Goal: Task Accomplishment & Management: Use online tool/utility

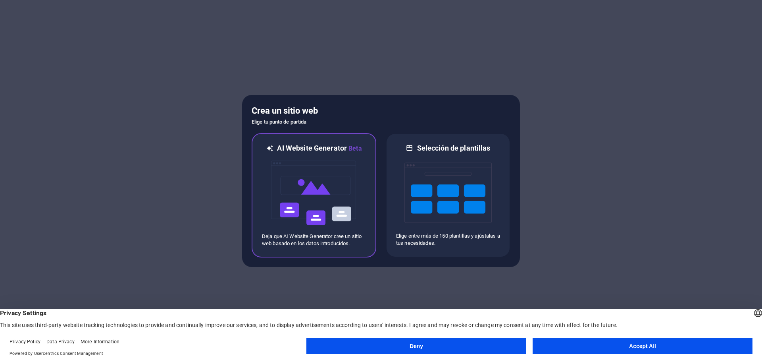
click at [318, 193] on img at bounding box center [313, 192] width 87 height 79
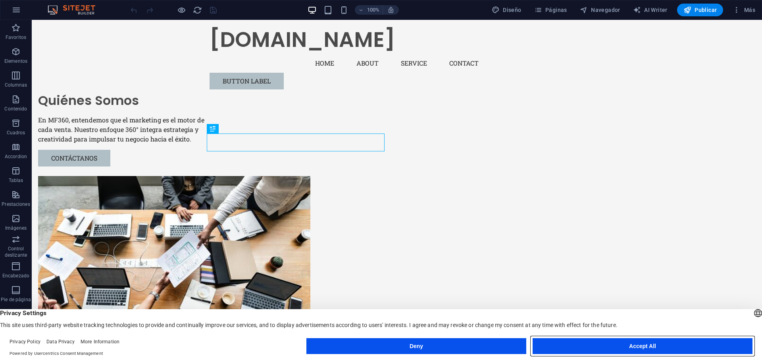
click at [708, 342] on button "Accept All" at bounding box center [643, 346] width 220 height 16
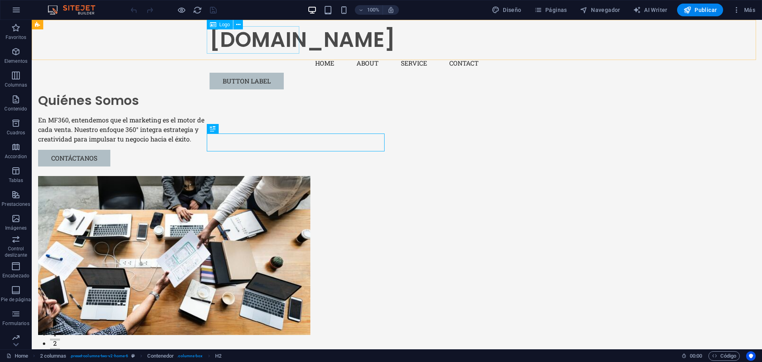
click at [251, 40] on div "[DOMAIN_NAME]" at bounding box center [397, 39] width 375 height 27
click at [242, 39] on div "[DOMAIN_NAME]" at bounding box center [397, 39] width 375 height 27
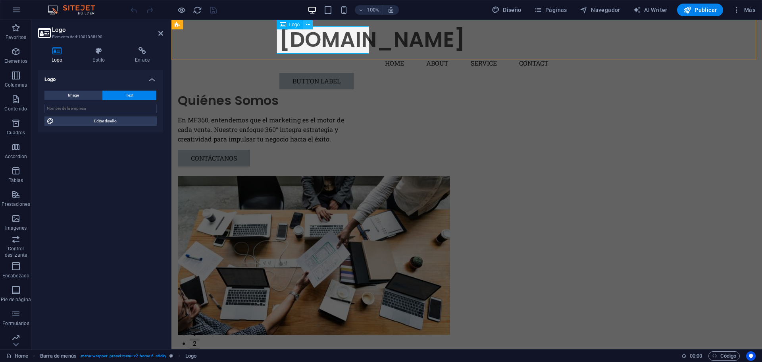
click at [307, 23] on icon at bounding box center [308, 25] width 4 height 8
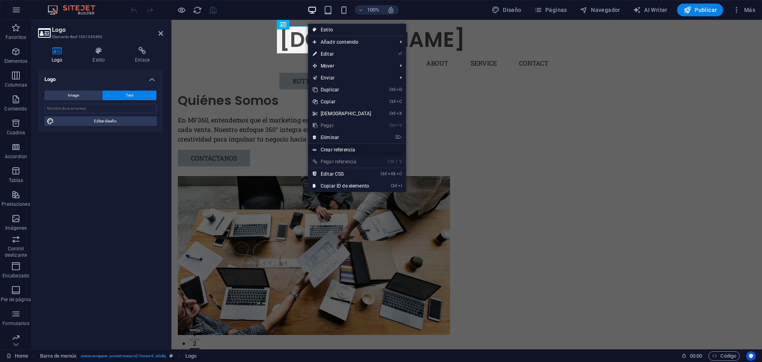
click at [345, 152] on link "Crear referencia" at bounding box center [357, 150] width 98 height 12
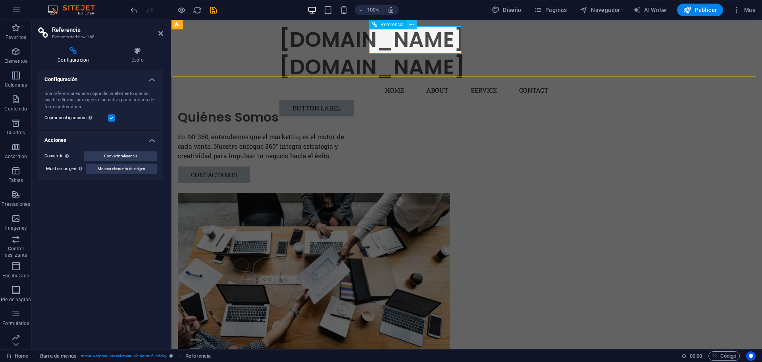
click at [412, 24] on icon at bounding box center [412, 25] width 4 height 8
click at [401, 54] on div "[DOMAIN_NAME]" at bounding box center [466, 67] width 375 height 27
click at [414, 23] on icon at bounding box center [412, 25] width 4 height 8
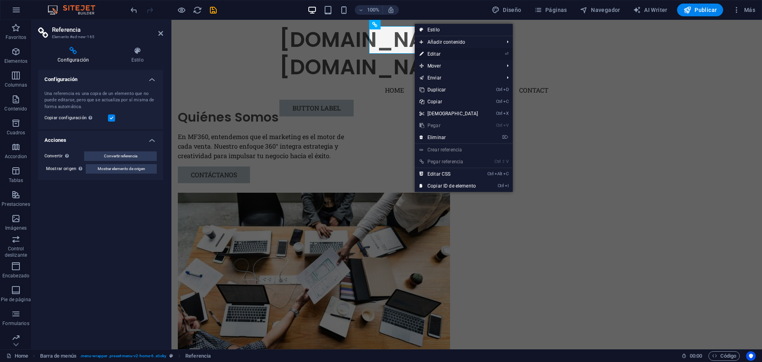
click at [437, 52] on link "⏎ Editar" at bounding box center [449, 54] width 68 height 12
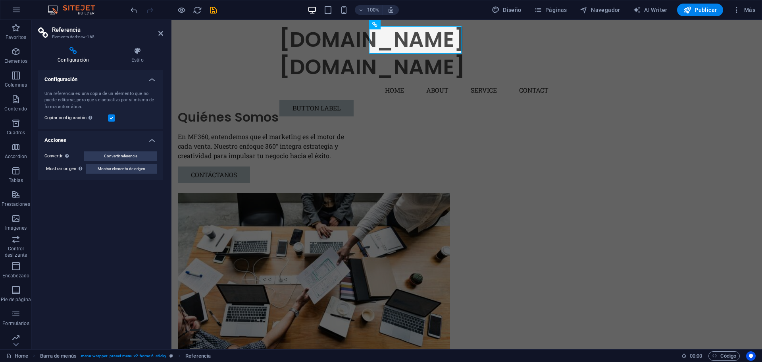
click at [110, 118] on label at bounding box center [111, 117] width 7 height 7
click at [0, 0] on input "Copiar configuración Usa la misma configuración (flex, animación, posición, est…" at bounding box center [0, 0] width 0 height 0
click at [110, 118] on label at bounding box center [111, 117] width 7 height 7
click at [0, 0] on input "Copiar configuración Usa la misma configuración (flex, animación, posición, est…" at bounding box center [0, 0] width 0 height 0
click at [136, 52] on icon at bounding box center [138, 51] width 52 height 8
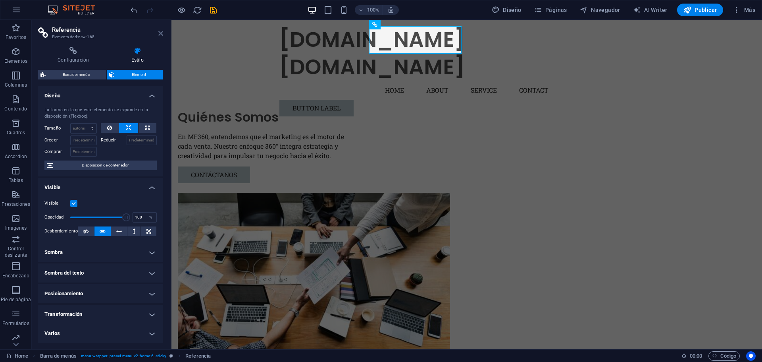
click at [160, 32] on icon at bounding box center [160, 33] width 5 height 6
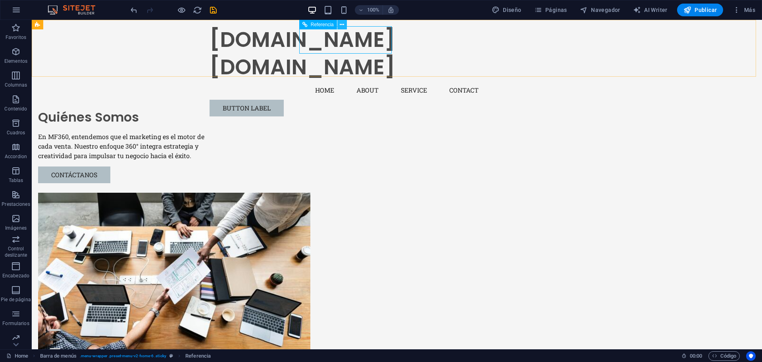
click at [340, 23] on icon at bounding box center [342, 25] width 4 height 8
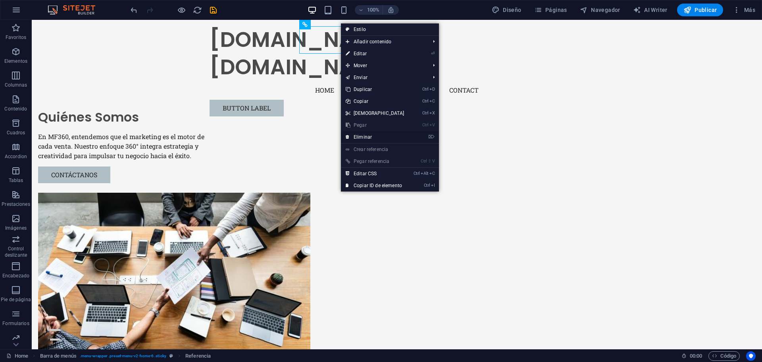
click at [367, 135] on link "⌦ Eliminar" at bounding box center [375, 137] width 68 height 12
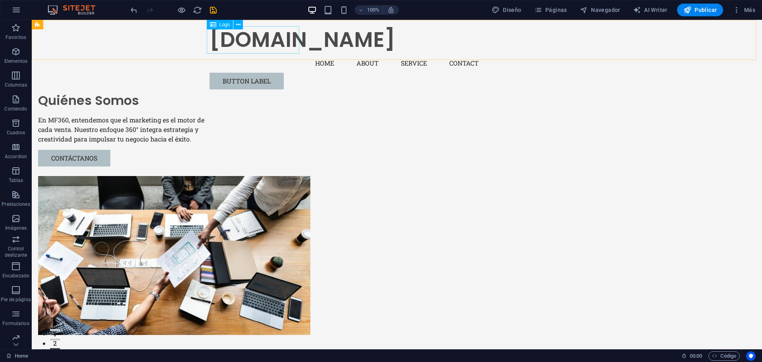
click at [238, 40] on div "[DOMAIN_NAME]" at bounding box center [397, 39] width 375 height 27
click at [221, 22] on span "Logo" at bounding box center [225, 24] width 11 height 5
click at [239, 25] on icon at bounding box center [238, 25] width 4 height 8
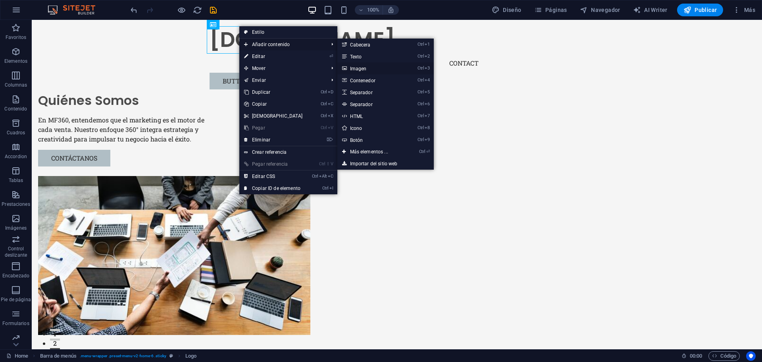
click at [360, 69] on link "Ctrl 3 Imagen" at bounding box center [370, 68] width 67 height 12
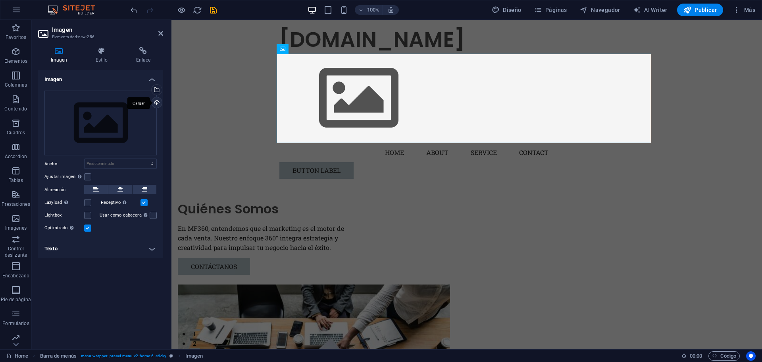
click at [157, 101] on div "Cargar" at bounding box center [156, 103] width 12 height 12
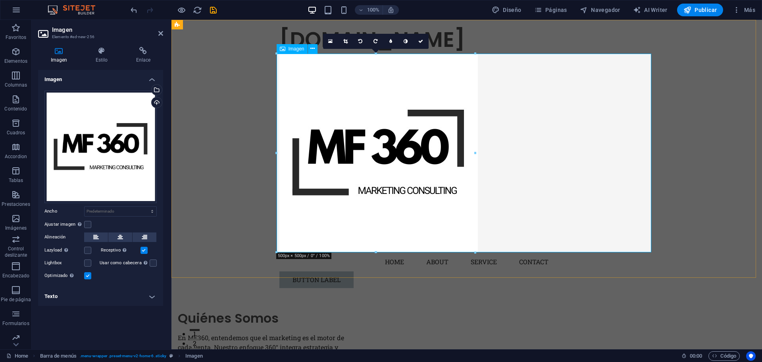
click at [597, 143] on figure at bounding box center [466, 153] width 375 height 199
click at [94, 239] on icon at bounding box center [96, 237] width 6 height 10
click at [424, 43] on link at bounding box center [421, 41] width 15 height 15
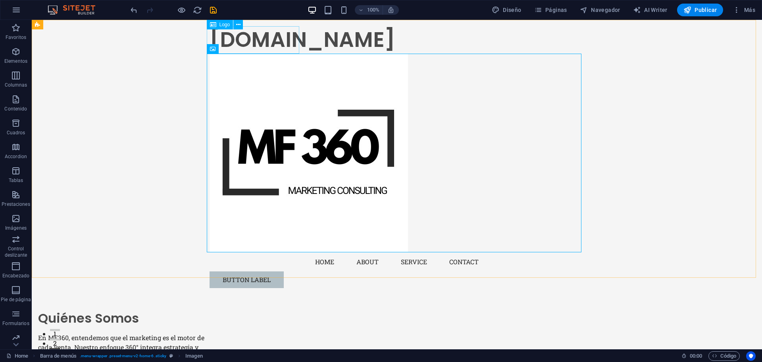
click at [256, 40] on div "[DOMAIN_NAME]" at bounding box center [397, 39] width 375 height 27
click at [269, 85] on figure at bounding box center [397, 153] width 375 height 199
click at [292, 119] on figure at bounding box center [397, 153] width 375 height 199
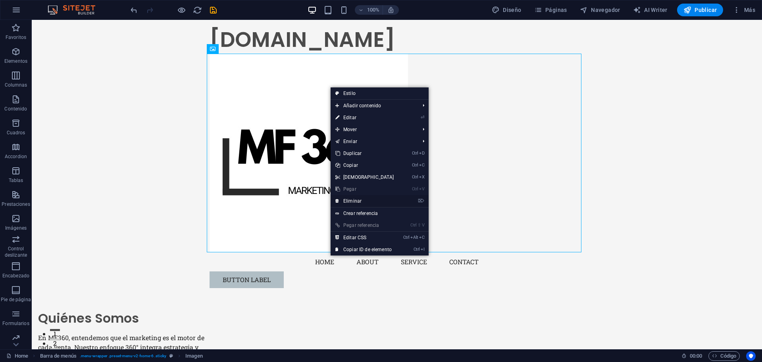
click at [359, 200] on link "⌦ Eliminar" at bounding box center [365, 201] width 68 height 12
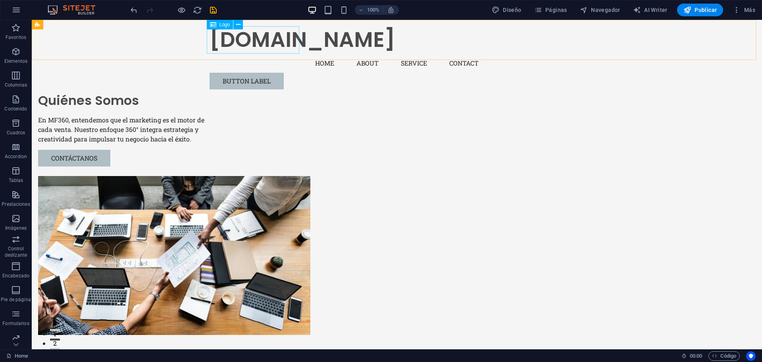
click at [250, 48] on div "[DOMAIN_NAME]" at bounding box center [397, 39] width 375 height 27
click at [238, 25] on icon at bounding box center [238, 25] width 4 height 8
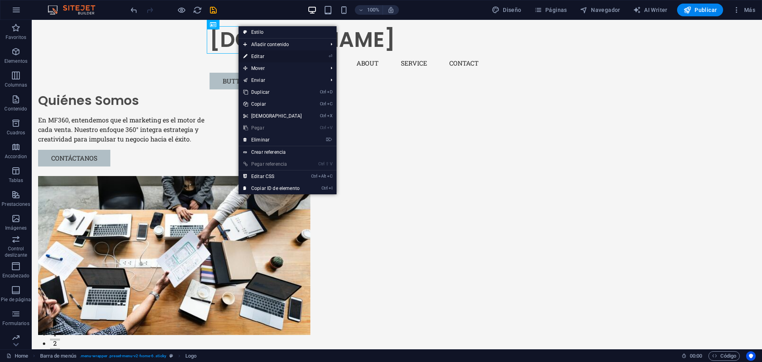
click at [257, 57] on link "⏎ Editar" at bounding box center [273, 56] width 68 height 12
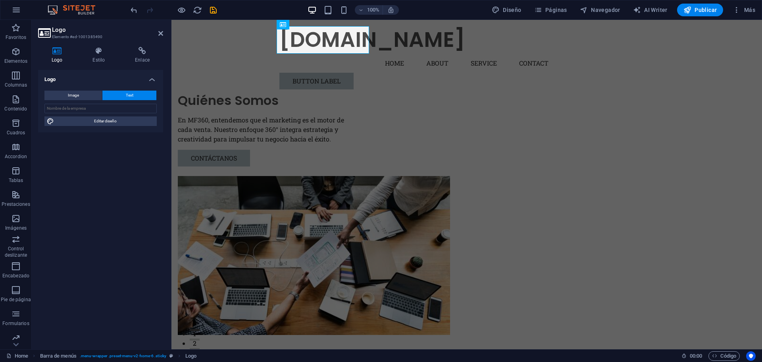
click at [57, 54] on icon at bounding box center [57, 51] width 38 height 8
click at [56, 52] on icon at bounding box center [57, 51] width 38 height 8
click at [73, 96] on span "Image" at bounding box center [73, 96] width 11 height 10
select select "DISABLED_OPTION_VALUE"
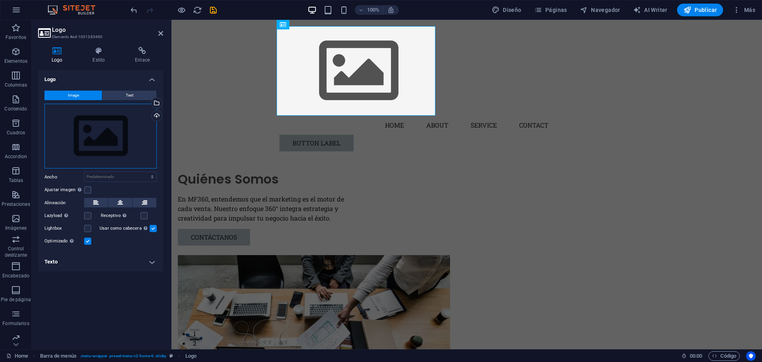
click at [93, 144] on div "Arrastra archivos aquí, haz clic para escoger archivos o selecciona archivos de…" at bounding box center [100, 136] width 112 height 65
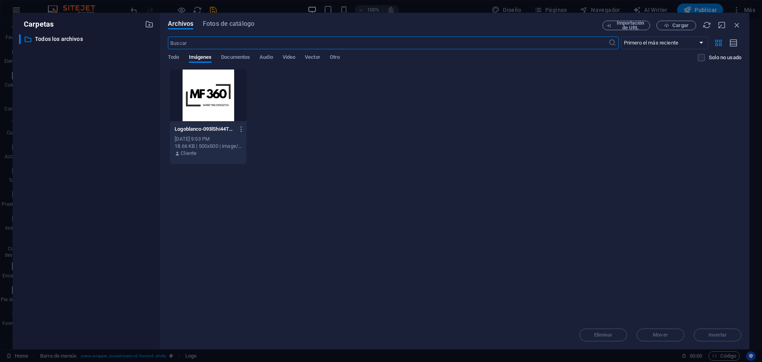
click at [201, 95] on div at bounding box center [208, 95] width 77 height 52
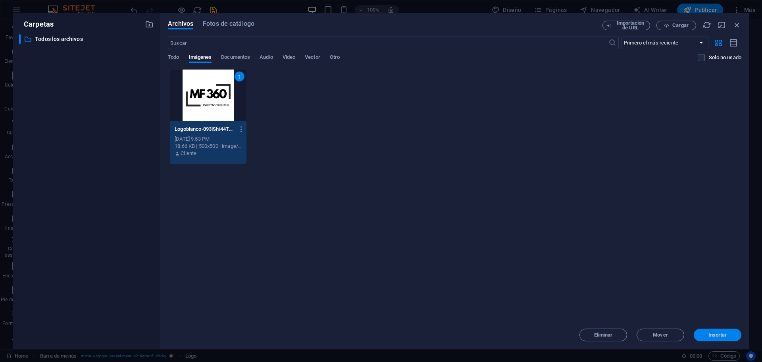
click at [724, 337] on span "Insertar" at bounding box center [718, 334] width 19 height 5
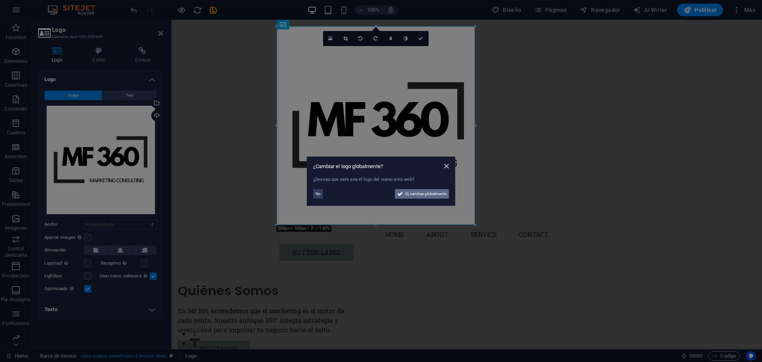
click at [429, 196] on span "Sí, cambiar globalmente" at bounding box center [425, 194] width 41 height 10
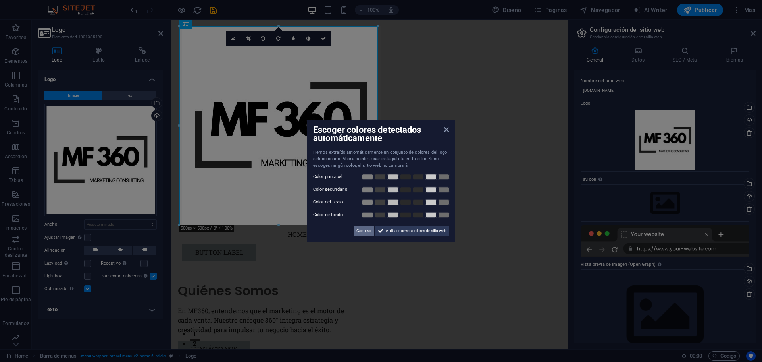
click at [357, 232] on span "Cancelar" at bounding box center [364, 231] width 15 height 10
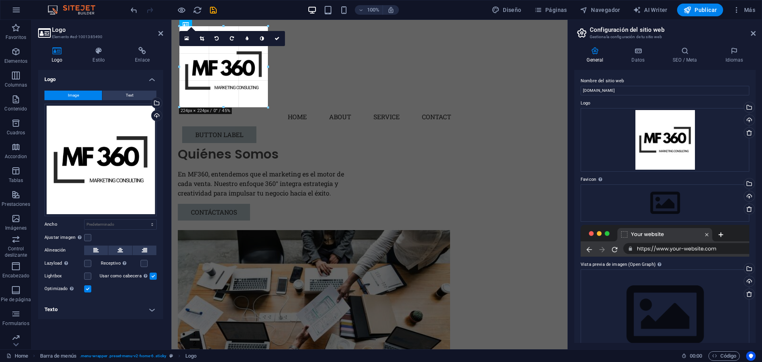
drag, startPoint x: 378, startPoint y: 225, endPoint x: 260, endPoint y: 68, distance: 196.0
type input "204"
select select "px"
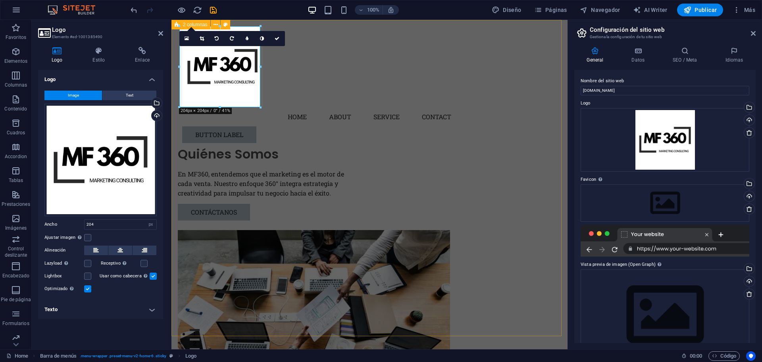
click at [297, 137] on div "Quiénes Somos En MF360, entendemos que el marketing es el motor de cada venta. …" at bounding box center [370, 220] width 396 height 401
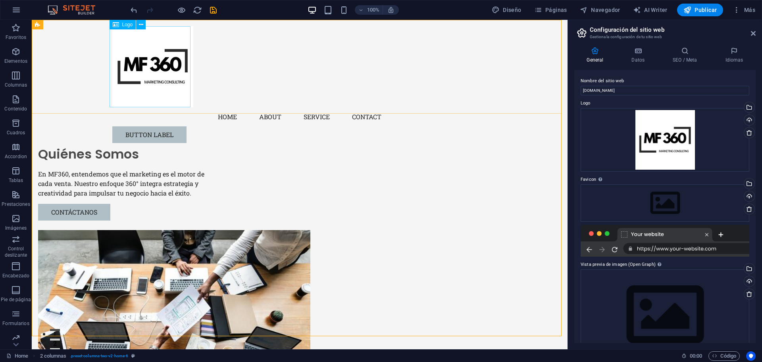
click at [178, 84] on div at bounding box center [299, 66] width 375 height 81
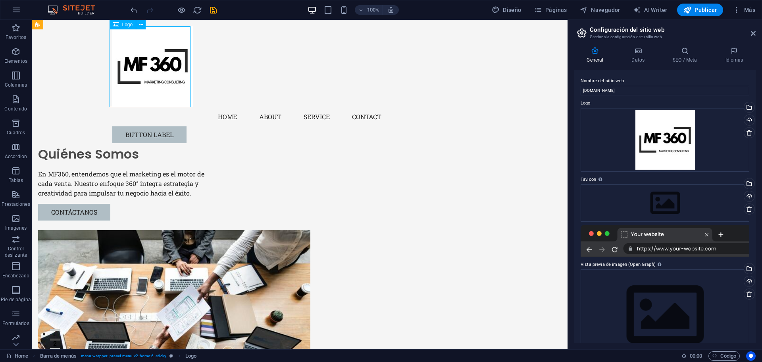
click at [174, 54] on div at bounding box center [299, 66] width 375 height 81
click at [166, 51] on div at bounding box center [299, 66] width 375 height 81
click at [140, 26] on icon at bounding box center [141, 25] width 4 height 8
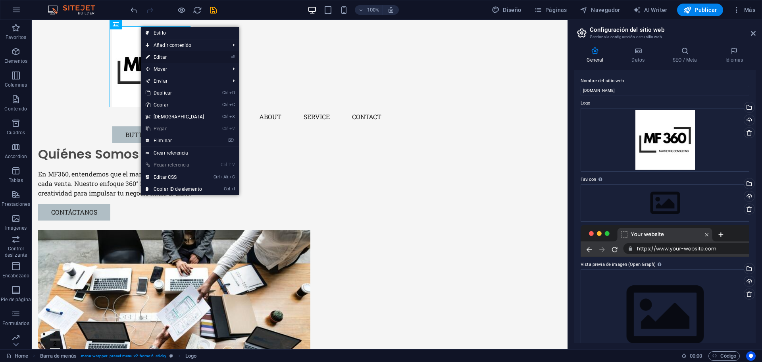
click at [163, 57] on link "⏎ Editar" at bounding box center [175, 57] width 68 height 12
select select "px"
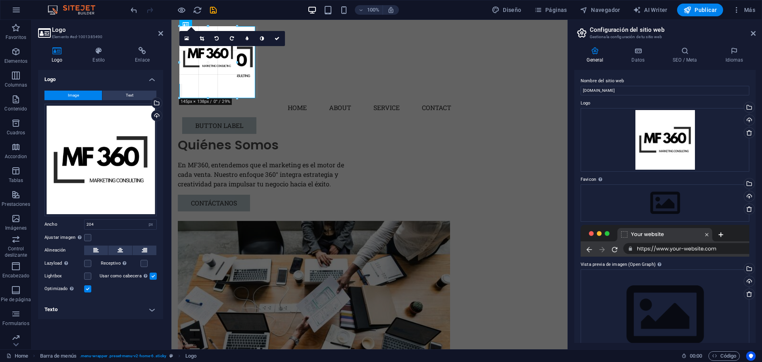
drag, startPoint x: 260, startPoint y: 106, endPoint x: 254, endPoint y: 87, distance: 19.4
type input "191"
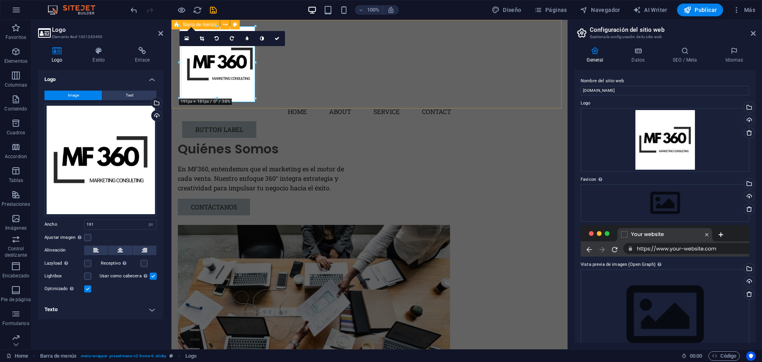
click at [289, 98] on div "Menu Home About Service Contact Button label" at bounding box center [370, 82] width 396 height 124
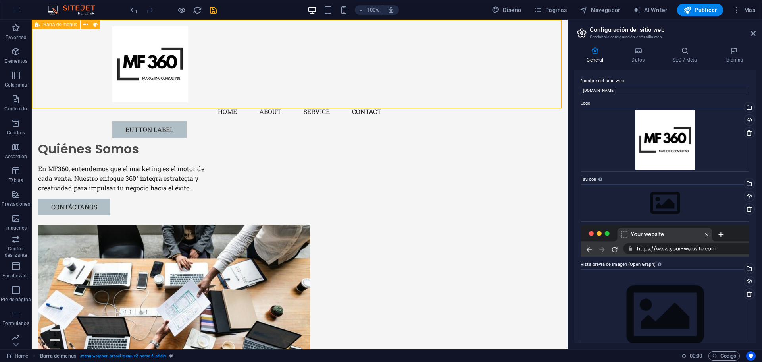
drag, startPoint x: 235, startPoint y: 98, endPoint x: 233, endPoint y: 103, distance: 4.6
click at [235, 100] on div "Menu Home About Service Contact Button label" at bounding box center [300, 82] width 536 height 124
click at [443, 52] on icon at bounding box center [442, 51] width 4 height 8
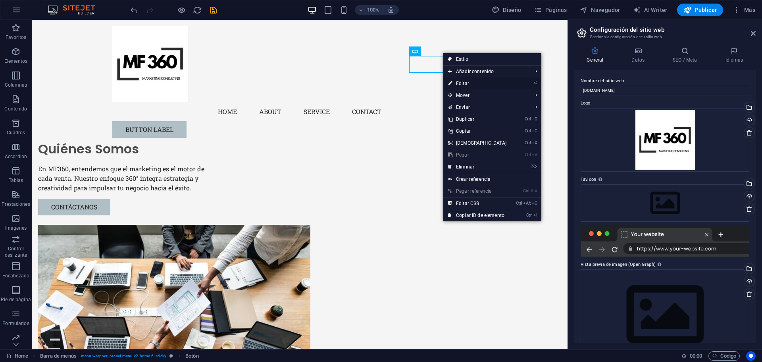
click at [459, 83] on link "⏎ Editar" at bounding box center [477, 83] width 68 height 12
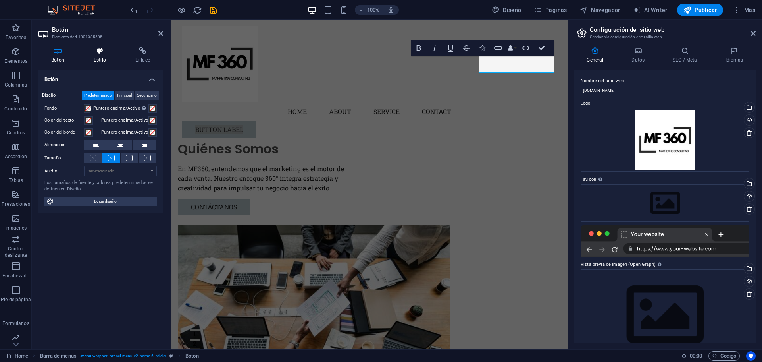
click at [100, 53] on icon at bounding box center [100, 51] width 39 height 8
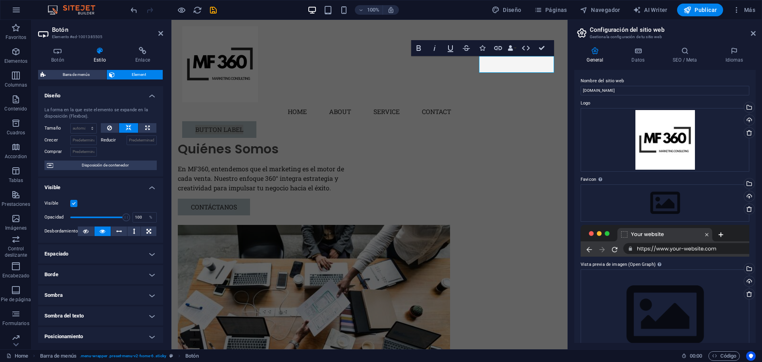
click at [136, 74] on span "Element" at bounding box center [138, 75] width 43 height 10
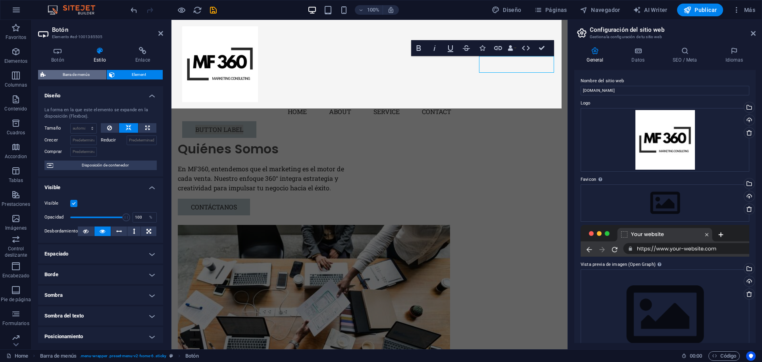
click at [75, 74] on span "Barra de menús" at bounding box center [76, 75] width 56 height 10
select select "rem"
select select "preset-menu-v2-home-6"
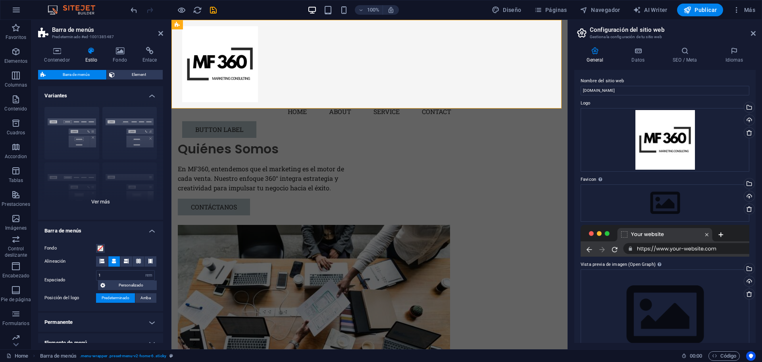
click at [108, 201] on div "Borde Centrado Predeterminado Fijo Loki Desencadenador Ancho XXL" at bounding box center [100, 159] width 125 height 119
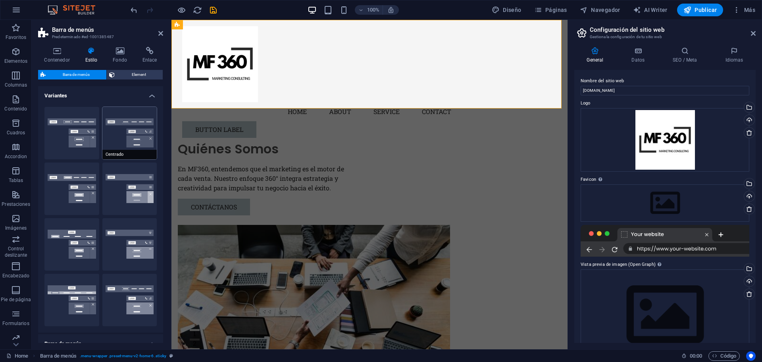
click at [116, 136] on button "Centrado" at bounding box center [129, 133] width 55 height 52
click at [57, 53] on icon at bounding box center [57, 51] width 38 height 8
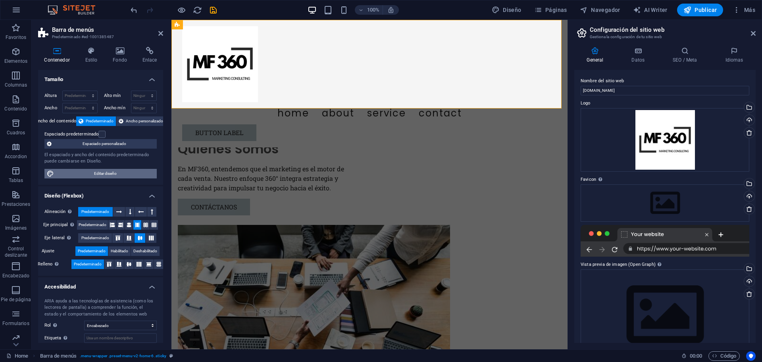
click at [99, 171] on span "Editar diseño" at bounding box center [105, 174] width 98 height 10
select select "px"
select select "200"
select select "px"
select select "rem"
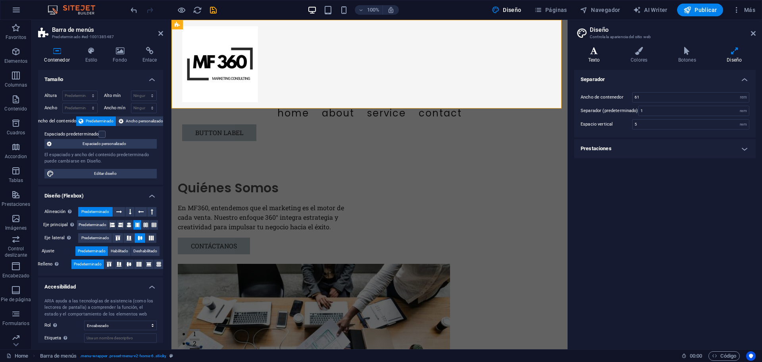
click at [597, 48] on icon at bounding box center [593, 51] width 39 height 8
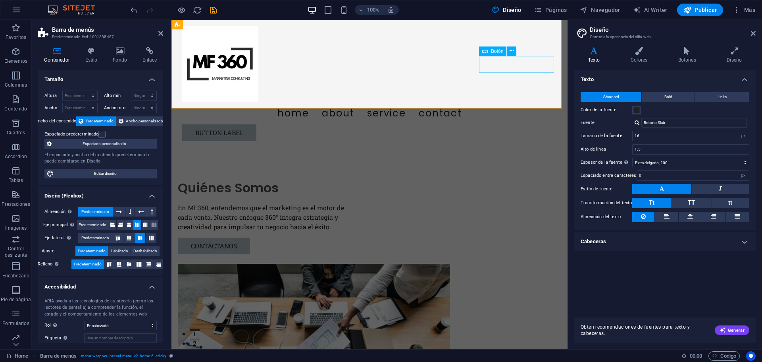
click at [525, 124] on div "Button label" at bounding box center [369, 132] width 375 height 17
click at [511, 53] on icon at bounding box center [512, 51] width 4 height 8
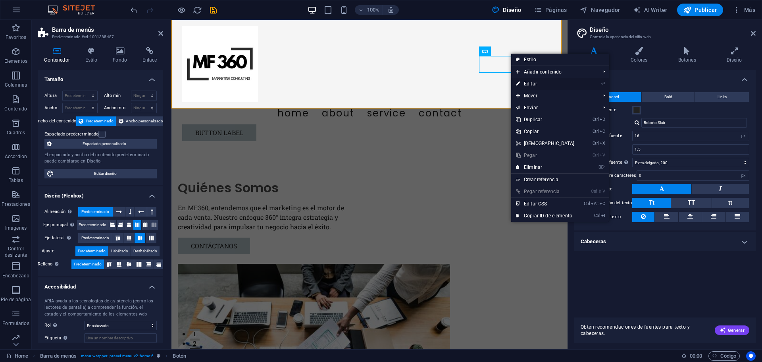
click at [532, 85] on link "⏎ Editar" at bounding box center [545, 84] width 68 height 12
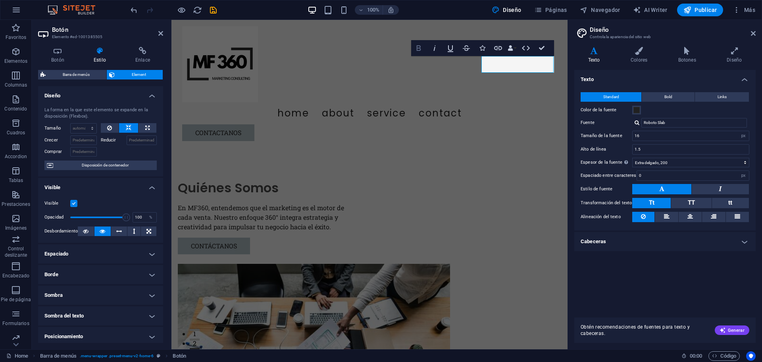
click at [420, 48] on icon "button" at bounding box center [419, 48] width 10 height 10
drag, startPoint x: 543, startPoint y: 62, endPoint x: 493, endPoint y: 67, distance: 50.2
click at [254, 124] on link "Contactanos ​" at bounding box center [218, 132] width 72 height 17
click at [420, 47] on icon "button" at bounding box center [418, 48] width 4 height 6
click at [420, 48] on icon "button" at bounding box center [418, 48] width 4 height 6
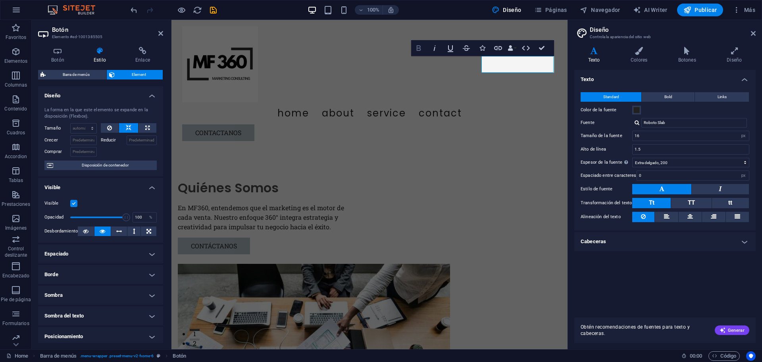
click at [420, 48] on icon "button" at bounding box center [418, 48] width 4 height 6
click at [513, 49] on button "Data Bindings" at bounding box center [512, 48] width 11 height 16
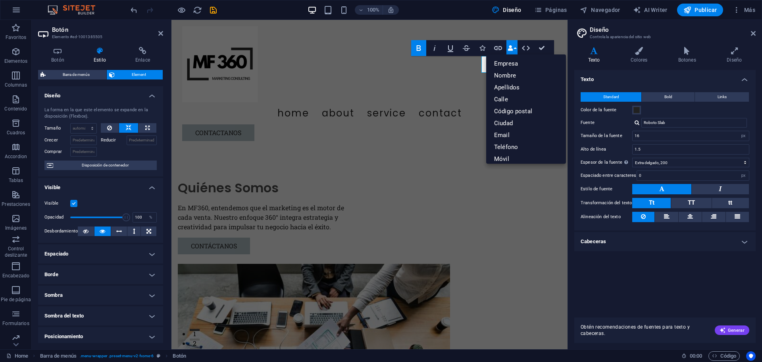
click at [515, 44] on button "Data Bindings" at bounding box center [512, 48] width 11 height 16
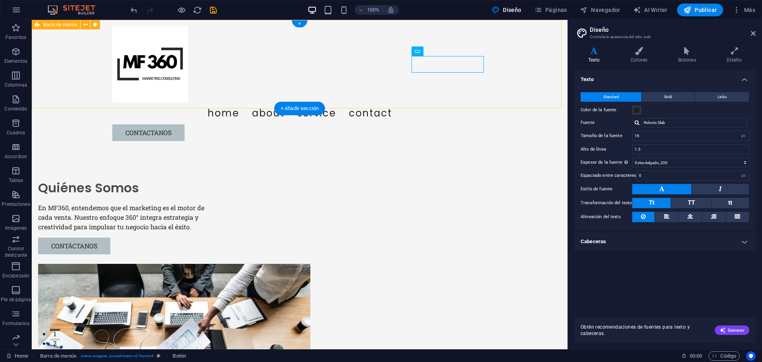
click at [520, 71] on div "Menu Home About Service Contact Contactanos" at bounding box center [300, 83] width 536 height 127
click at [360, 102] on nav "Home About Service Contact" at bounding box center [299, 113] width 375 height 22
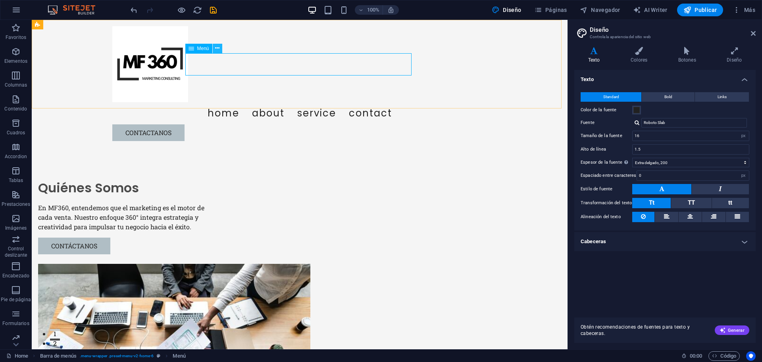
click at [218, 48] on icon at bounding box center [217, 48] width 4 height 8
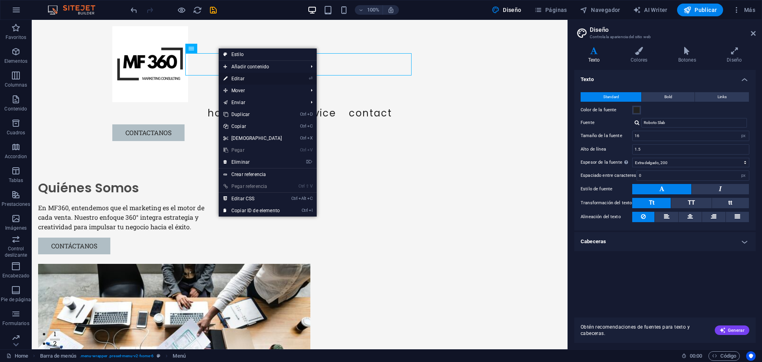
click at [252, 80] on link "⏎ Editar" at bounding box center [253, 79] width 68 height 12
select select
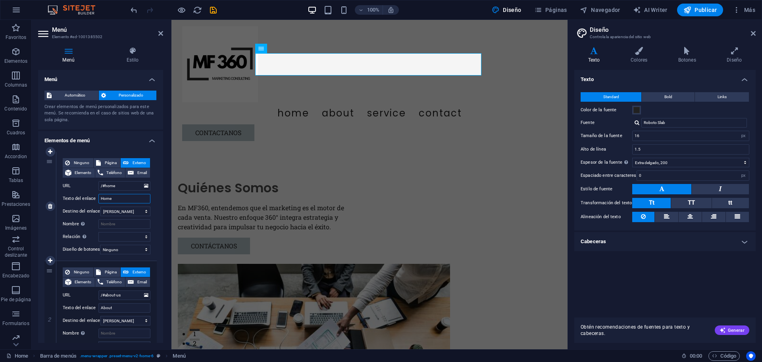
click at [118, 197] on input "Home" at bounding box center [124, 199] width 52 height 10
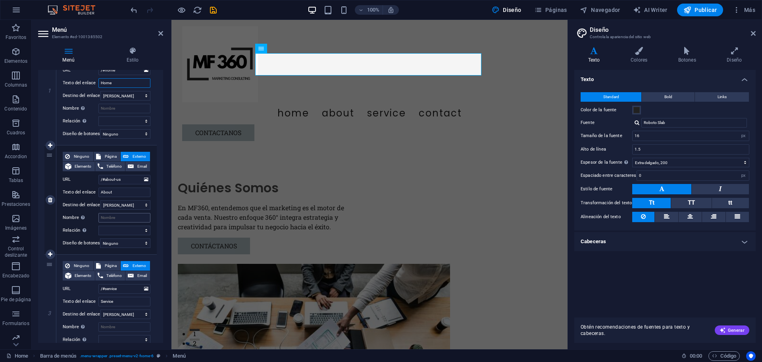
scroll to position [119, 0]
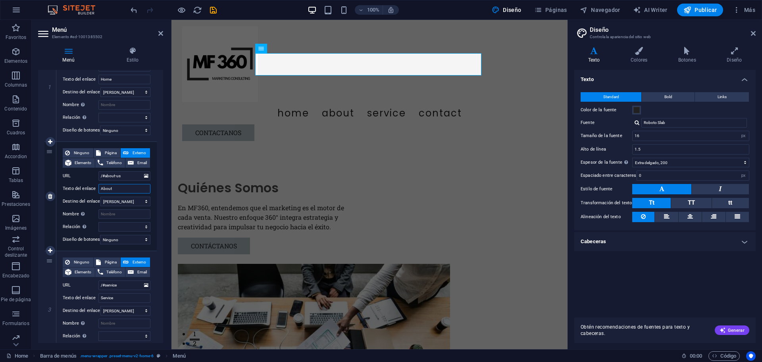
drag, startPoint x: 118, startPoint y: 188, endPoint x: 96, endPoint y: 184, distance: 22.2
click at [96, 184] on div "Texto del enlace About" at bounding box center [107, 189] width 88 height 10
type input "Acerca de Nosotros"
select select
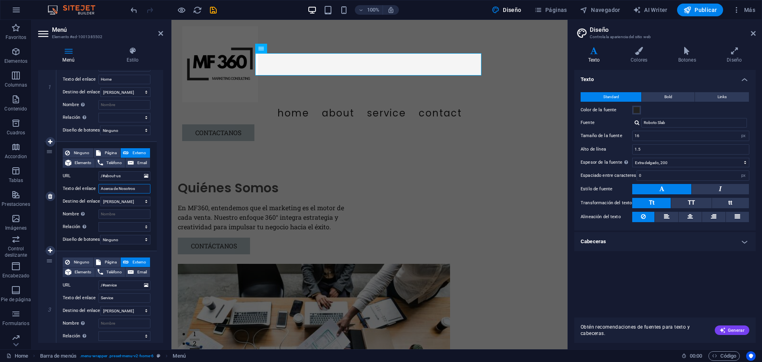
select select
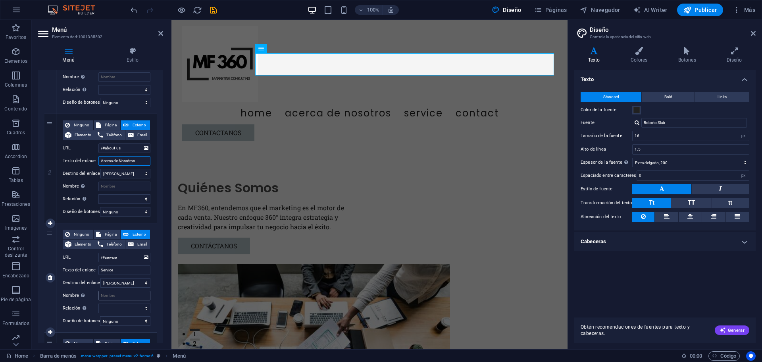
scroll to position [159, 0]
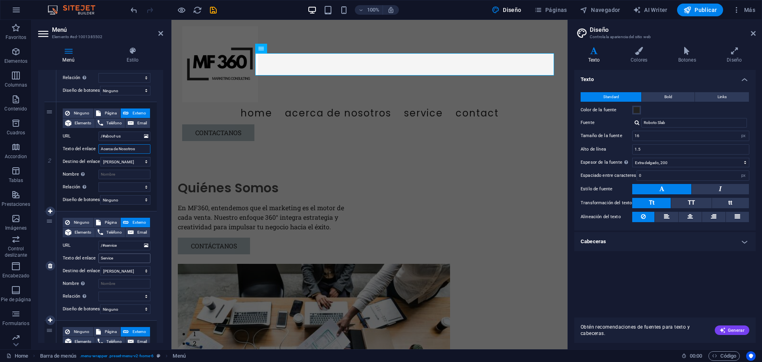
type input "Acerca de Nosotros"
drag, startPoint x: 120, startPoint y: 260, endPoint x: 113, endPoint y: 259, distance: 7.6
click at [113, 259] on input "Service" at bounding box center [124, 258] width 52 height 10
type input "Servic"
select select
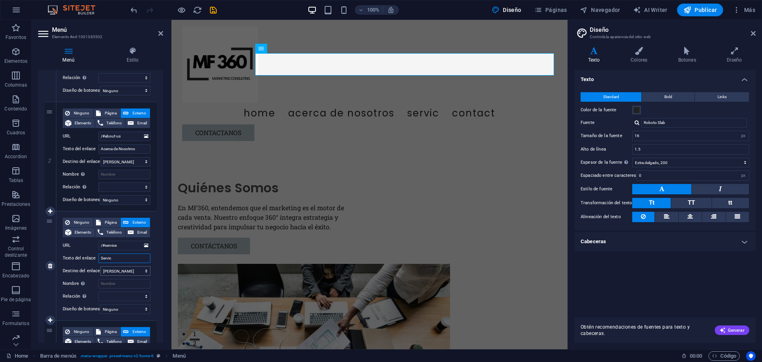
select select
type input "Servicios"
select select
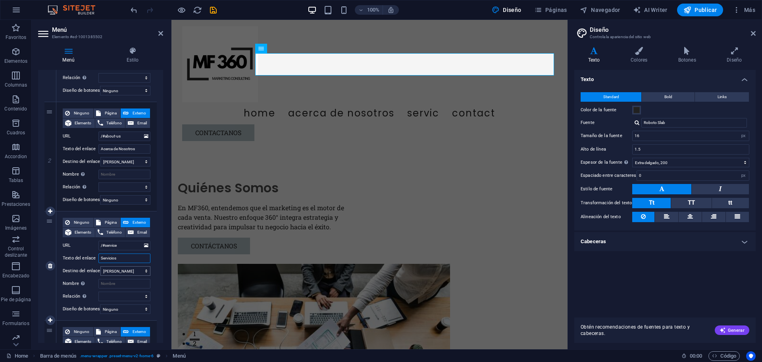
select select
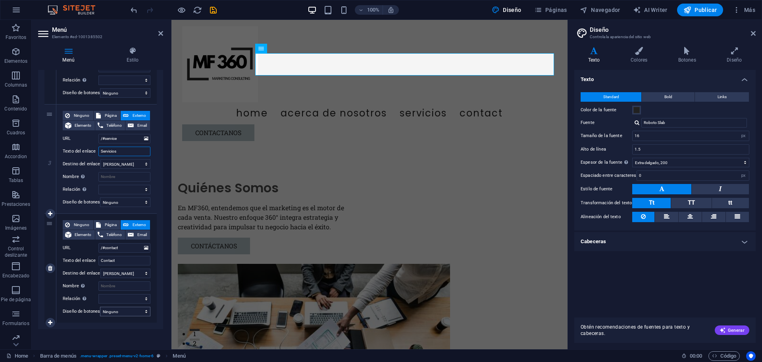
scroll to position [273, 0]
type input "Servicios"
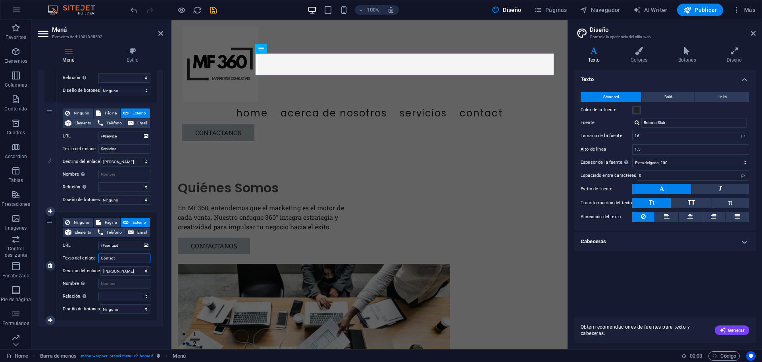
click at [119, 254] on input "Contact" at bounding box center [124, 258] width 52 height 10
type input "Contacto"
select select
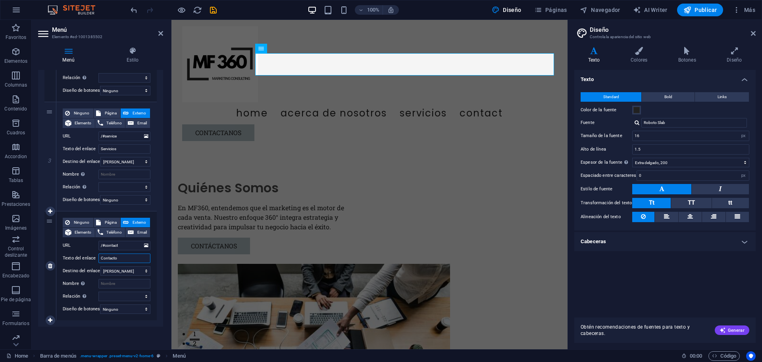
select select
type input "Contacto"
click at [50, 263] on icon at bounding box center [50, 266] width 4 height 6
select select
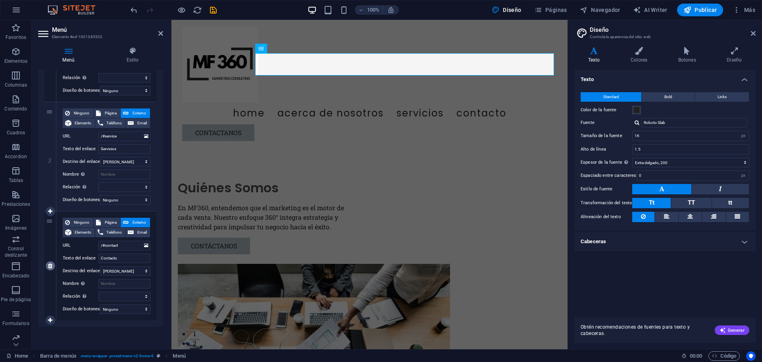
select select
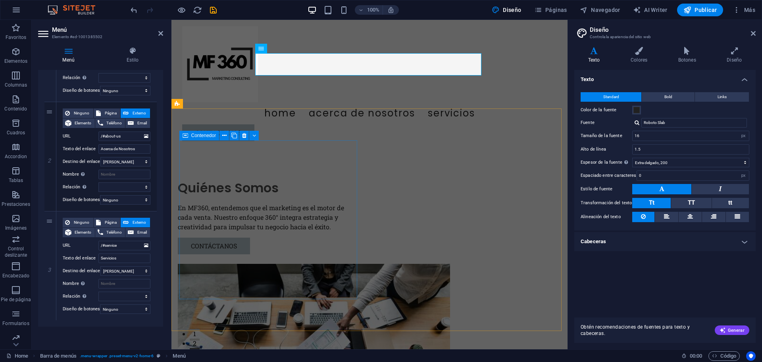
click at [324, 179] on div "Quiénes Somos En MF360, entendemos que el marketing es el motor de cada venta. …" at bounding box center [267, 216] width 178 height 75
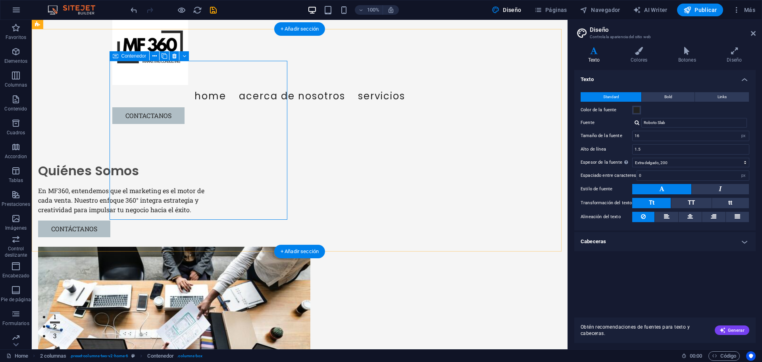
scroll to position [0, 0]
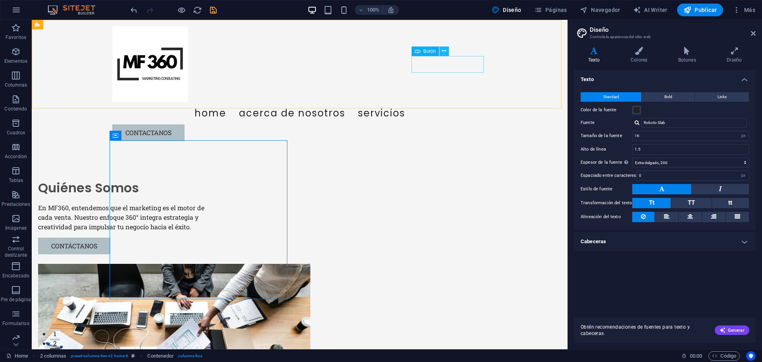
click at [443, 53] on icon at bounding box center [444, 51] width 4 height 8
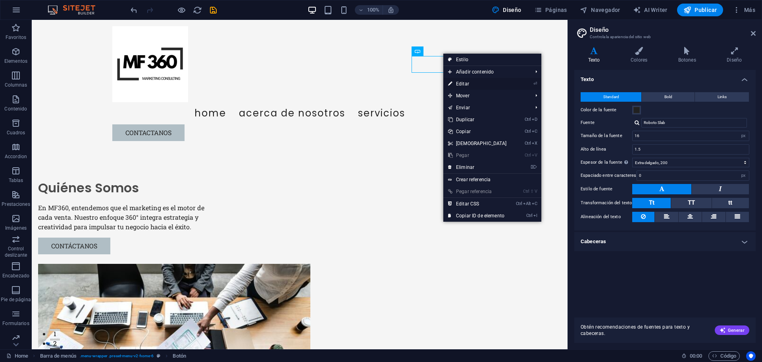
click at [460, 83] on link "⏎ Editar" at bounding box center [477, 84] width 68 height 12
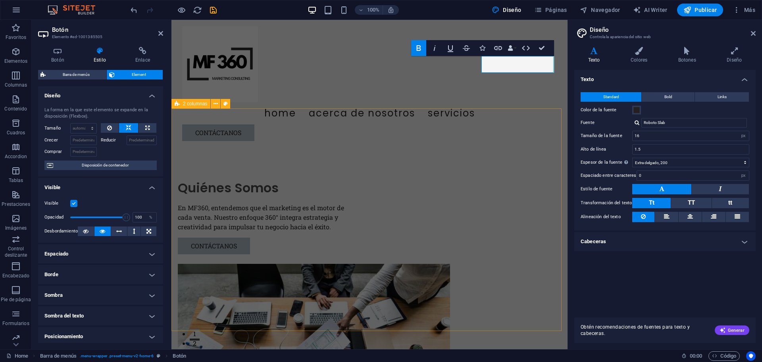
click at [324, 147] on div "Quiénes Somos En MF360, entendemos que el marketing es el motor de cada venta. …" at bounding box center [370, 300] width 396 height 307
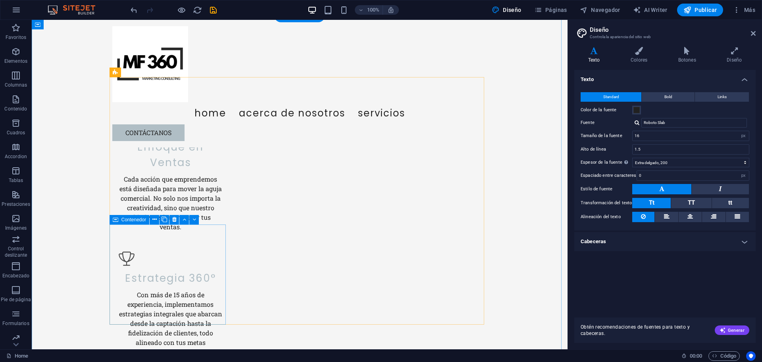
scroll to position [476, 0]
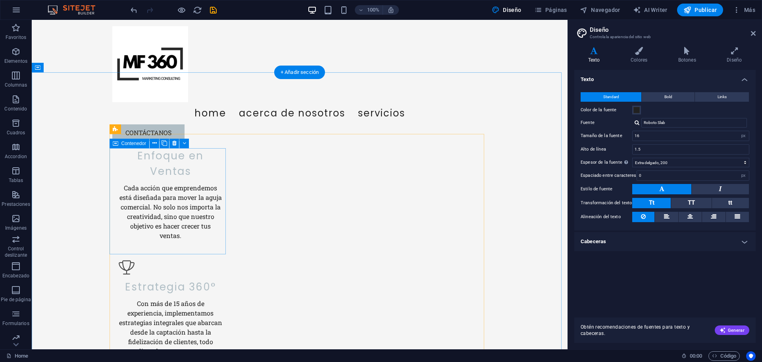
click at [154, 145] on icon at bounding box center [154, 143] width 4 height 8
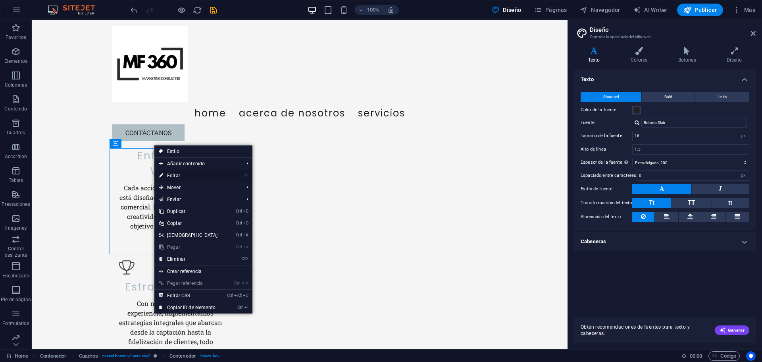
click at [183, 176] on link "⏎ Editar" at bounding box center [188, 176] width 68 height 12
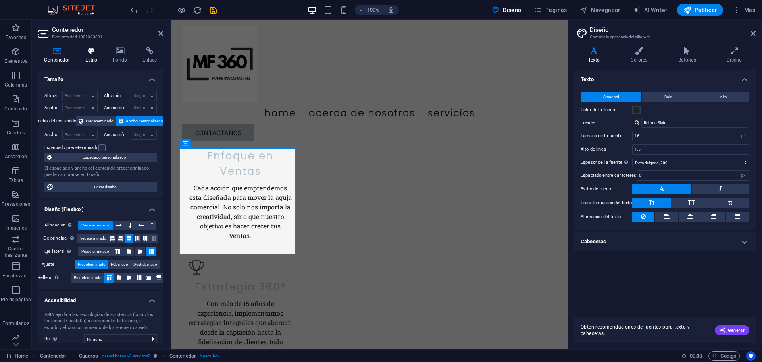
click at [91, 54] on icon at bounding box center [91, 51] width 25 height 8
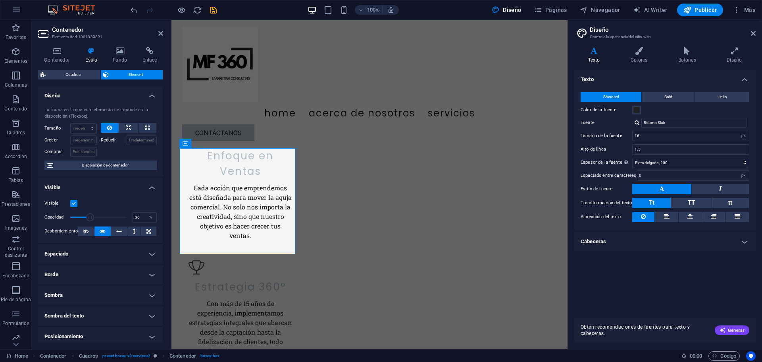
drag, startPoint x: 125, startPoint y: 218, endPoint x: 90, endPoint y: 218, distance: 34.9
click at [90, 218] on span at bounding box center [90, 217] width 8 height 8
type input "100"
drag, startPoint x: 90, startPoint y: 218, endPoint x: 136, endPoint y: 221, distance: 46.1
click at [136, 221] on div "Opacidad 100 %" at bounding box center [100, 217] width 112 height 12
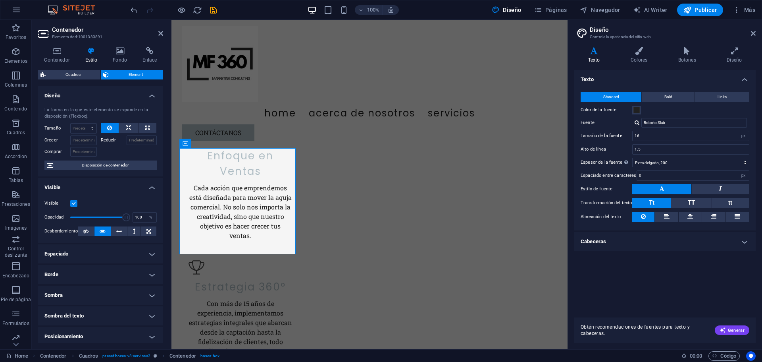
scroll to position [40, 0]
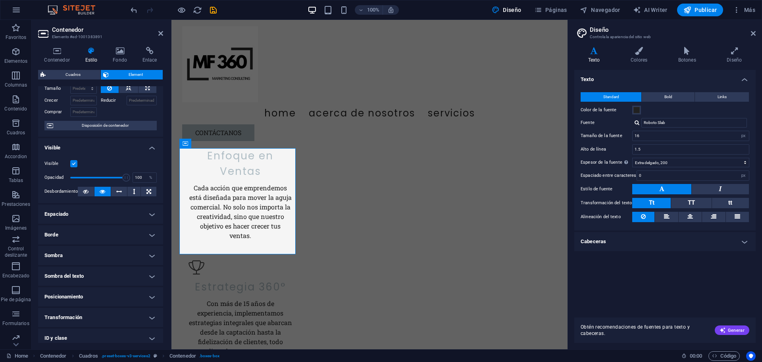
click at [102, 239] on h4 "Borde" at bounding box center [100, 234] width 125 height 19
click at [105, 252] on span at bounding box center [104, 251] width 6 height 6
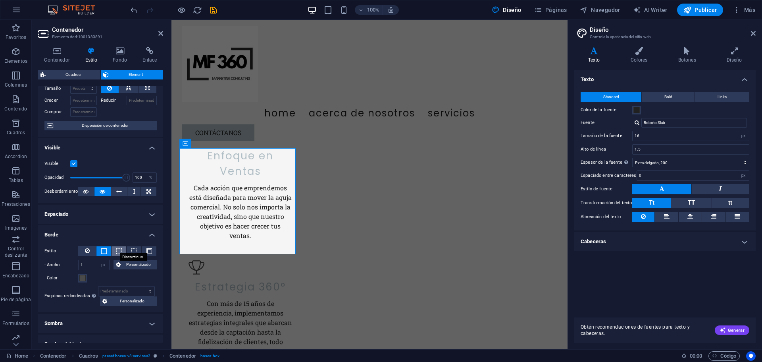
click at [117, 252] on span at bounding box center [119, 251] width 6 height 6
click at [129, 251] on button at bounding box center [134, 251] width 15 height 10
click at [148, 254] on span at bounding box center [149, 251] width 2 height 10
click at [133, 253] on span at bounding box center [134, 251] width 6 height 6
click at [117, 252] on span at bounding box center [119, 251] width 6 height 6
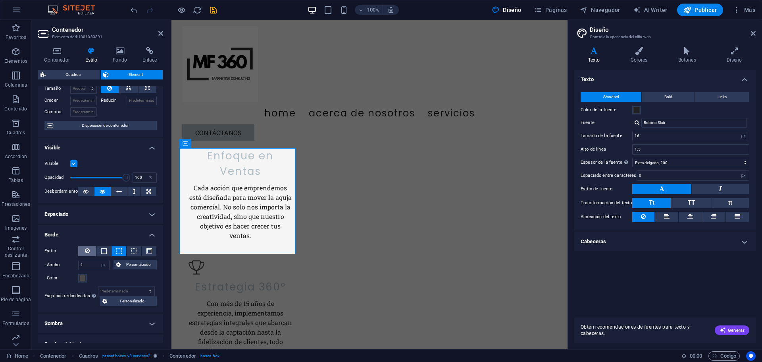
click at [84, 249] on button at bounding box center [87, 251] width 18 height 10
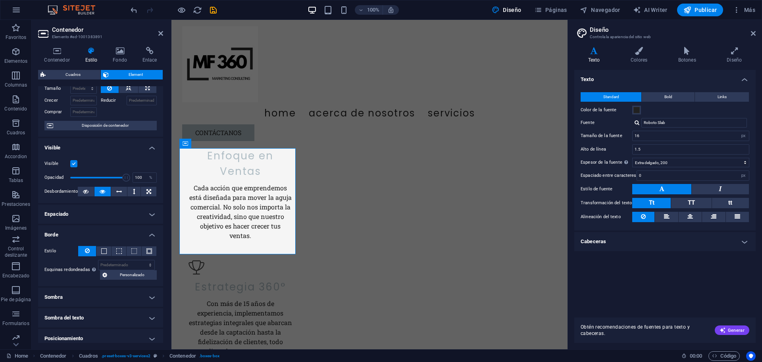
click at [90, 295] on h4 "Sombra" at bounding box center [100, 296] width 125 height 19
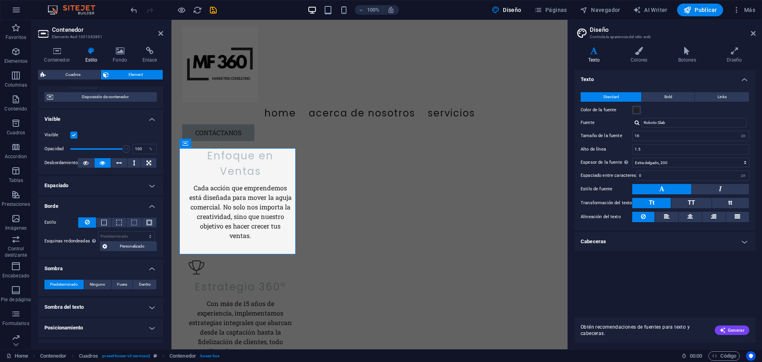
scroll to position [79, 0]
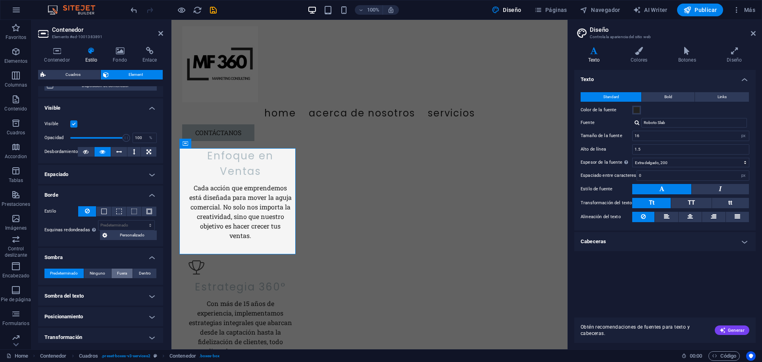
click at [118, 275] on span "Fuera" at bounding box center [122, 273] width 10 height 10
type input "2"
type input "4"
click at [67, 268] on span "Predeterminado" at bounding box center [64, 273] width 28 height 10
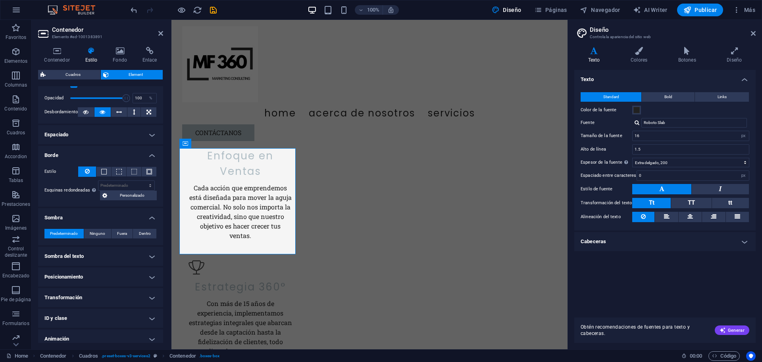
scroll to position [145, 0]
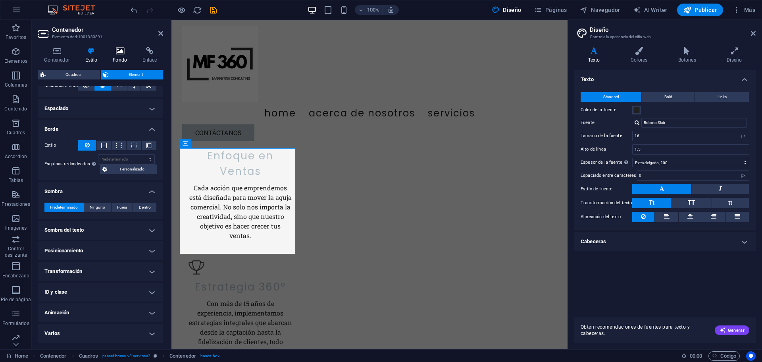
click at [120, 52] on icon at bounding box center [120, 51] width 27 height 8
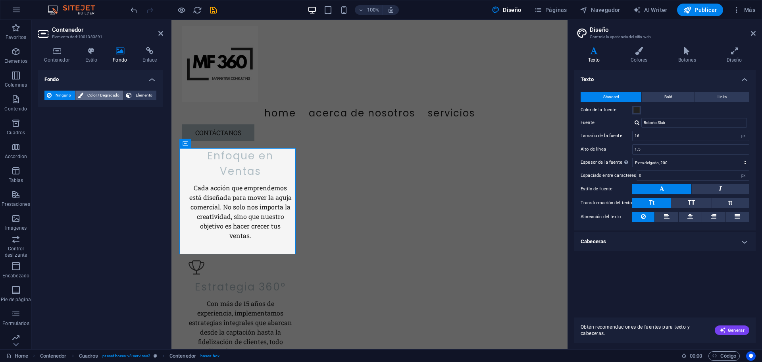
click at [108, 97] on span "Color / Degradado" at bounding box center [103, 96] width 35 height 10
click at [50, 128] on span at bounding box center [49, 127] width 9 height 9
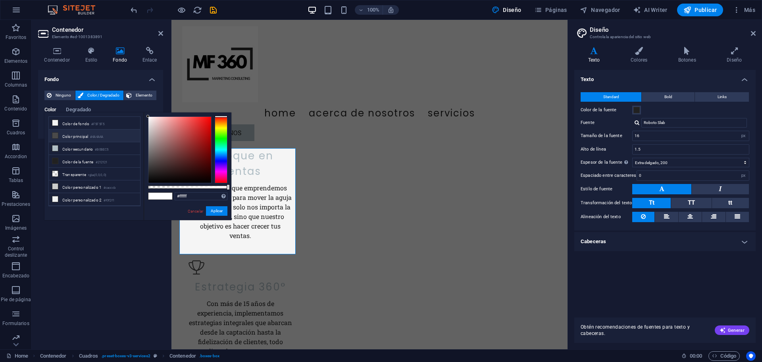
click at [59, 134] on li "Color principal #4A4A4A" at bounding box center [94, 135] width 91 height 13
click at [63, 123] on li "Color de fondo #F5F5F5" at bounding box center [94, 123] width 91 height 13
click at [70, 148] on li "Color secundario #B0BEC5" at bounding box center [94, 148] width 91 height 13
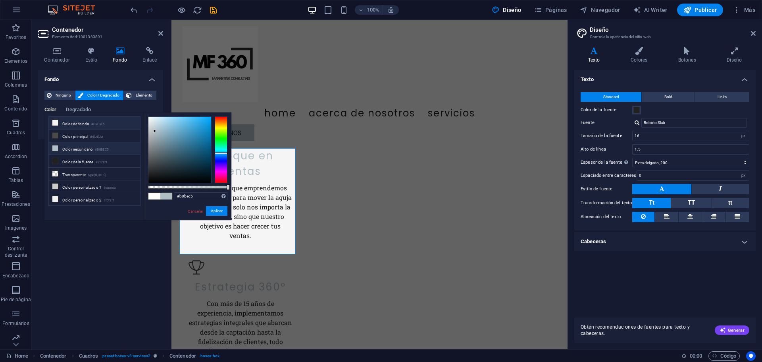
click at [72, 121] on li "Color de fondo #F5F5F5" at bounding box center [94, 123] width 91 height 13
type input "#f5f5f5"
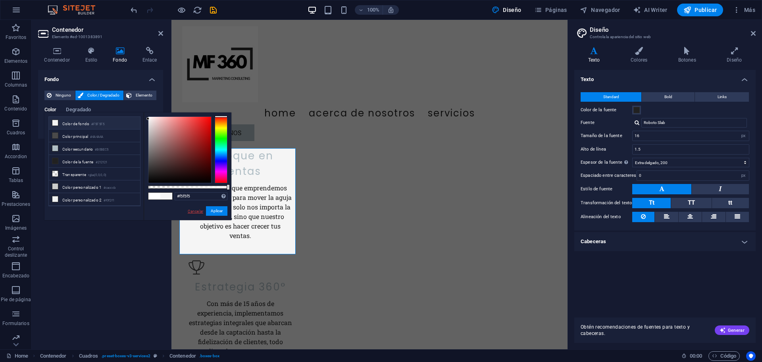
click at [193, 210] on link "Cancelar" at bounding box center [195, 211] width 17 height 6
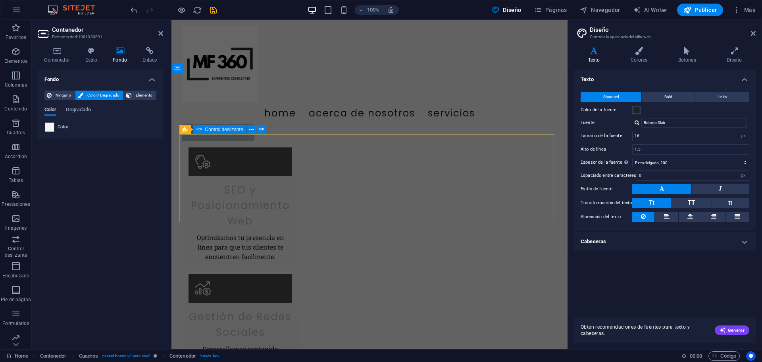
scroll to position [913, 0]
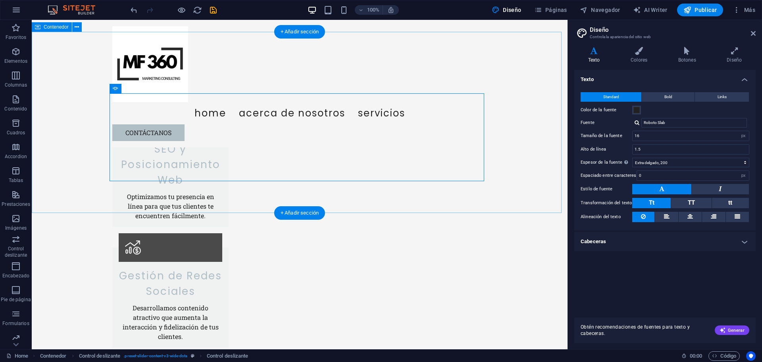
scroll to position [993, 0]
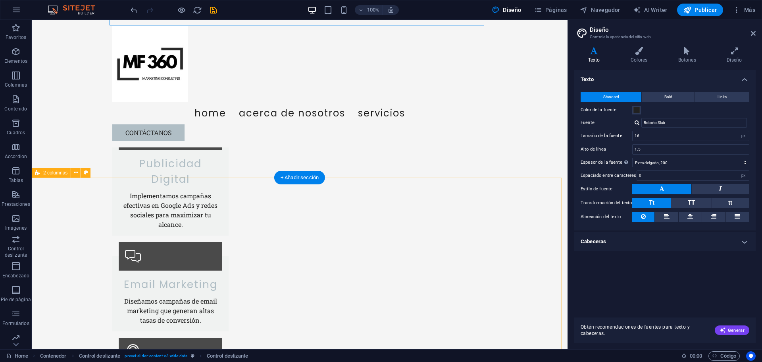
scroll to position [1191, 0]
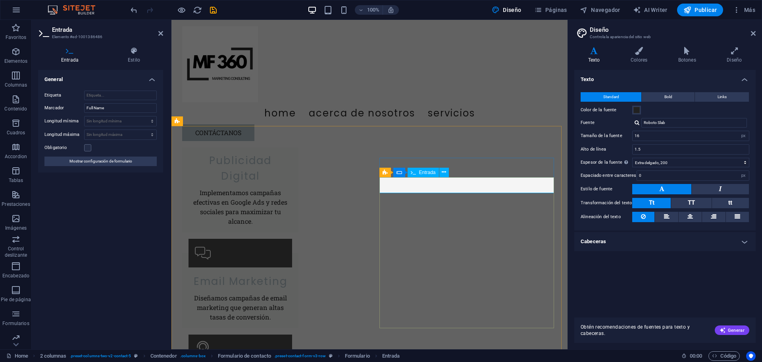
type input "Nombre completo"
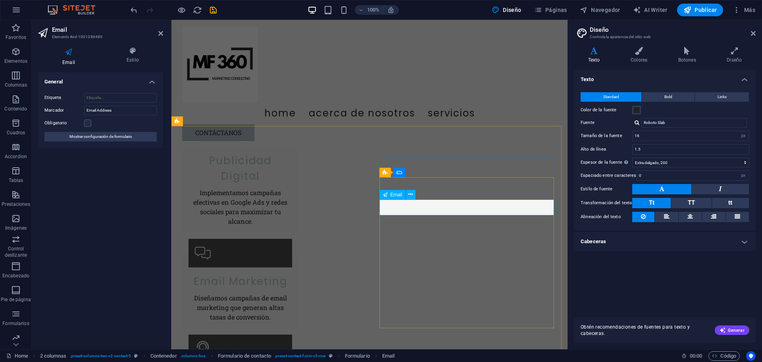
drag, startPoint x: 425, startPoint y: 210, endPoint x: 414, endPoint y: 208, distance: 11.2
drag, startPoint x: 405, startPoint y: 208, endPoint x: 432, endPoint y: 206, distance: 27.1
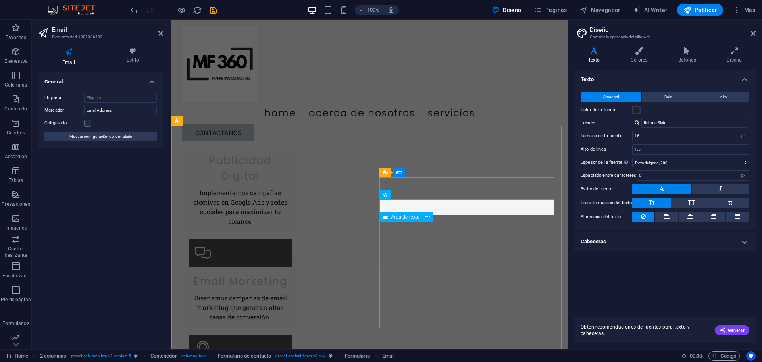
type input "Email"
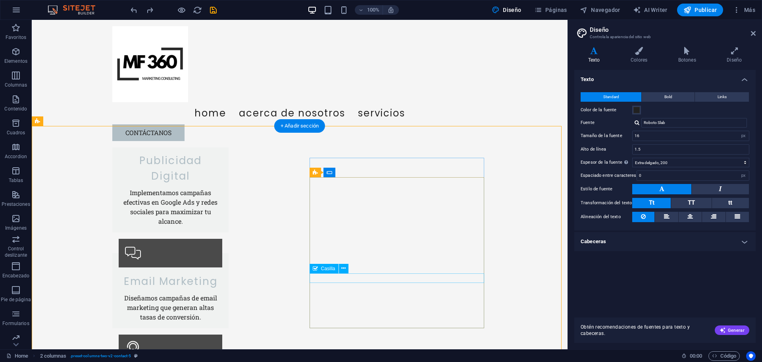
type textarea "Escríbenos"
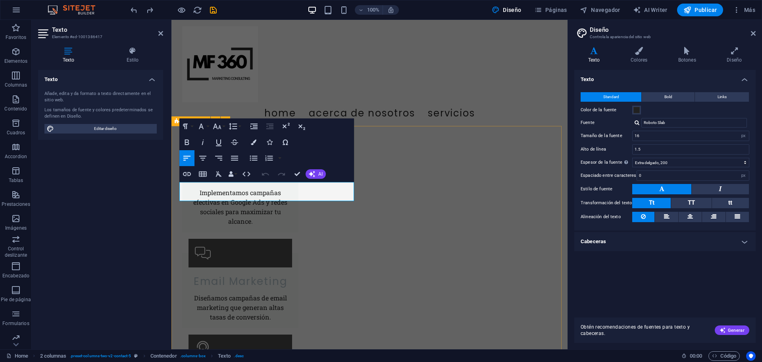
drag, startPoint x: 180, startPoint y: 186, endPoint x: 355, endPoint y: 194, distance: 174.4
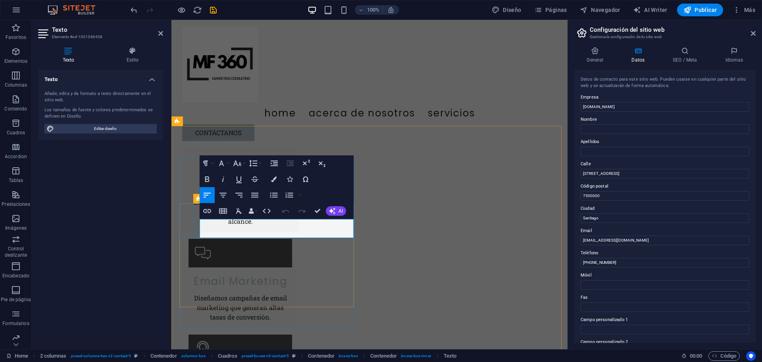
drag, startPoint x: 225, startPoint y: 233, endPoint x: 199, endPoint y: 223, distance: 28.8
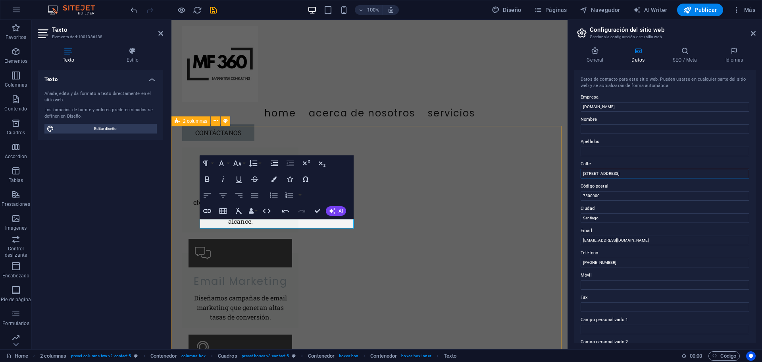
drag, startPoint x: 801, startPoint y: 194, endPoint x: 560, endPoint y: 177, distance: 241.6
click at [625, 173] on input "Av. del Libertador 1234" at bounding box center [665, 174] width 169 height 10
drag, startPoint x: 625, startPoint y: 175, endPoint x: 571, endPoint y: 175, distance: 54.0
click at [571, 175] on div "General Datos SEO / Meta Idiomas Nombre del sitio web mf360.cl Logo Arrastra ar…" at bounding box center [665, 194] width 194 height 308
drag, startPoint x: 597, startPoint y: 195, endPoint x: 582, endPoint y: 195, distance: 14.3
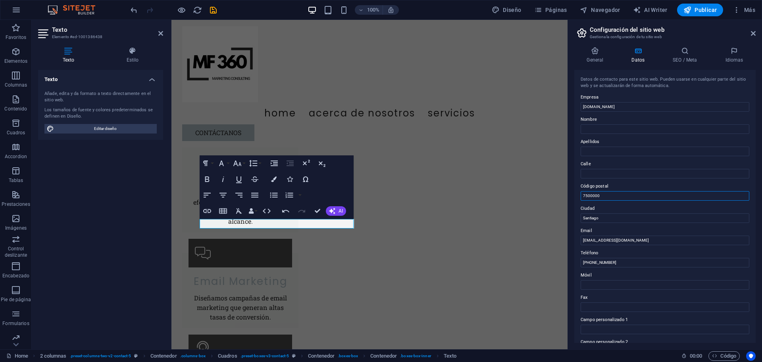
click at [582, 195] on input "7500000" at bounding box center [665, 196] width 169 height 10
drag, startPoint x: 599, startPoint y: 219, endPoint x: 579, endPoint y: 218, distance: 20.3
click at [579, 218] on div "Datos de contacto para este sitio web. Pueden usarse en cualquier parte del sit…" at bounding box center [664, 206] width 181 height 273
click at [582, 217] on input "Santiago" at bounding box center [665, 218] width 169 height 10
click at [617, 262] on input "+56 2 1234 5678" at bounding box center [665, 263] width 169 height 10
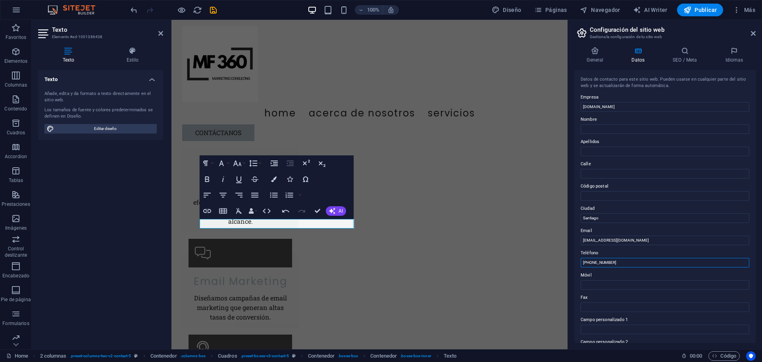
drag, startPoint x: 620, startPoint y: 263, endPoint x: 592, endPoint y: 260, distance: 28.3
click at [592, 260] on input "+56 2 1234 5678" at bounding box center [665, 263] width 169 height 10
type input "[PHONE_NUMBER]"
click at [599, 285] on input "Móvil" at bounding box center [665, 285] width 169 height 10
drag, startPoint x: 618, startPoint y: 264, endPoint x: 571, endPoint y: 272, distance: 47.4
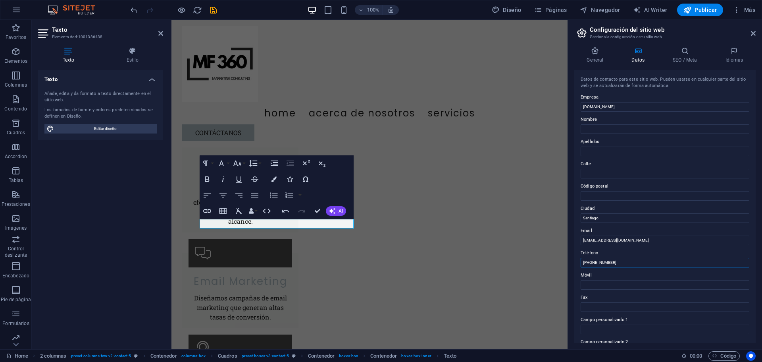
click at [571, 272] on div "General Datos SEO / Meta Idiomas Nombre del sitio web mf360.cl Logo Arrastra ar…" at bounding box center [665, 194] width 194 height 308
click at [600, 284] on input "Móvil" at bounding box center [665, 285] width 169 height 10
paste input "[PHONE_NUMBER]"
type input "[PHONE_NUMBER]"
drag, startPoint x: 617, startPoint y: 263, endPoint x: 577, endPoint y: 262, distance: 40.5
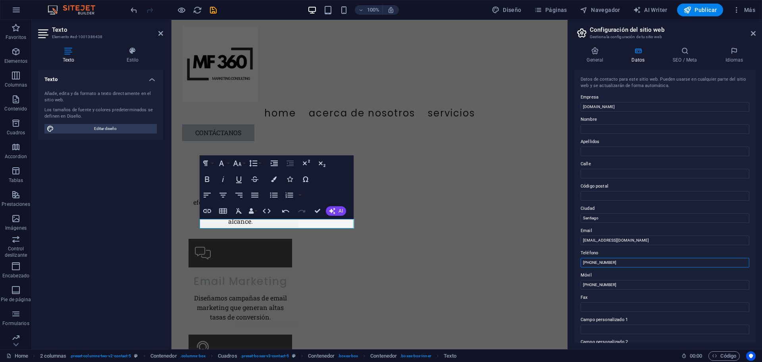
click at [577, 262] on div "Datos de contacto para este sitio web. Pueden usarse en cualquier parte del sit…" at bounding box center [664, 206] width 181 height 273
click at [593, 269] on div "Datos de contacto para este sitio web. Pueden usarse en cualquier parte del sit…" at bounding box center [664, 206] width 181 height 273
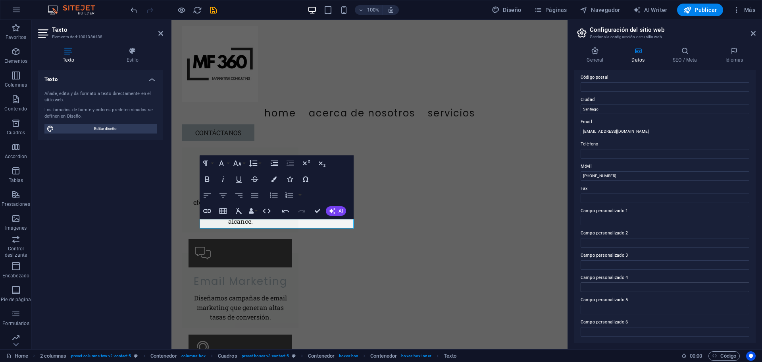
scroll to position [0, 0]
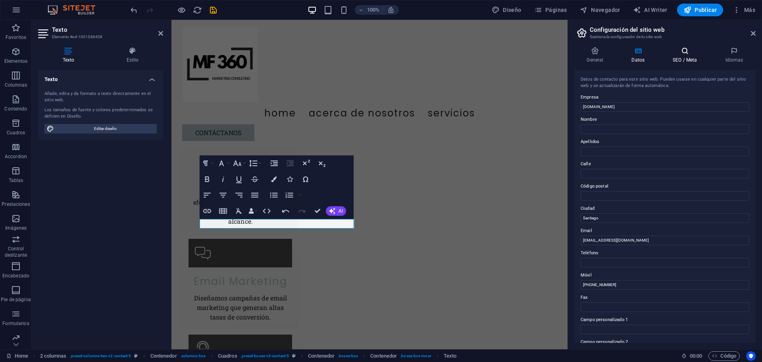
click at [685, 53] on icon at bounding box center [685, 51] width 49 height 8
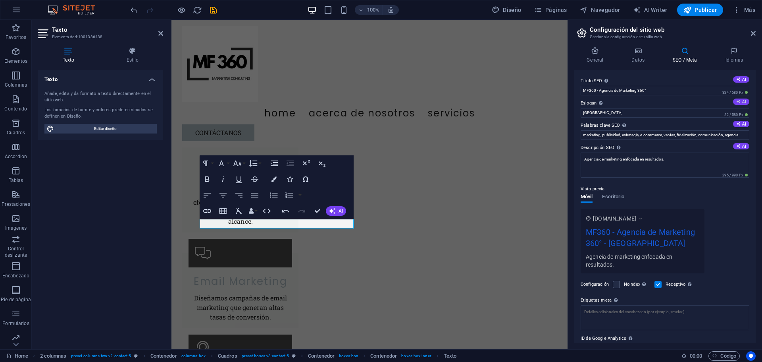
click at [745, 100] on button "AI" at bounding box center [741, 101] width 16 height 6
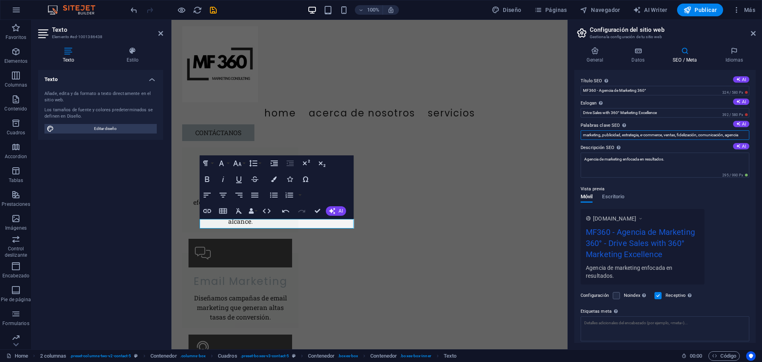
click at [744, 133] on input "marketing, publicidad, estrategia, e-commerce, ventas, fidelización, comunicaci…" at bounding box center [665, 135] width 169 height 10
drag, startPoint x: 668, startPoint y: 114, endPoint x: 577, endPoint y: 113, distance: 90.5
click at [577, 113] on div "Título SEO El título de tu sitio web. Elige algo que destaque en los resultados…" at bounding box center [664, 206] width 181 height 273
type input "Somos tu área de marketing"
click at [680, 195] on div "Vista previa Móvil Escritorio www.example.com MF360 - Agencia de Marketing 360°…" at bounding box center [665, 231] width 169 height 106
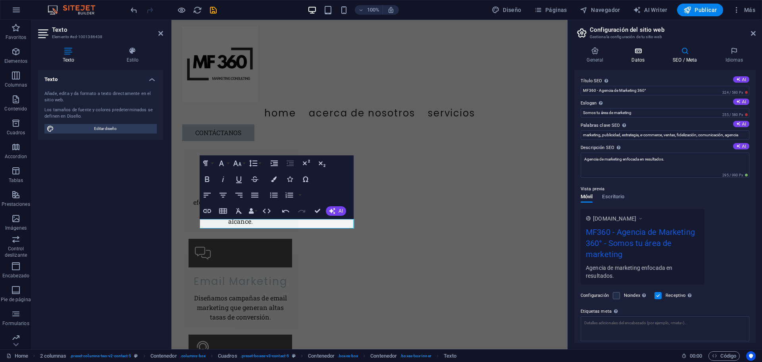
click at [640, 53] on icon at bounding box center [638, 51] width 38 height 8
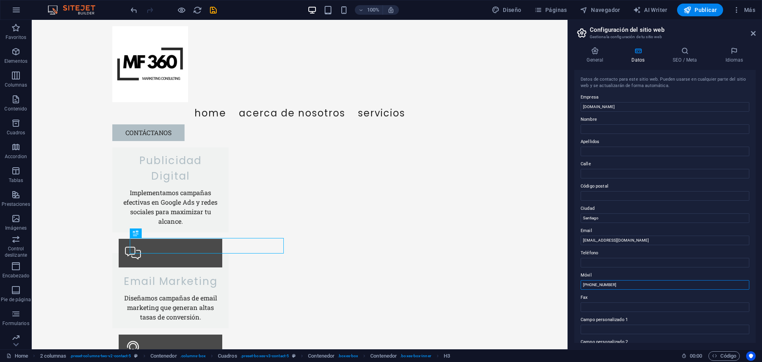
drag, startPoint x: 613, startPoint y: 284, endPoint x: 576, endPoint y: 284, distance: 37.3
click at [576, 284] on div "Datos de contacto para este sitio web. Pueden usarse en cualquier parte del sit…" at bounding box center [664, 206] width 181 height 273
click at [612, 260] on input "Teléfono" at bounding box center [665, 263] width 169 height 10
paste input "[PHONE_NUMBER]"
type input "[PHONE_NUMBER]"
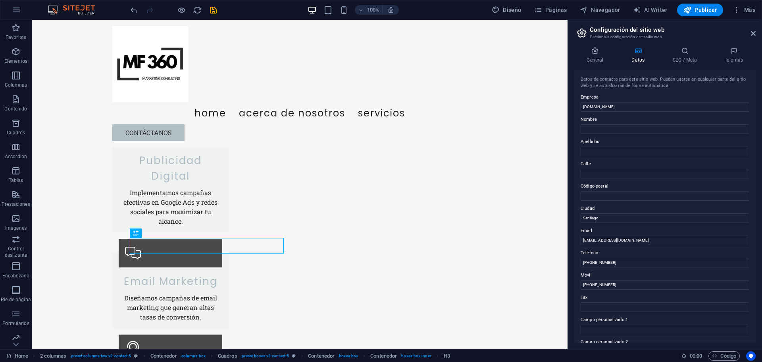
click at [616, 272] on label "Móvil" at bounding box center [665, 275] width 169 height 10
click at [616, 280] on input "[PHONE_NUMBER]" at bounding box center [665, 285] width 169 height 10
click at [593, 55] on h4 "General" at bounding box center [596, 55] width 45 height 17
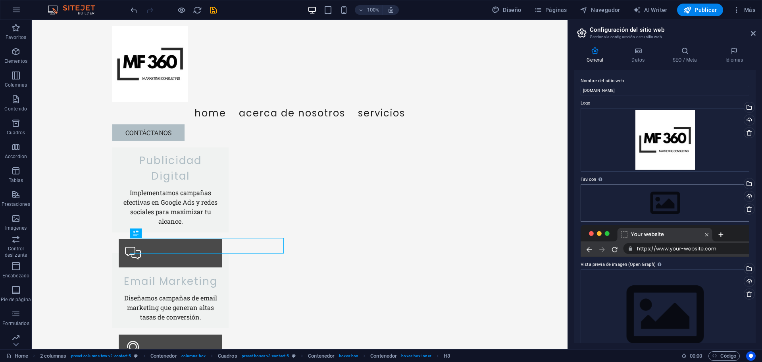
scroll to position [24, 0]
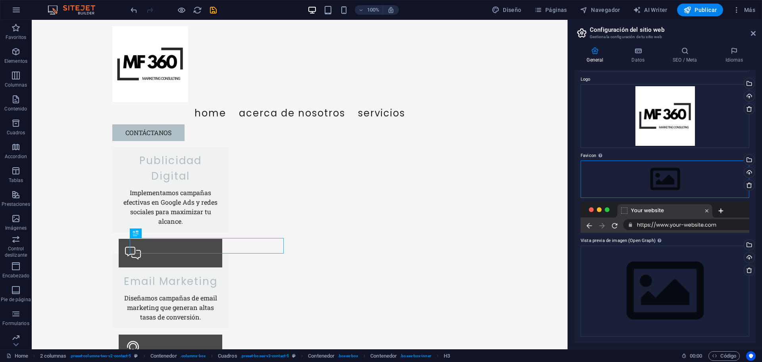
click at [627, 181] on div "Arrastra archivos aquí, haz clic para escoger archivos o selecciona archivos de…" at bounding box center [665, 178] width 169 height 37
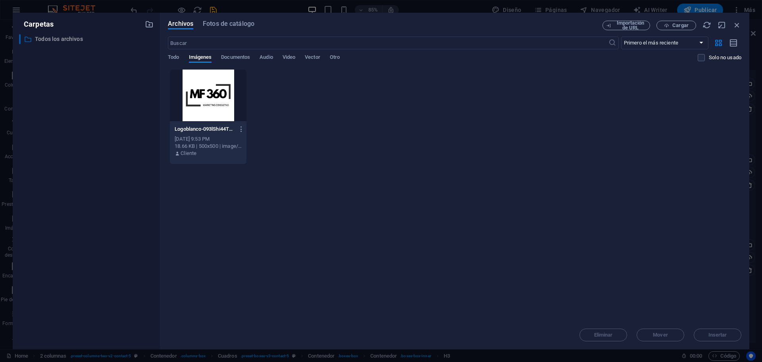
click at [67, 37] on p "Todos los archivos" at bounding box center [87, 39] width 104 height 9
click at [146, 24] on icon "button" at bounding box center [149, 24] width 9 height 9
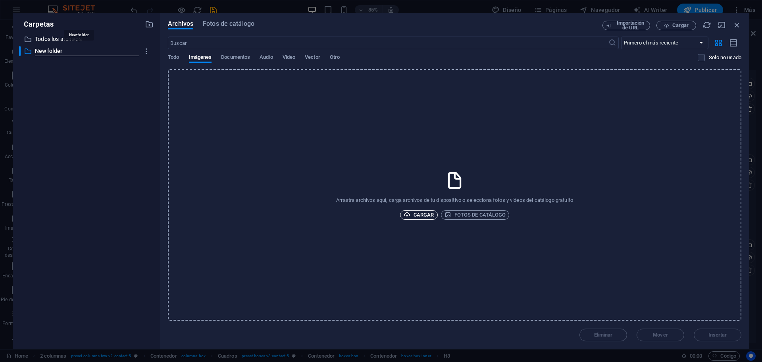
click at [418, 216] on span "Cargar" at bounding box center [419, 215] width 31 height 10
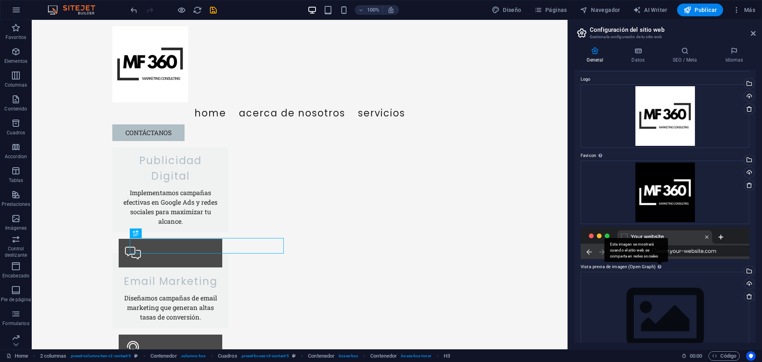
scroll to position [50, 0]
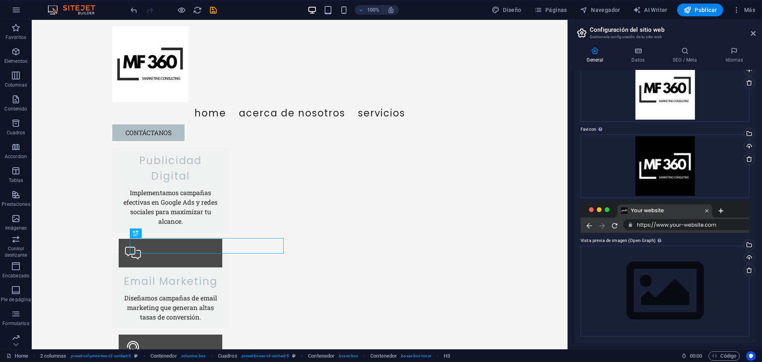
click at [672, 213] on div at bounding box center [665, 217] width 169 height 32
click at [632, 263] on div "Arrastra archivos aquí, haz clic para escoger archivos o selecciona archivos de…" at bounding box center [665, 290] width 169 height 91
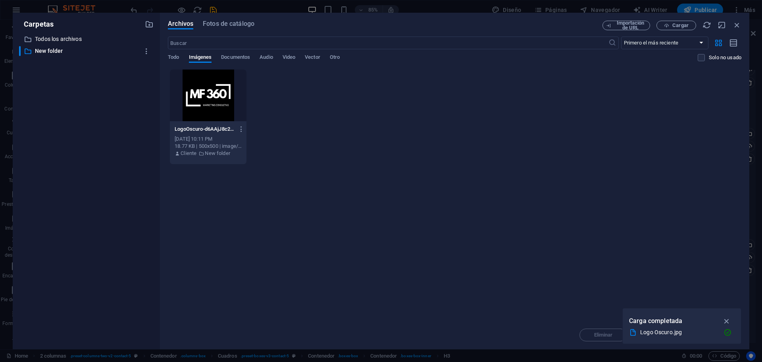
click at [203, 103] on div at bounding box center [208, 95] width 77 height 52
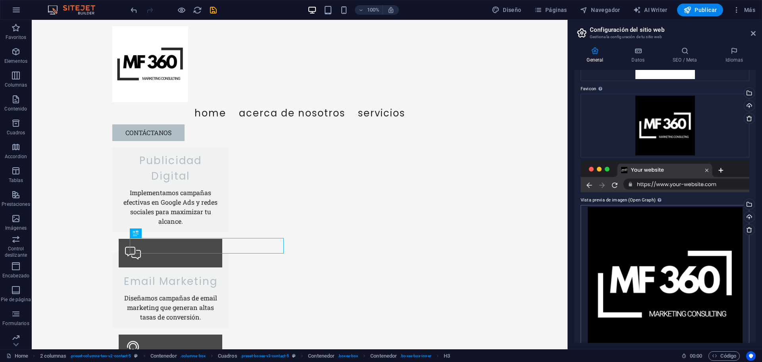
scroll to position [78, 0]
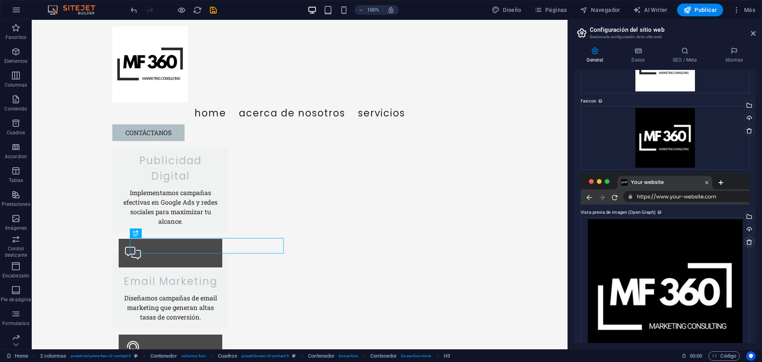
click at [748, 242] on icon at bounding box center [749, 242] width 6 height 6
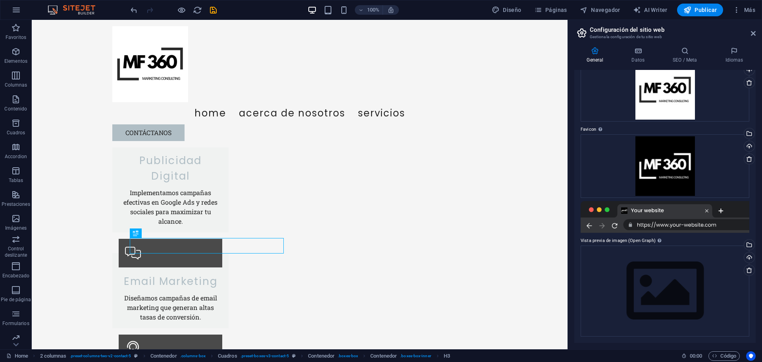
scroll to position [0, 0]
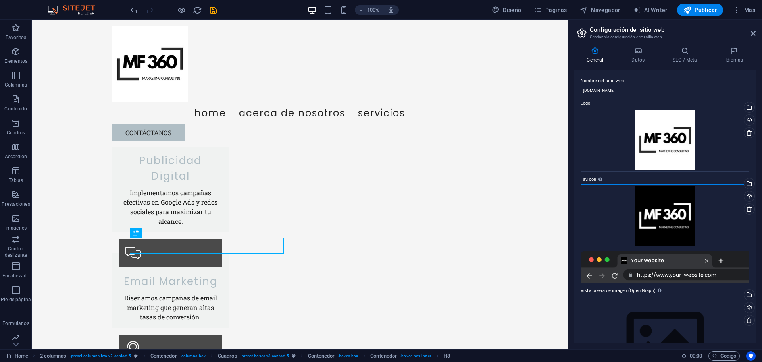
click at [682, 229] on div "Arrastra archivos aquí, haz clic para escoger archivos o selecciona archivos de…" at bounding box center [665, 216] width 169 height 64
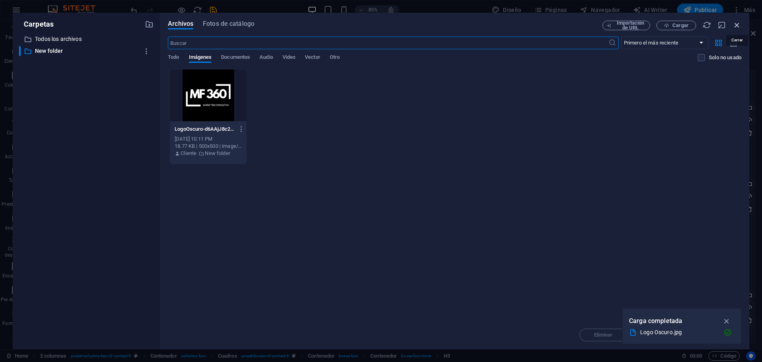
click at [736, 26] on icon "button" at bounding box center [737, 25] width 9 height 9
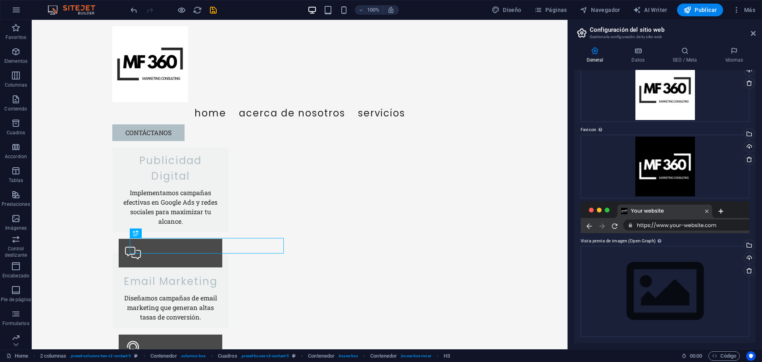
scroll to position [50, 0]
click at [684, 269] on div "Arrastra archivos aquí, haz clic para escoger archivos o selecciona archivos de…" at bounding box center [665, 290] width 169 height 91
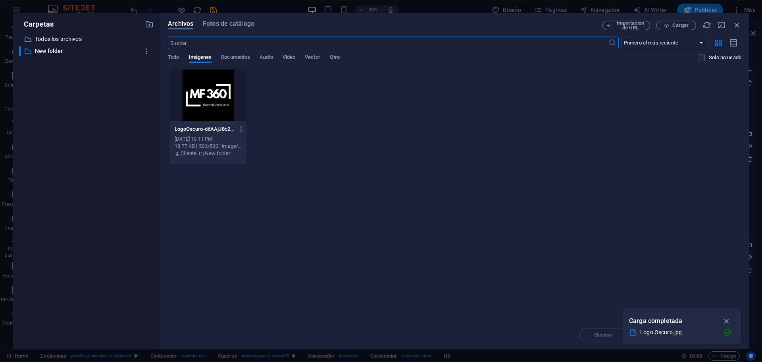
click at [202, 101] on div at bounding box center [208, 95] width 77 height 52
click at [728, 320] on icon "button" at bounding box center [727, 320] width 9 height 9
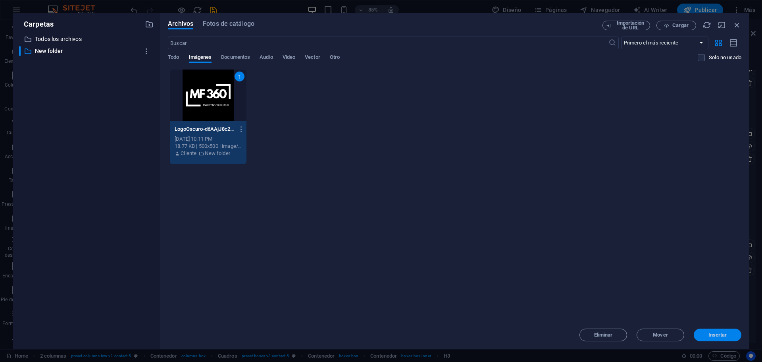
click at [716, 333] on span "Insertar" at bounding box center [718, 334] width 19 height 5
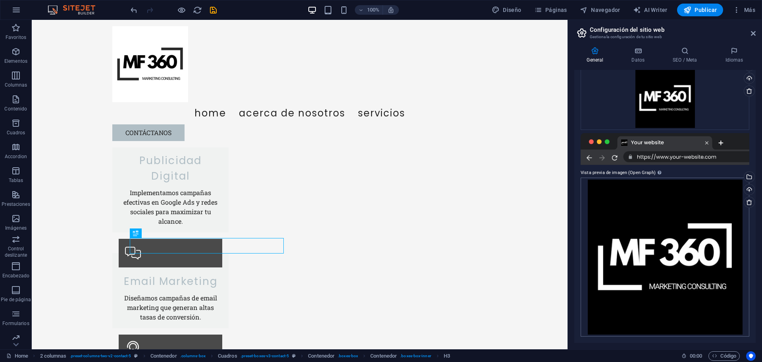
scroll to position [0, 0]
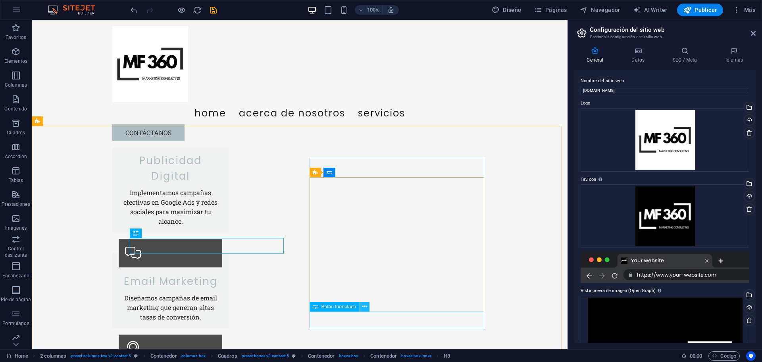
click at [364, 309] on icon at bounding box center [364, 306] width 4 height 8
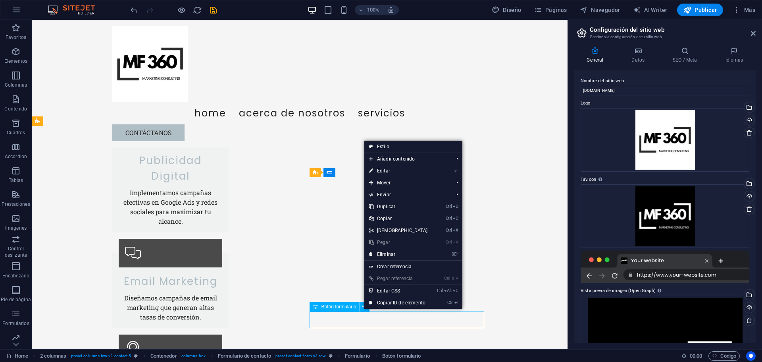
click at [348, 307] on span "Botón formulario" at bounding box center [339, 306] width 35 height 5
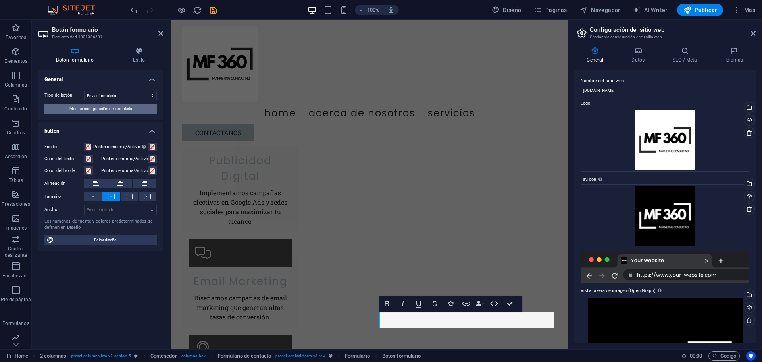
click at [114, 107] on span "Mostrar configuración de formulario" at bounding box center [100, 109] width 63 height 10
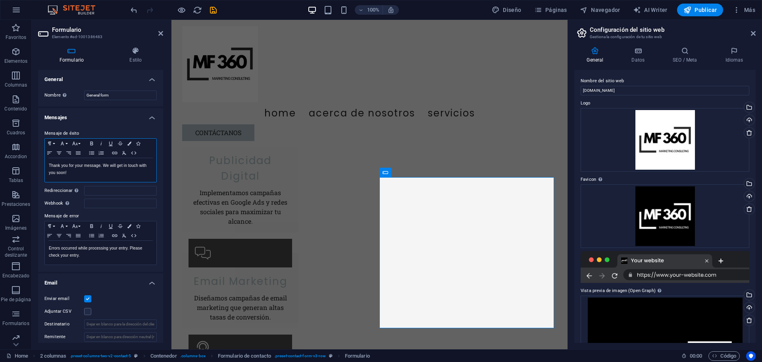
click at [66, 173] on p "Thank you for your message. We will get in touch with you soon!" at bounding box center [101, 169] width 104 height 14
click at [67, 173] on p "Thank you for your message. We will get in touch with you soon!" at bounding box center [101, 169] width 104 height 14
drag, startPoint x: 69, startPoint y: 172, endPoint x: 48, endPoint y: 168, distance: 21.4
click at [48, 168] on div "Thank you for your message. We will get in touch with you soon!" at bounding box center [101, 170] width 112 height 24
click at [94, 192] on input "Redireccionar Defina un destino de redireccionamiento cuando un formulario se e…" at bounding box center [120, 191] width 73 height 10
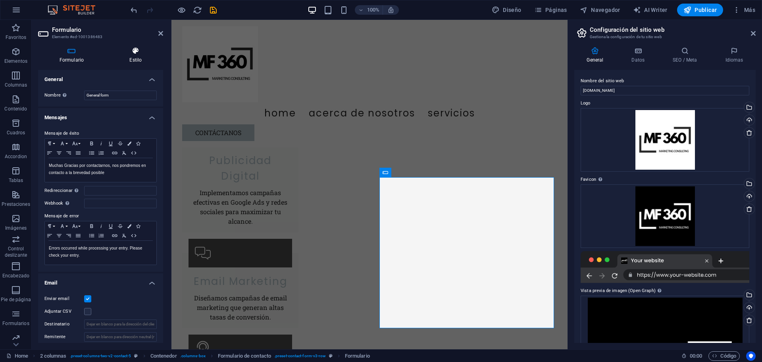
click at [136, 51] on icon at bounding box center [135, 51] width 55 height 8
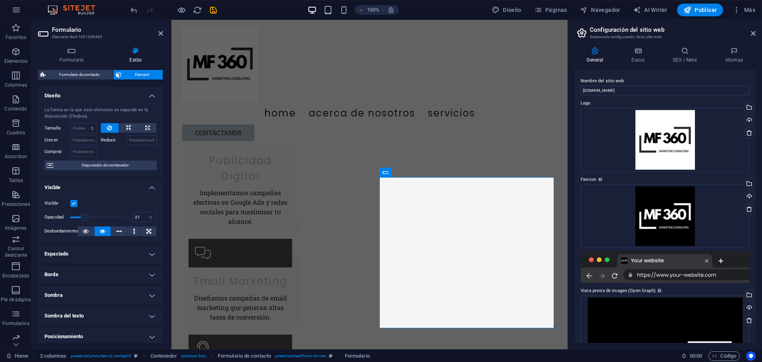
drag, startPoint x: 125, startPoint y: 214, endPoint x: 85, endPoint y: 215, distance: 40.9
click at [85, 215] on span at bounding box center [85, 217] width 8 height 8
drag, startPoint x: 85, startPoint y: 215, endPoint x: 98, endPoint y: 218, distance: 13.6
click at [98, 218] on span at bounding box center [95, 217] width 8 height 8
drag, startPoint x: 98, startPoint y: 218, endPoint x: 106, endPoint y: 220, distance: 8.5
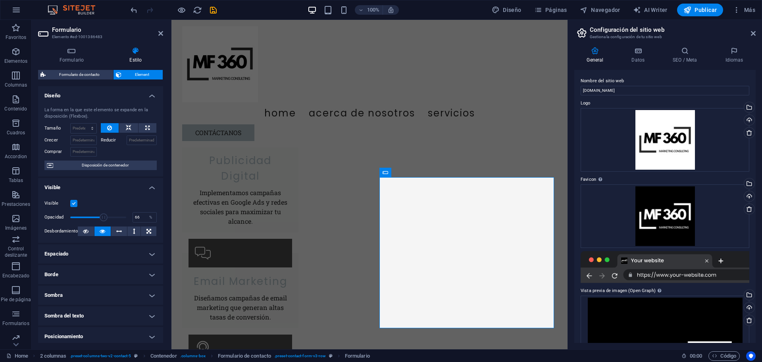
click at [106, 220] on span at bounding box center [104, 217] width 8 height 8
drag, startPoint x: 110, startPoint y: 217, endPoint x: 117, endPoint y: 217, distance: 7.1
click at [115, 217] on span at bounding box center [111, 217] width 8 height 8
type input "100"
drag, startPoint x: 124, startPoint y: 217, endPoint x: 135, endPoint y: 218, distance: 10.8
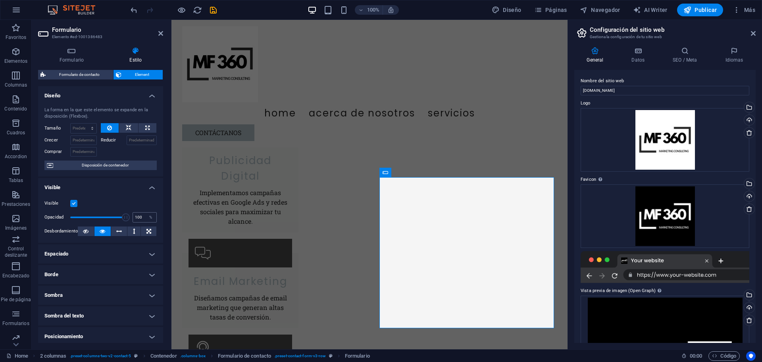
click at [135, 218] on div "Opacidad 100 %" at bounding box center [100, 217] width 112 height 12
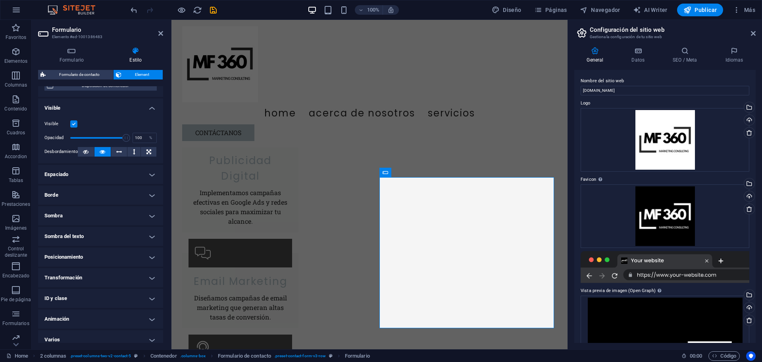
scroll to position [86, 0]
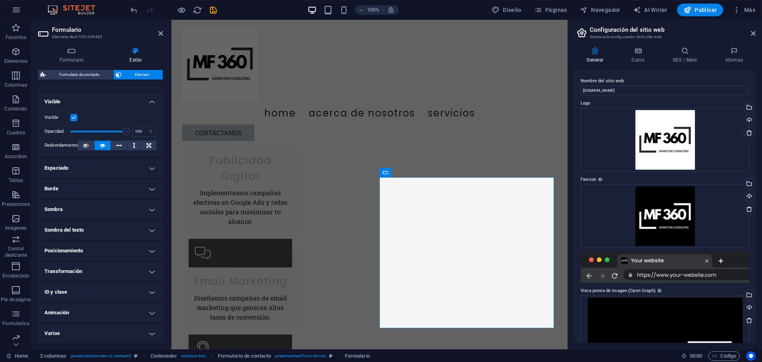
click at [79, 253] on h4 "Posicionamiento" at bounding box center [100, 250] width 125 height 19
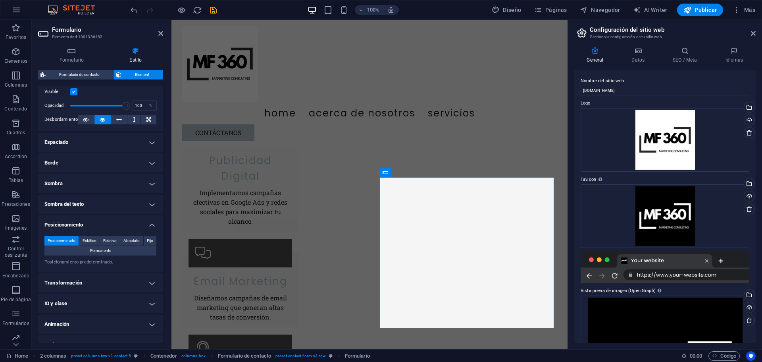
scroll to position [123, 0]
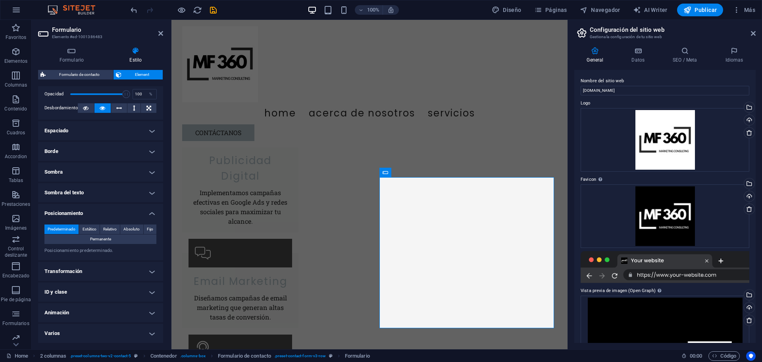
click at [83, 270] on h4 "Transformación" at bounding box center [100, 271] width 125 height 19
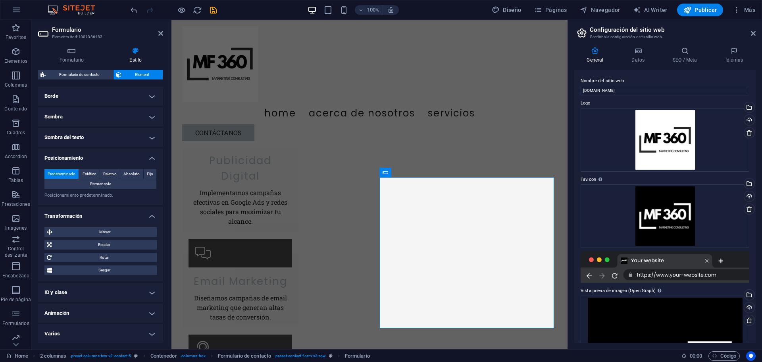
scroll to position [179, 0]
click at [91, 290] on h4 "ID y clase" at bounding box center [100, 291] width 125 height 19
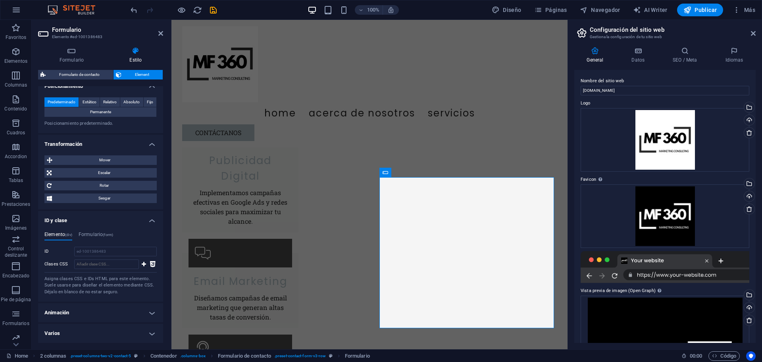
click at [93, 312] on h4 "Animación" at bounding box center [100, 312] width 125 height 19
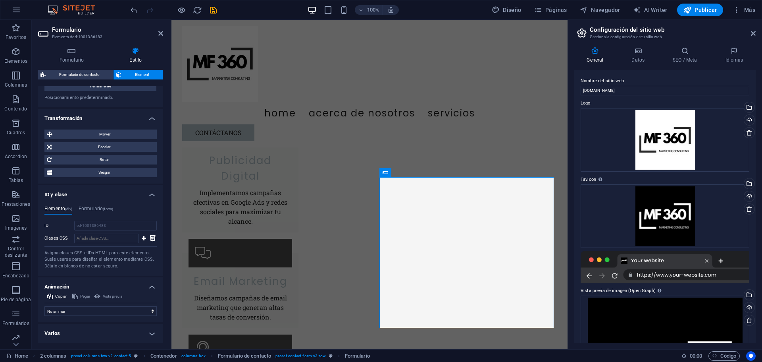
click at [93, 328] on h4 "Varios" at bounding box center [100, 333] width 125 height 19
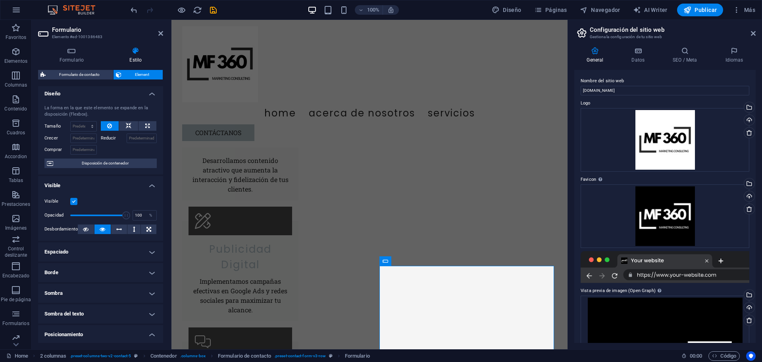
scroll to position [0, 0]
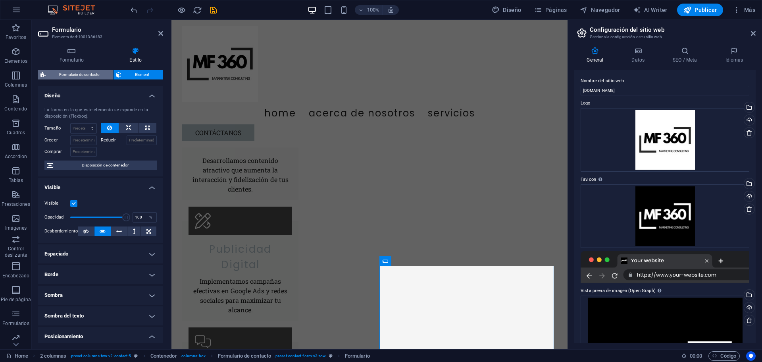
click at [88, 71] on span "Formulario de contacto" at bounding box center [79, 75] width 63 height 10
select select "rem"
select select "preset-contact-form-v3-row"
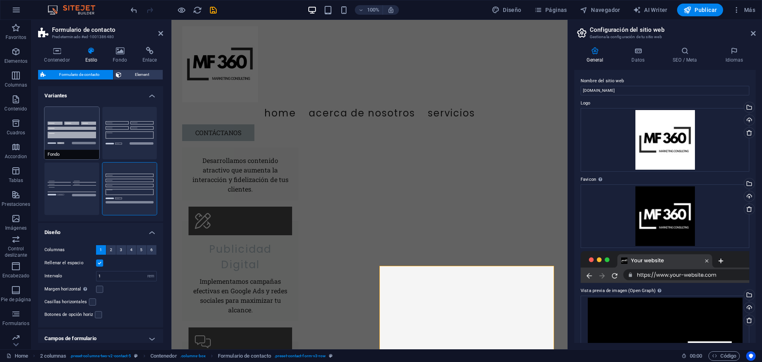
click at [63, 125] on button "Fondo" at bounding box center [71, 133] width 55 height 52
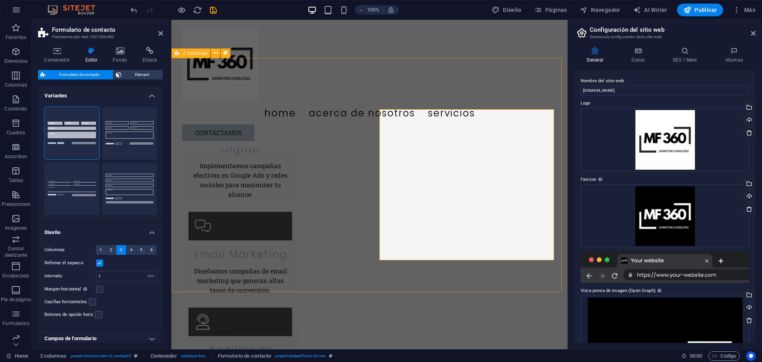
scroll to position [1261, 0]
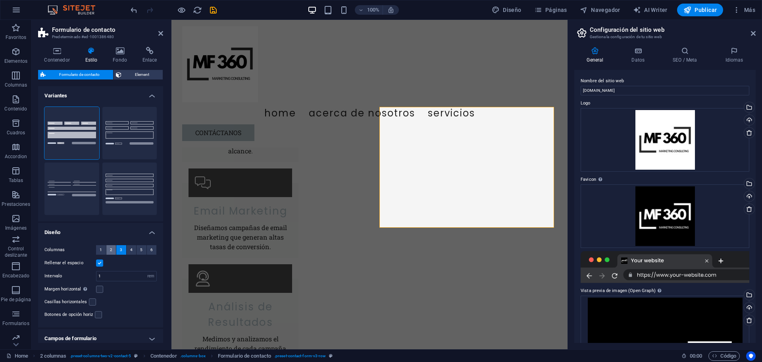
click at [110, 251] on span "2" at bounding box center [111, 250] width 2 height 10
click at [117, 251] on button "3" at bounding box center [121, 250] width 10 height 10
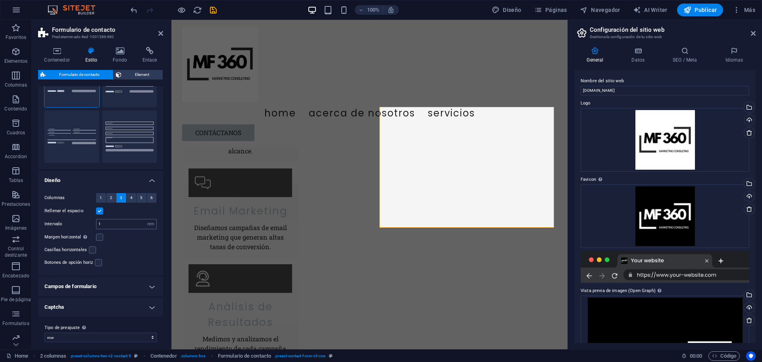
scroll to position [58, 0]
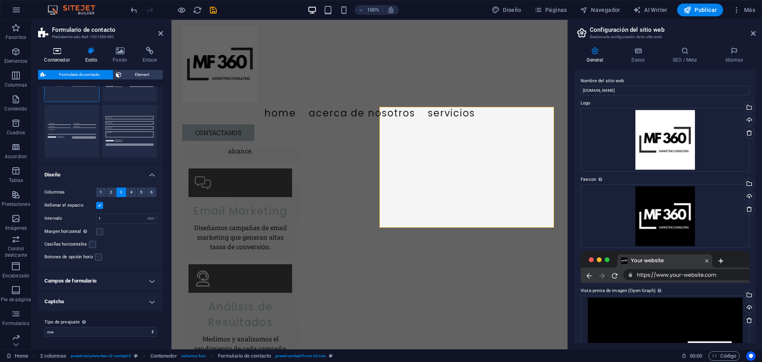
click at [57, 58] on h4 "Contenedor" at bounding box center [58, 55] width 41 height 17
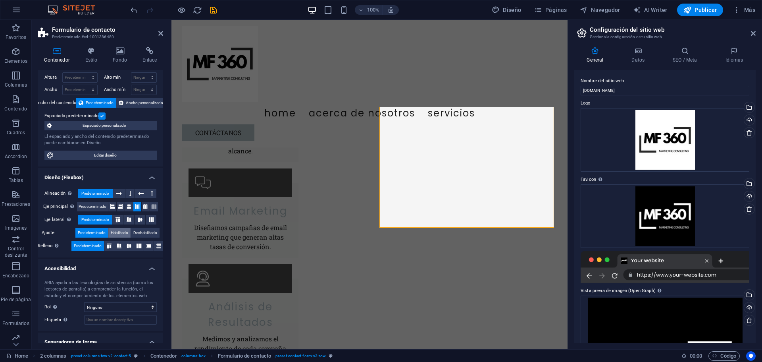
scroll to position [44, 0]
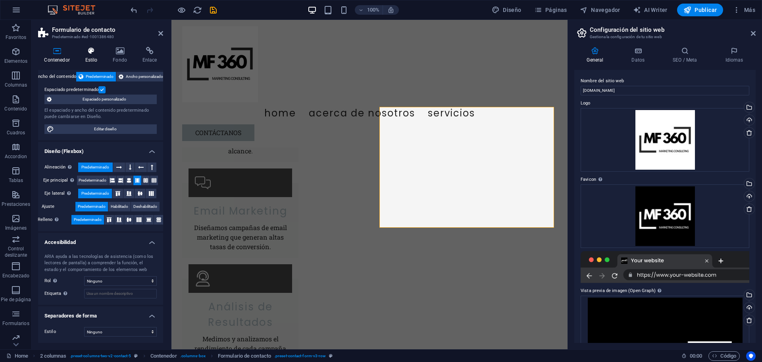
click at [95, 52] on icon at bounding box center [91, 51] width 25 height 8
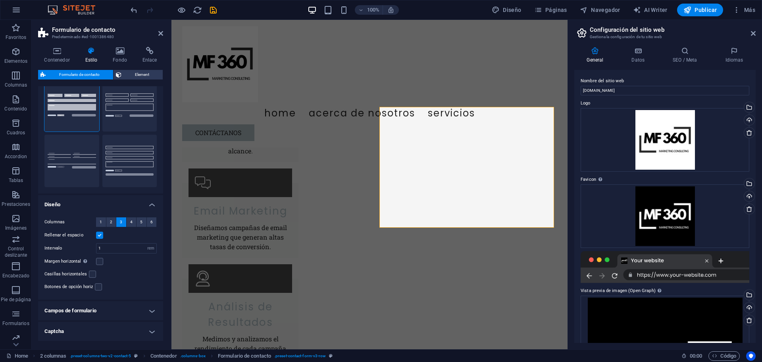
scroll to position [0, 0]
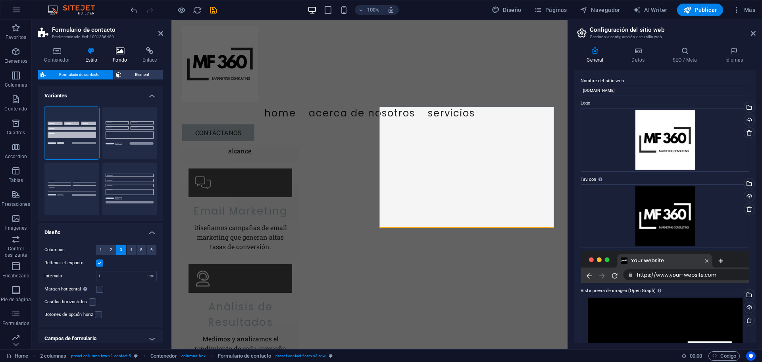
click at [121, 59] on h4 "Fondo" at bounding box center [122, 55] width 30 height 17
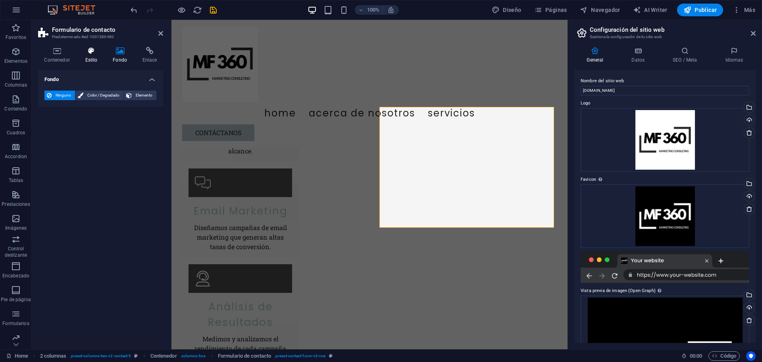
click at [96, 56] on h4 "Estilo" at bounding box center [93, 55] width 28 height 17
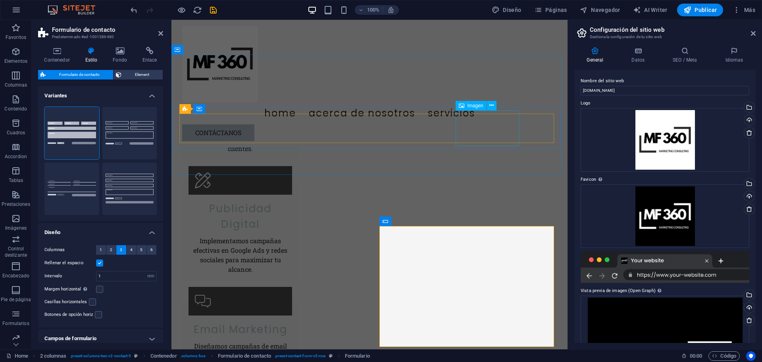
scroll to position [1142, 0]
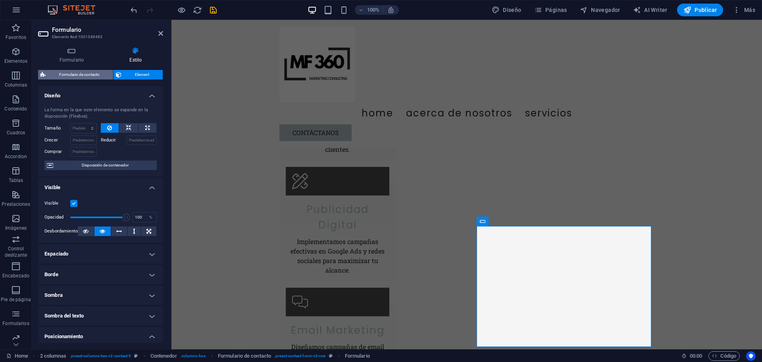
click at [87, 76] on span "Formulario de contacto" at bounding box center [79, 75] width 63 height 10
select select "rem"
select select "preset-contact-form-v3-row"
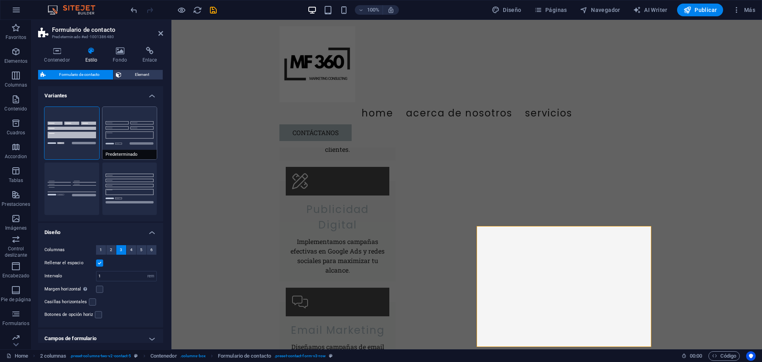
click at [124, 134] on button "Predeterminado" at bounding box center [129, 133] width 55 height 52
click at [112, 177] on button "Fila" at bounding box center [129, 188] width 55 height 52
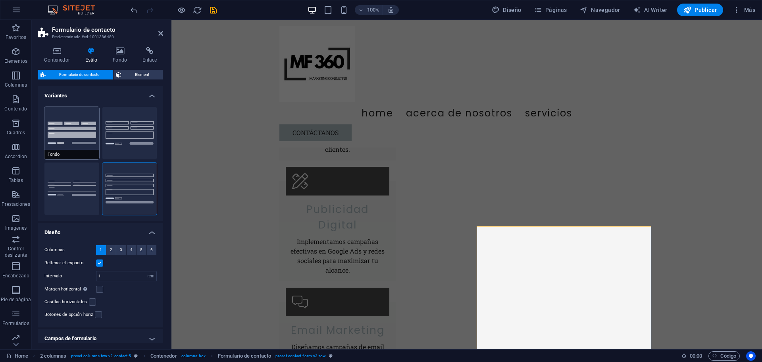
click at [76, 133] on button "Fondo" at bounding box center [71, 133] width 55 height 52
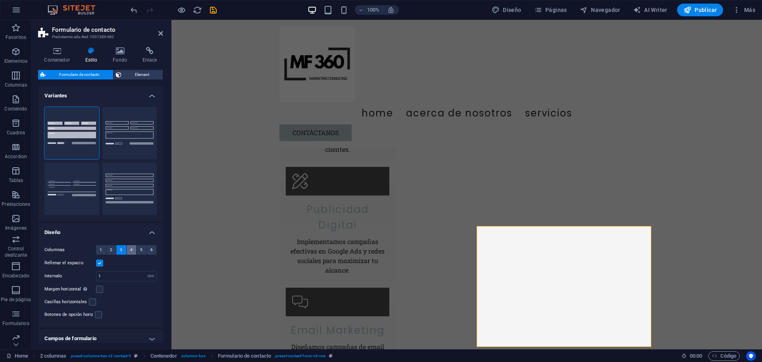
click at [130, 252] on span "4" at bounding box center [131, 250] width 2 height 10
click at [112, 249] on button "2" at bounding box center [111, 250] width 10 height 10
click at [145, 74] on span "Element" at bounding box center [142, 75] width 37 height 10
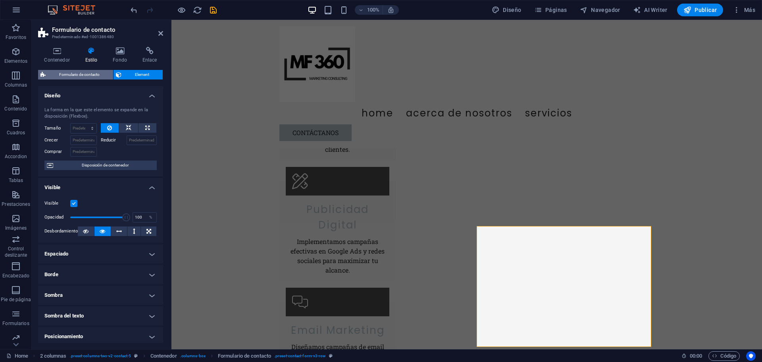
click at [89, 73] on span "Formulario de contacto" at bounding box center [79, 75] width 63 height 10
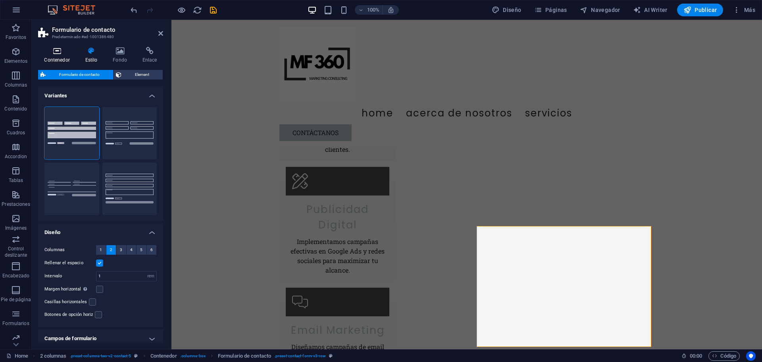
click at [60, 54] on icon at bounding box center [57, 51] width 38 height 8
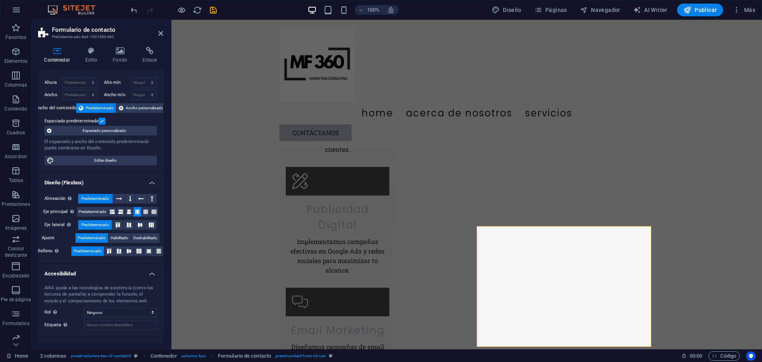
scroll to position [0, 0]
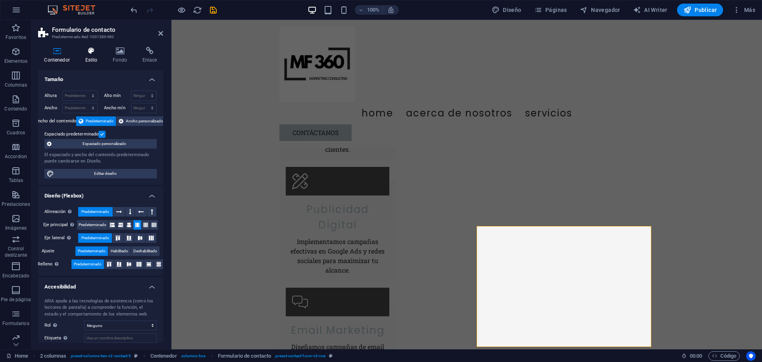
click at [91, 56] on h4 "Estilo" at bounding box center [93, 55] width 28 height 17
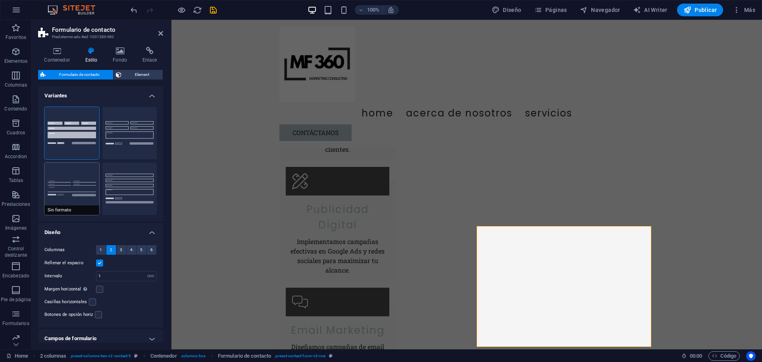
click at [57, 192] on button "Sin formato" at bounding box center [71, 188] width 55 height 52
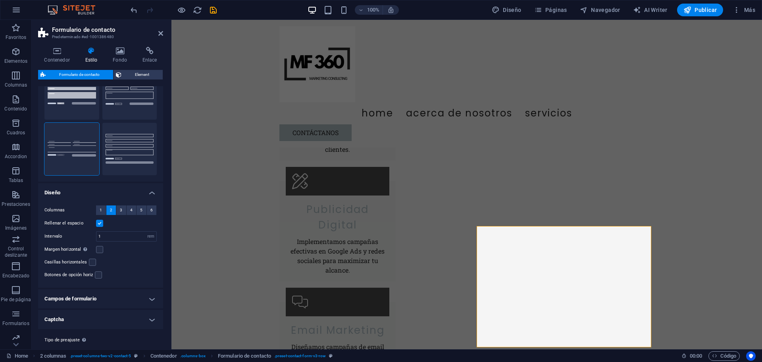
scroll to position [58, 0]
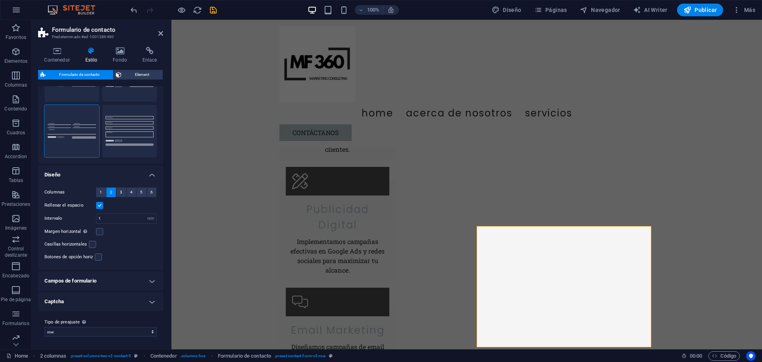
click at [109, 275] on h4 "Campos de formulario" at bounding box center [100, 280] width 125 height 19
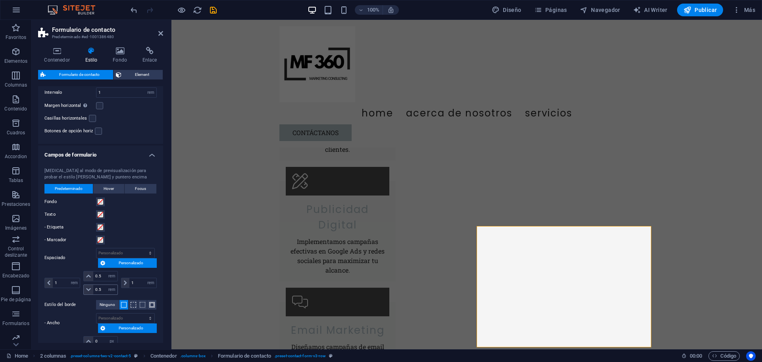
scroll to position [216, 0]
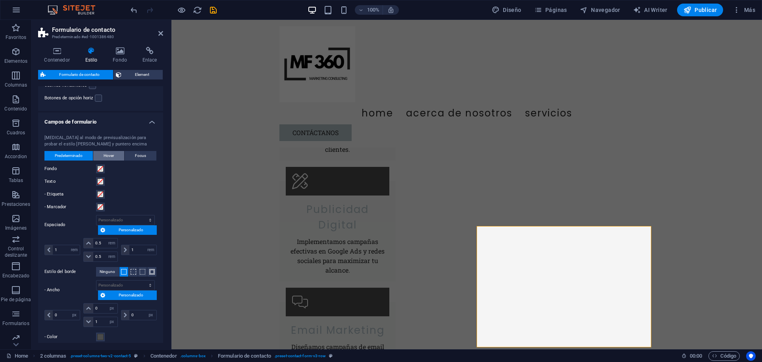
click at [110, 152] on span "Hover" at bounding box center [109, 156] width 10 height 10
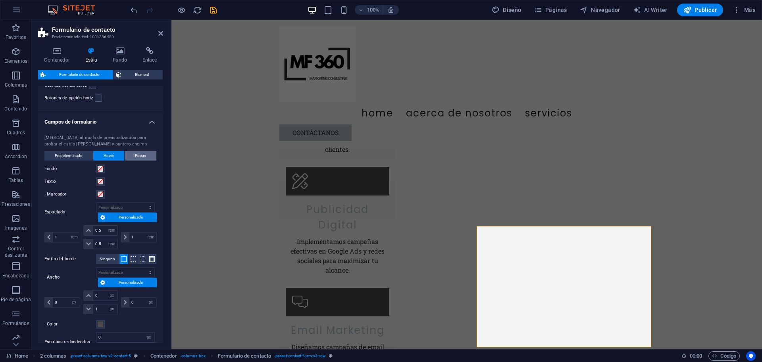
click at [132, 154] on button "Focus" at bounding box center [141, 156] width 32 height 10
click at [72, 156] on span "Predeterminado" at bounding box center [69, 156] width 28 height 10
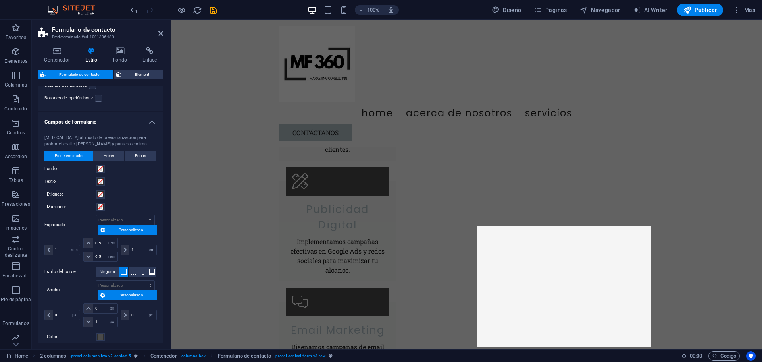
scroll to position [296, 0]
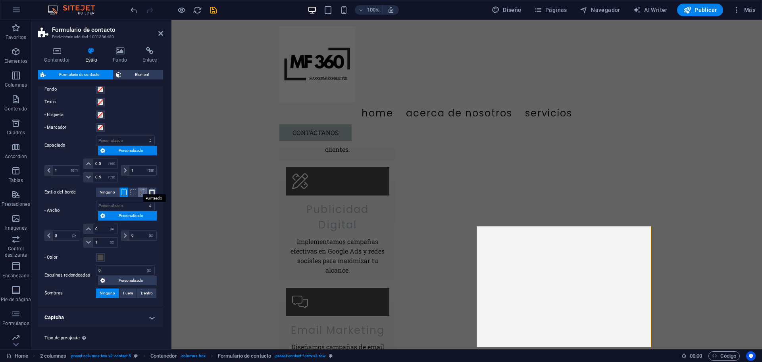
click at [142, 190] on span at bounding box center [143, 192] width 6 height 6
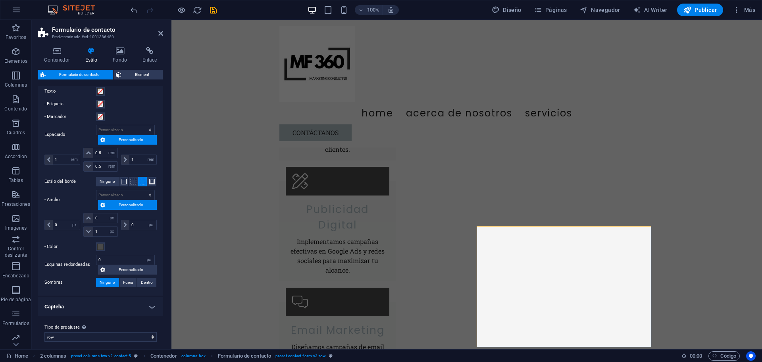
scroll to position [312, 0]
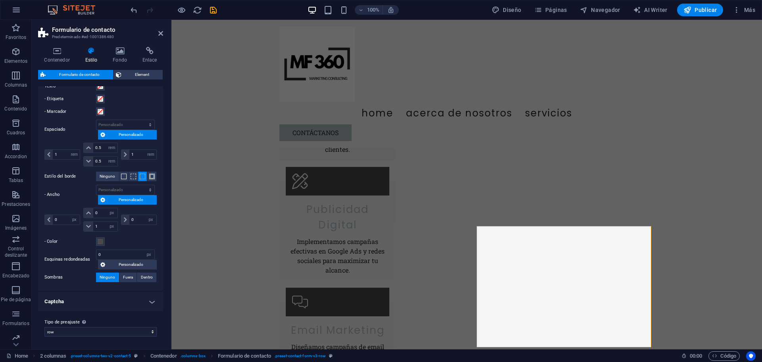
click at [106, 304] on h4 "Captcha" at bounding box center [100, 301] width 125 height 19
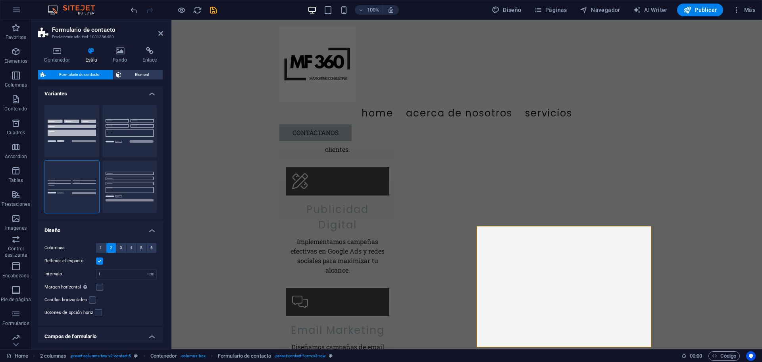
scroll to position [0, 0]
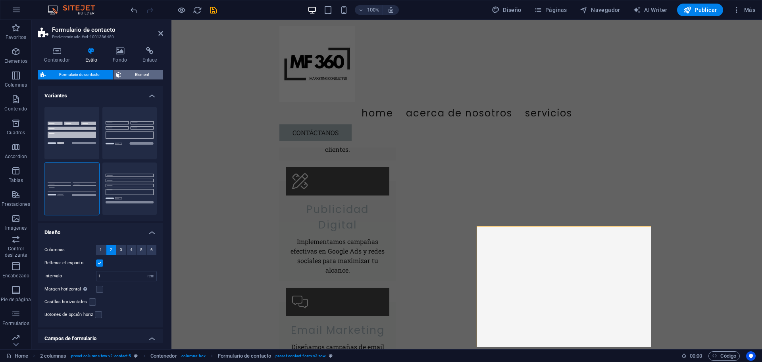
click at [136, 76] on span "Element" at bounding box center [142, 75] width 37 height 10
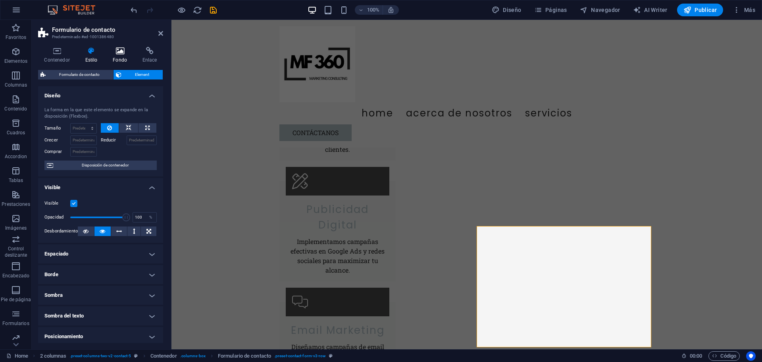
click at [120, 57] on h4 "Fondo" at bounding box center [122, 55] width 30 height 17
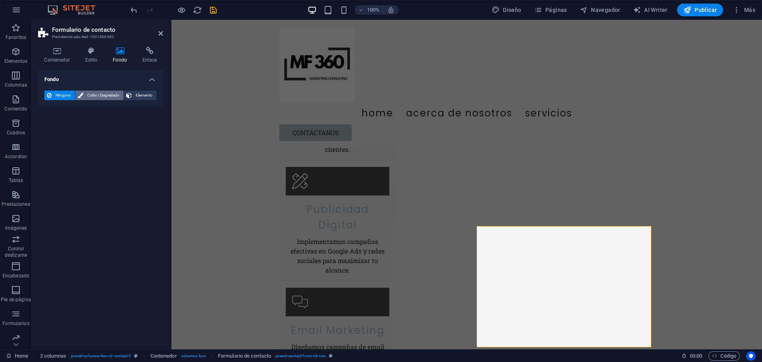
click at [115, 94] on span "Color / Degradado" at bounding box center [103, 96] width 35 height 10
click at [50, 128] on span at bounding box center [49, 127] width 9 height 9
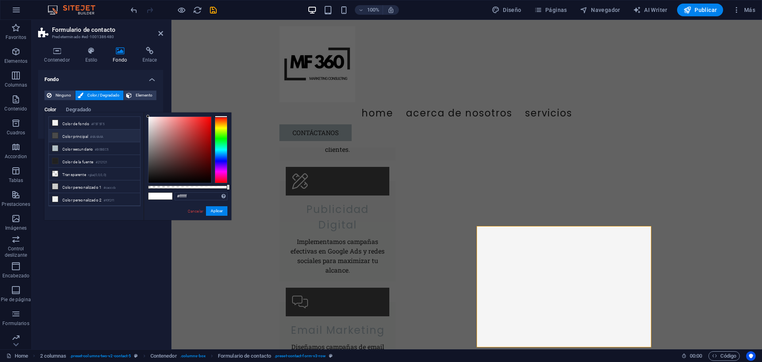
click at [62, 135] on li "Color principal #4A4A4A" at bounding box center [94, 135] width 91 height 13
click at [74, 149] on li "Color secundario #B0BEC5" at bounding box center [94, 148] width 91 height 13
type input "#b0bec5"
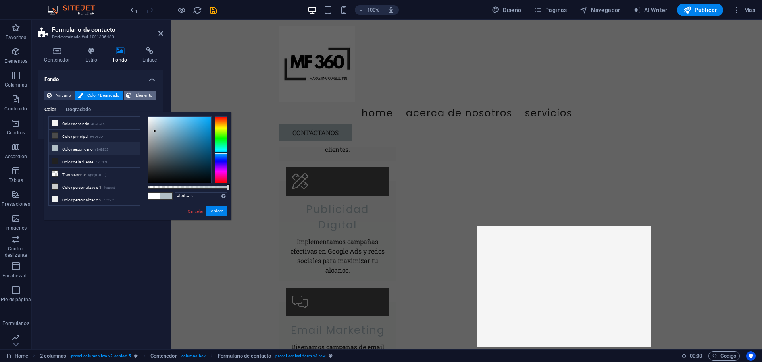
click at [144, 95] on span "Elemento" at bounding box center [144, 96] width 20 height 10
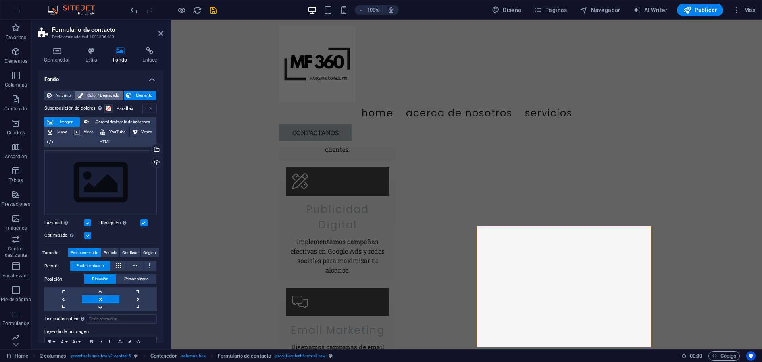
click at [108, 97] on span "Color / Degradado" at bounding box center [103, 96] width 35 height 10
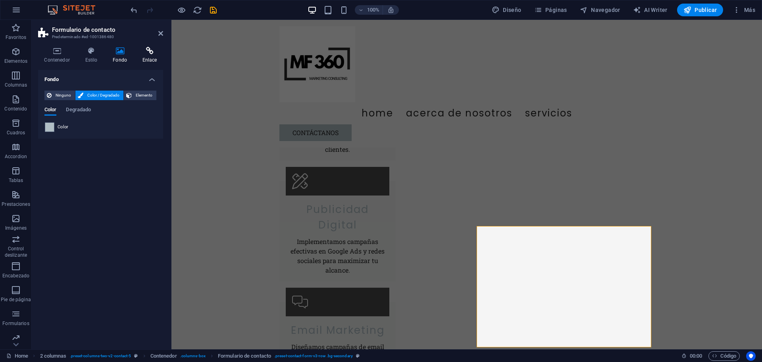
click at [148, 56] on h4 "Enlace" at bounding box center [149, 55] width 27 height 17
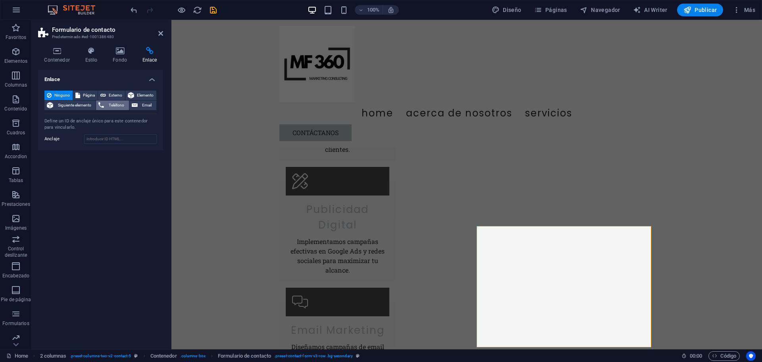
click at [113, 106] on span "Teléfono" at bounding box center [116, 105] width 20 height 10
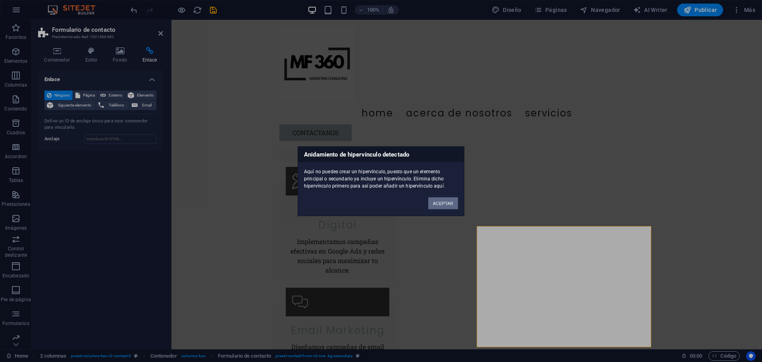
click at [441, 199] on button "ACEPTAR" at bounding box center [443, 203] width 30 height 12
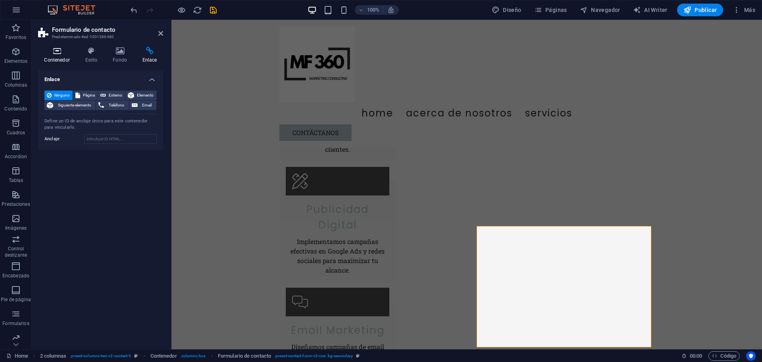
click at [66, 54] on icon at bounding box center [57, 51] width 38 height 8
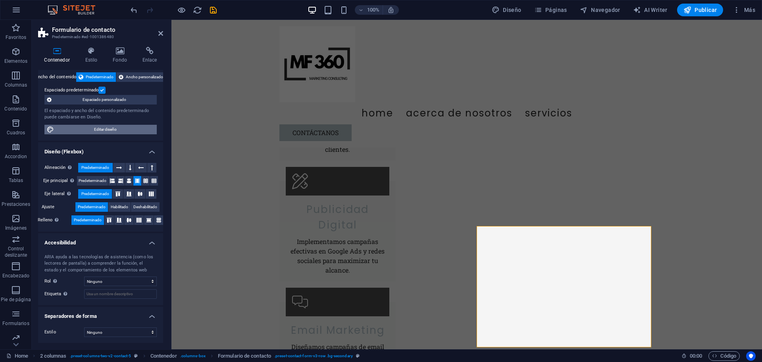
scroll to position [44, 0]
click at [96, 129] on span "Editar diseño" at bounding box center [105, 129] width 98 height 10
select select "px"
select select "200"
select select "px"
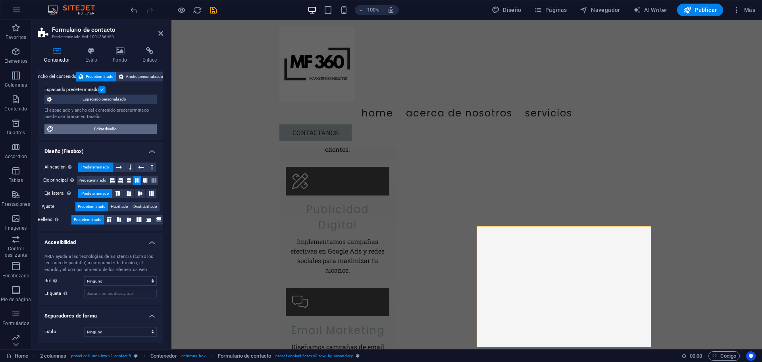
select select "rem"
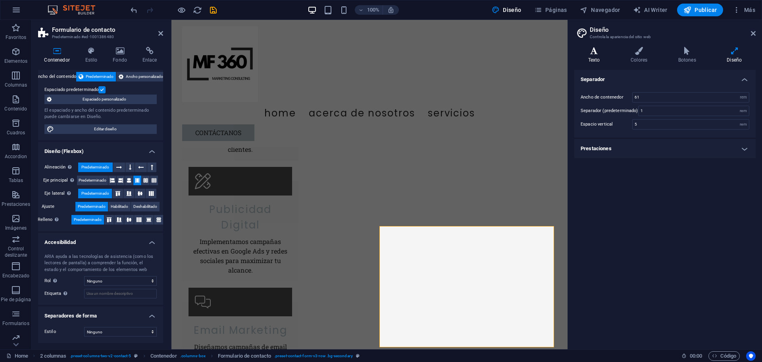
click at [602, 57] on h4 "Texto" at bounding box center [595, 55] width 42 height 17
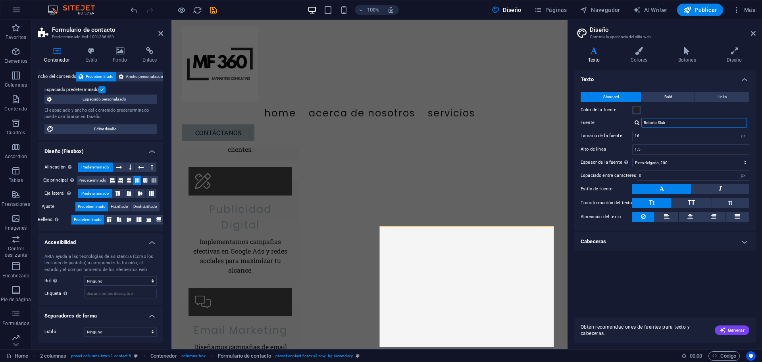
click at [671, 123] on input "Roboto Slab" at bounding box center [695, 123] width 106 height 10
drag, startPoint x: 672, startPoint y: 121, endPoint x: 632, endPoint y: 121, distance: 39.7
click at [632, 121] on div "Fuente Roboto Slab" at bounding box center [665, 123] width 169 height 10
click at [687, 121] on input "Roboto Slab" at bounding box center [695, 123] width 106 height 10
click at [694, 216] on button at bounding box center [690, 217] width 23 height 10
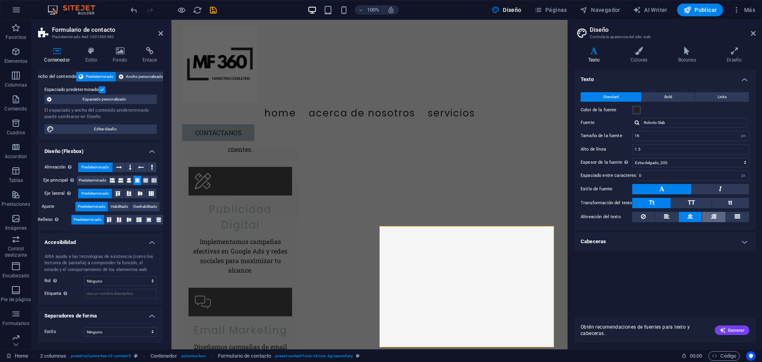
click at [713, 219] on icon at bounding box center [714, 217] width 6 height 10
click at [659, 217] on button at bounding box center [666, 217] width 23 height 10
click at [642, 216] on icon at bounding box center [643, 217] width 5 height 10
click at [685, 244] on h4 "Cabeceras" at bounding box center [664, 241] width 181 height 19
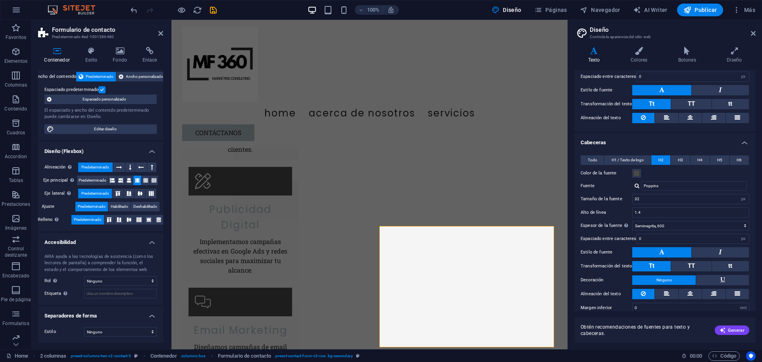
scroll to position [109, 0]
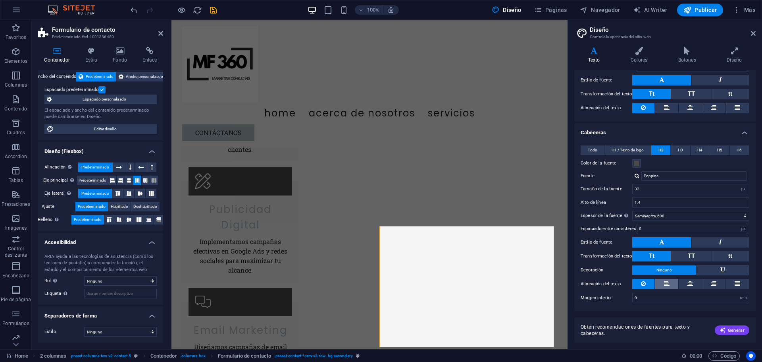
click at [669, 281] on icon at bounding box center [667, 284] width 6 height 10
click at [686, 283] on button at bounding box center [690, 284] width 23 height 10
click at [709, 287] on button at bounding box center [713, 284] width 23 height 10
click at [639, 284] on button at bounding box center [643, 284] width 22 height 10
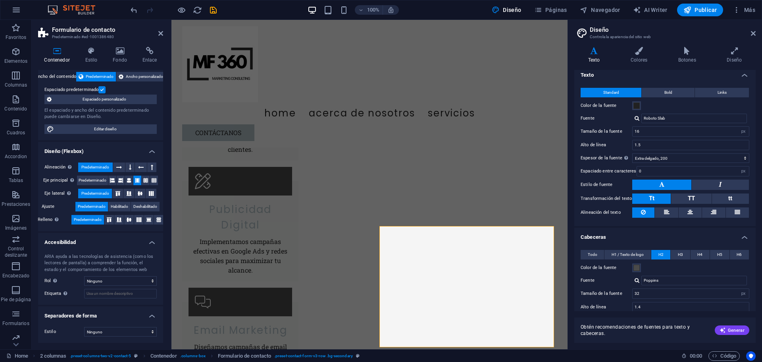
scroll to position [0, 0]
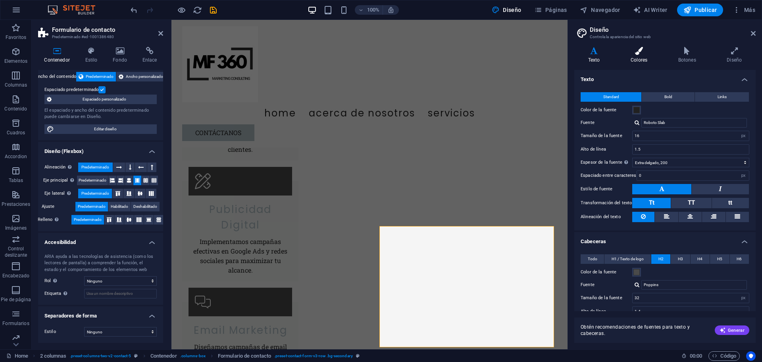
click at [640, 53] on icon at bounding box center [639, 51] width 44 height 8
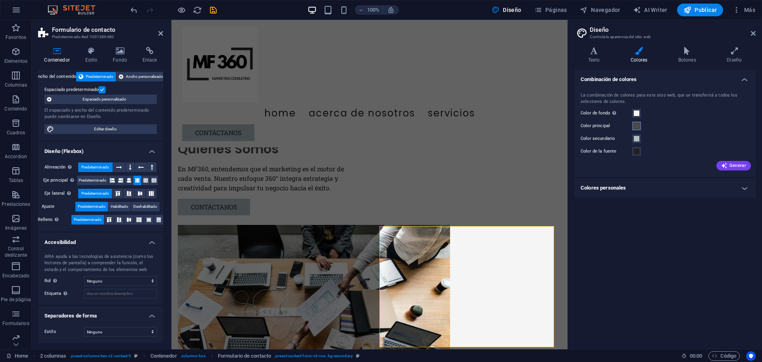
scroll to position [1142, 0]
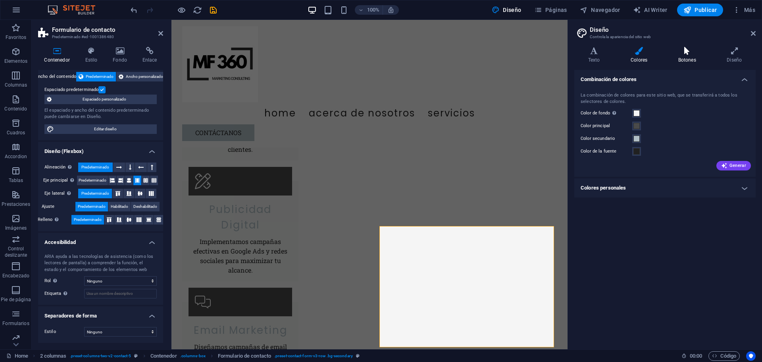
click at [690, 54] on icon at bounding box center [688, 51] width 46 height 8
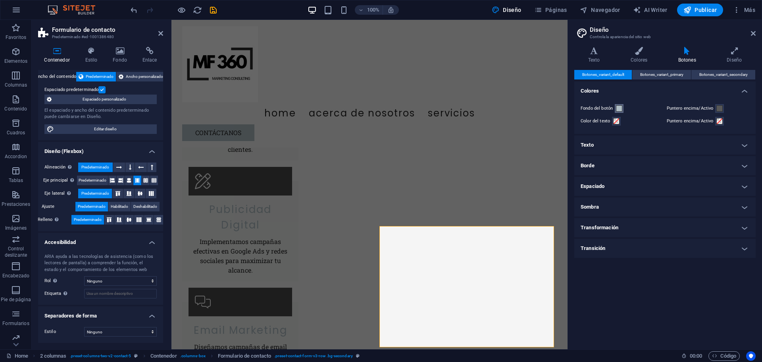
click at [620, 107] on span at bounding box center [619, 108] width 6 height 6
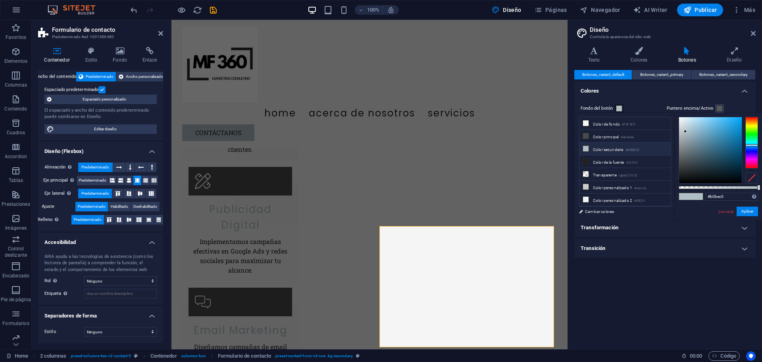
type input "#71bde3"
click at [710, 124] on div at bounding box center [710, 150] width 63 height 66
click at [728, 211] on link "Cancelar" at bounding box center [726, 211] width 17 height 6
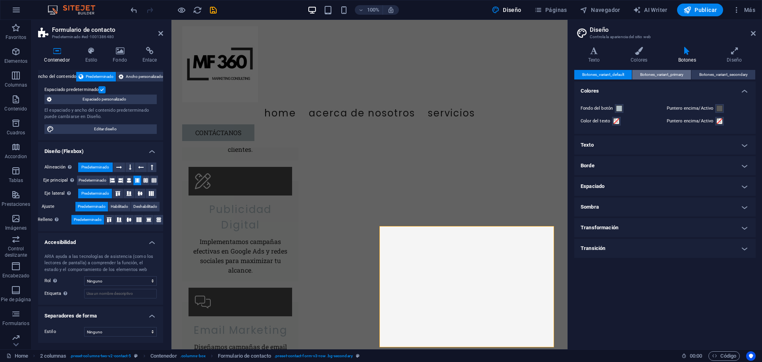
click at [665, 76] on span "Botones_variant_primary" at bounding box center [661, 75] width 43 height 10
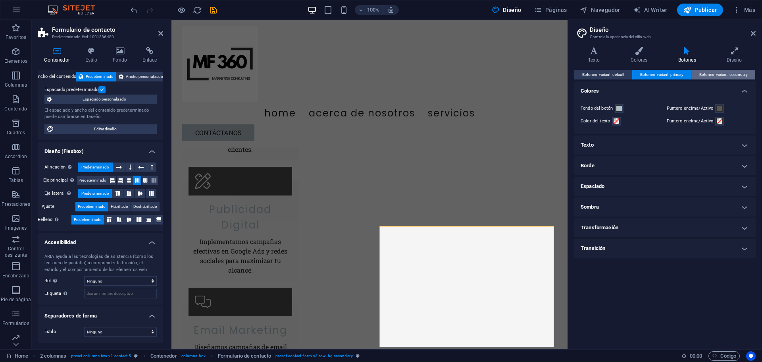
click at [711, 71] on span "Botones_variant_secondary" at bounding box center [724, 75] width 48 height 10
click at [732, 56] on h4 "Diseño" at bounding box center [734, 55] width 42 height 17
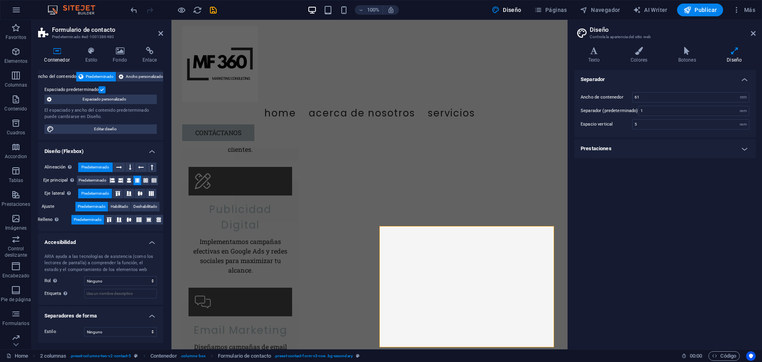
click at [657, 221] on div "Separador Ancho de contenedor 61 rem px Separador (predeterminado) 1 rem Espaci…" at bounding box center [664, 206] width 181 height 273
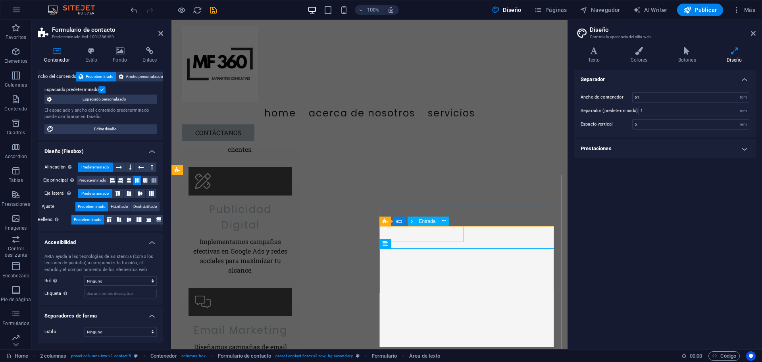
click at [503, 217] on icon at bounding box center [501, 221] width 4 height 8
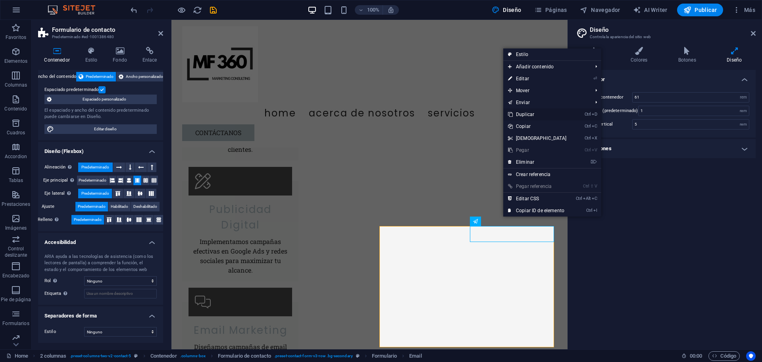
click at [533, 114] on link "Ctrl D Duplicar" at bounding box center [537, 114] width 68 height 12
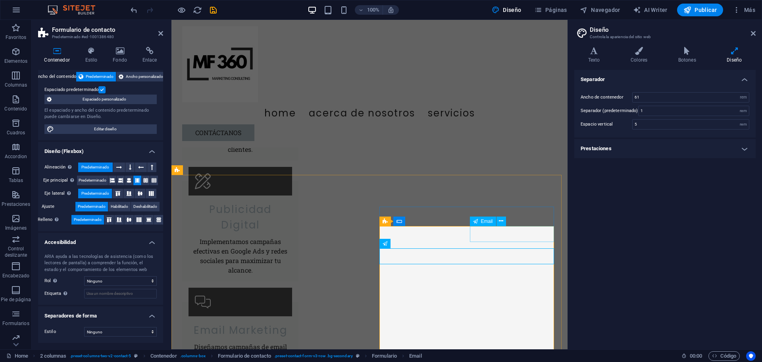
click at [500, 223] on icon at bounding box center [501, 221] width 4 height 8
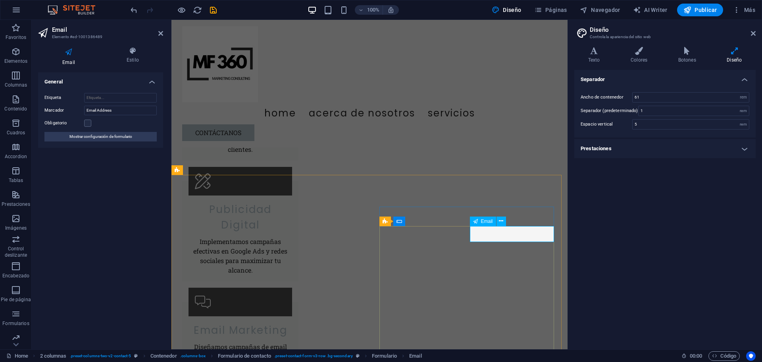
type input "Telefono"
click at [116, 110] on input "Email Address" at bounding box center [120, 111] width 73 height 10
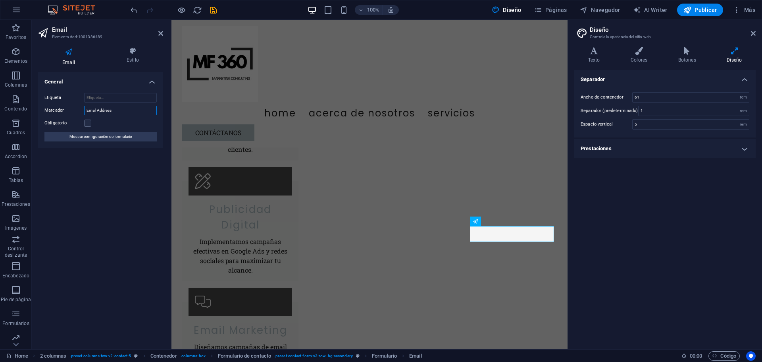
drag, startPoint x: 119, startPoint y: 110, endPoint x: 85, endPoint y: 111, distance: 34.2
click at [85, 111] on input "Email Address" at bounding box center [120, 111] width 73 height 10
type input "Movil"
click at [117, 160] on div "General Etiqueta Marcador Movil Obligatorio Mostrar configuración de formulario" at bounding box center [100, 207] width 125 height 270
click at [87, 123] on label at bounding box center [87, 122] width 7 height 7
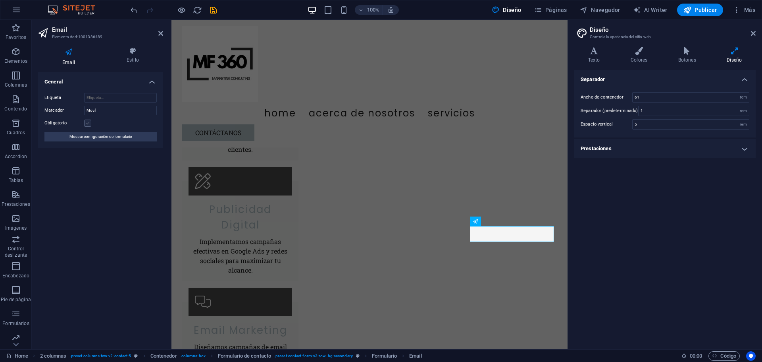
click at [0, 0] on input "Obligatorio" at bounding box center [0, 0] width 0 height 0
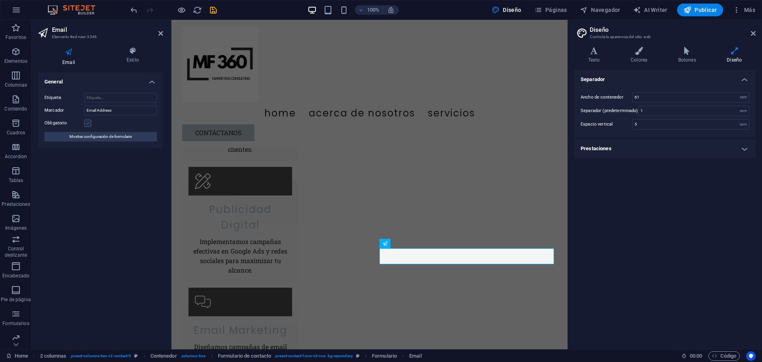
click at [87, 123] on label at bounding box center [87, 122] width 7 height 7
click at [0, 0] on input "Obligatorio" at bounding box center [0, 0] width 0 height 0
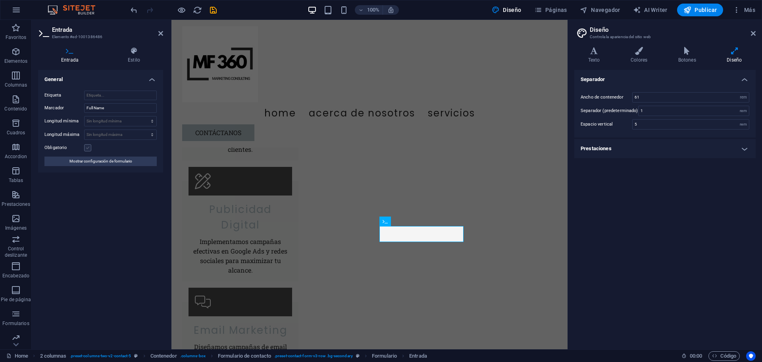
click at [88, 148] on label at bounding box center [87, 147] width 7 height 7
click at [0, 0] on input "Obligatorio" at bounding box center [0, 0] width 0 height 0
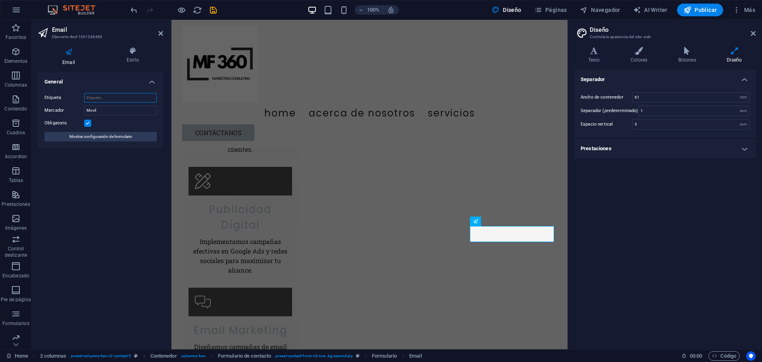
click at [101, 102] on input "Etiqueta" at bounding box center [120, 98] width 73 height 10
drag, startPoint x: 102, startPoint y: 96, endPoint x: 81, endPoint y: 94, distance: 21.6
click at [81, 94] on div "Etiqueta phone" at bounding box center [100, 98] width 112 height 10
type input "Telefono"
click at [128, 165] on div "General Etiqueta Telefono Marcador Movil Obligatorio Mostrar configuración de f…" at bounding box center [100, 207] width 125 height 270
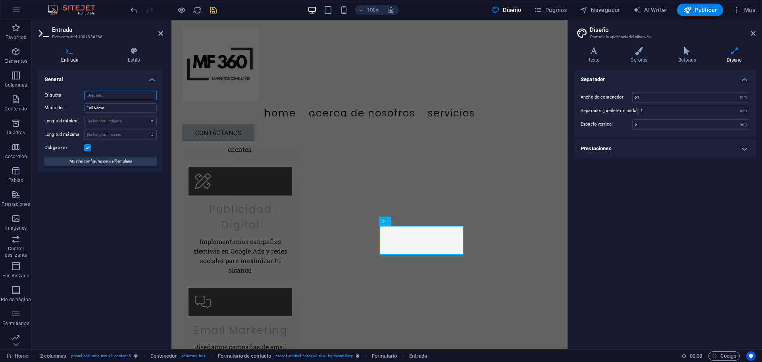
click at [112, 96] on input "Etiqueta" at bounding box center [120, 96] width 73 height 10
type input "Nombre y Apellido"
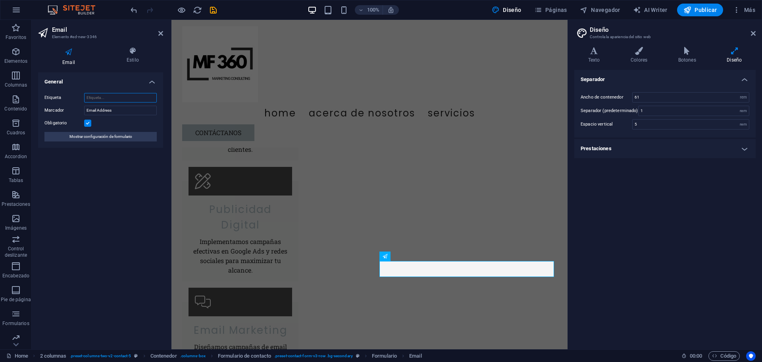
click at [103, 96] on input "Etiqueta" at bounding box center [120, 98] width 73 height 10
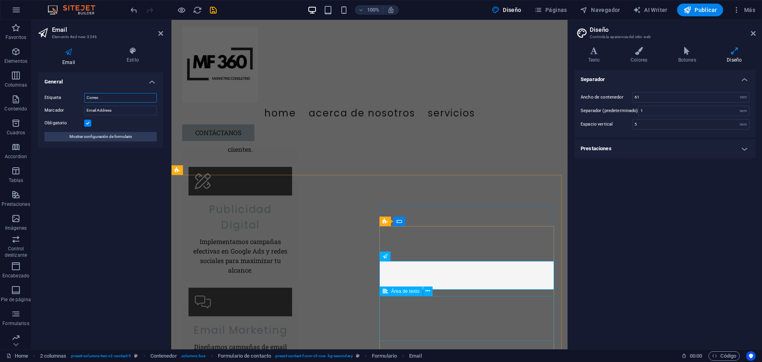
type input "Correo"
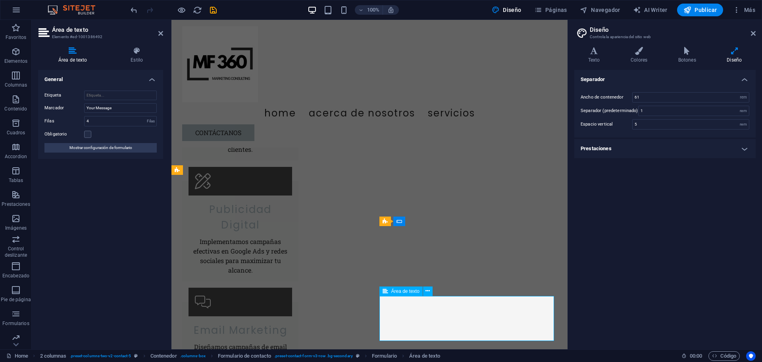
click at [598, 59] on h4 "Texto" at bounding box center [595, 55] width 42 height 17
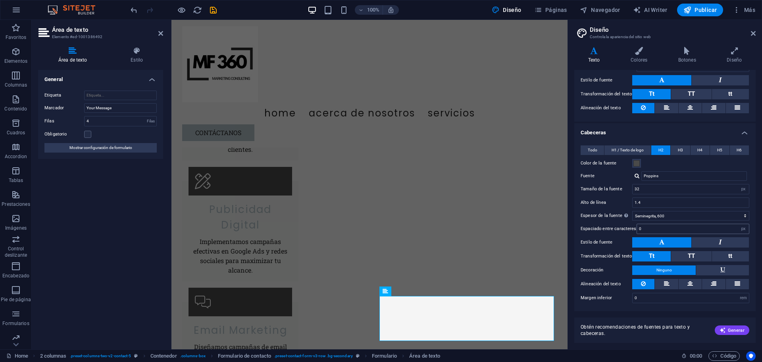
scroll to position [0, 0]
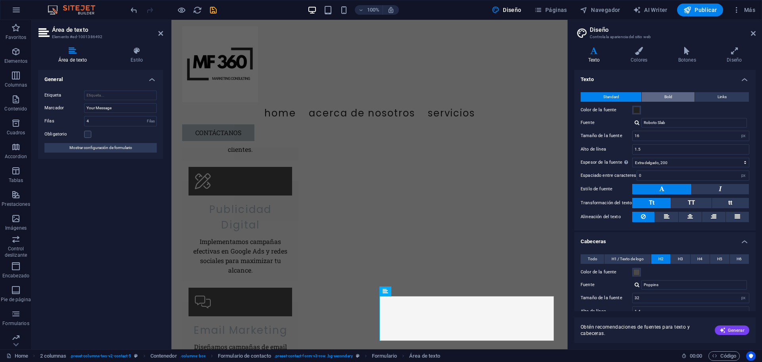
click at [674, 94] on button "Bold" at bounding box center [668, 97] width 53 height 10
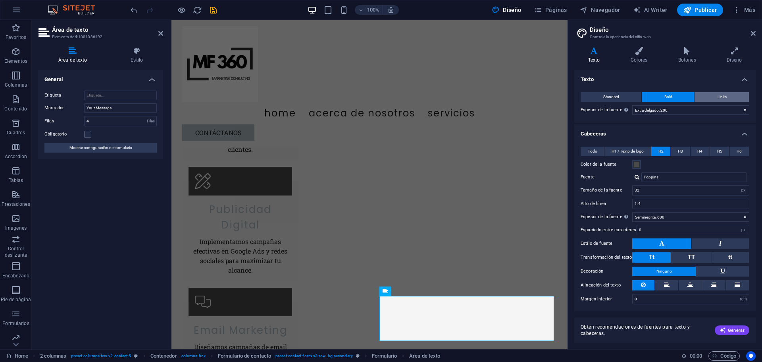
click at [722, 98] on span "Links" at bounding box center [722, 97] width 9 height 10
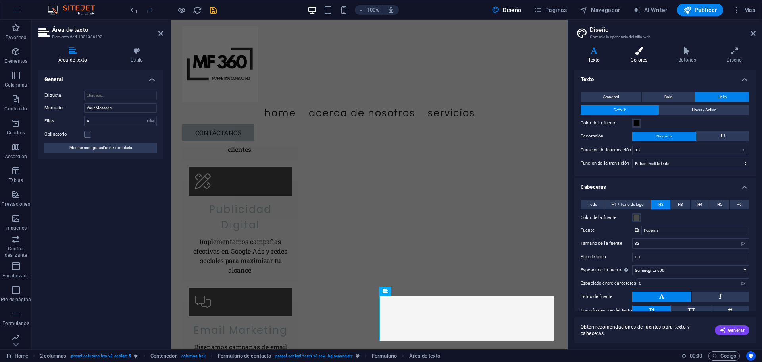
click at [644, 53] on icon at bounding box center [639, 51] width 44 height 8
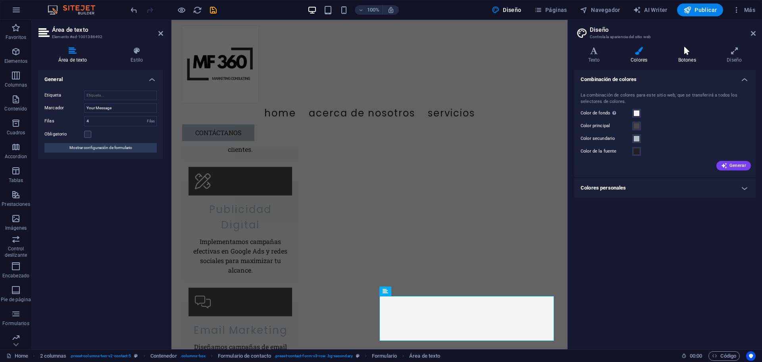
click at [685, 58] on h4 "Botones" at bounding box center [689, 55] width 49 height 17
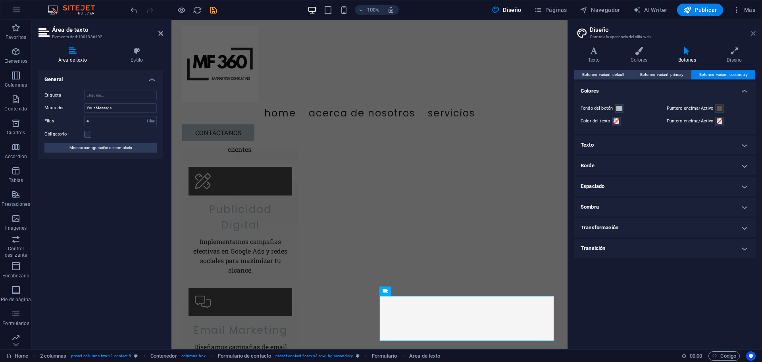
click at [754, 34] on icon at bounding box center [753, 33] width 5 height 6
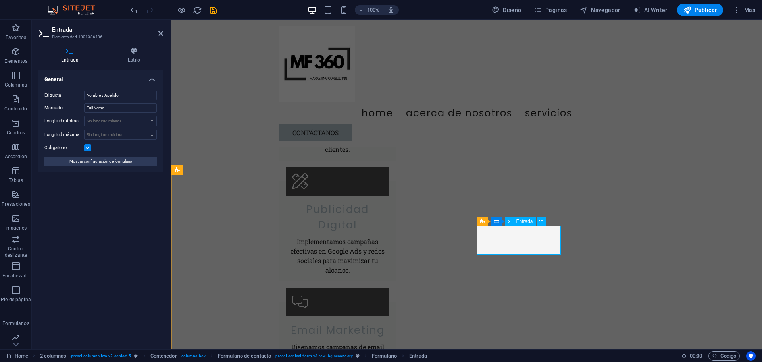
drag, startPoint x: 112, startPoint y: 110, endPoint x: 76, endPoint y: 110, distance: 36.5
click at [76, 110] on div "Marcador Full Name" at bounding box center [100, 108] width 112 height 10
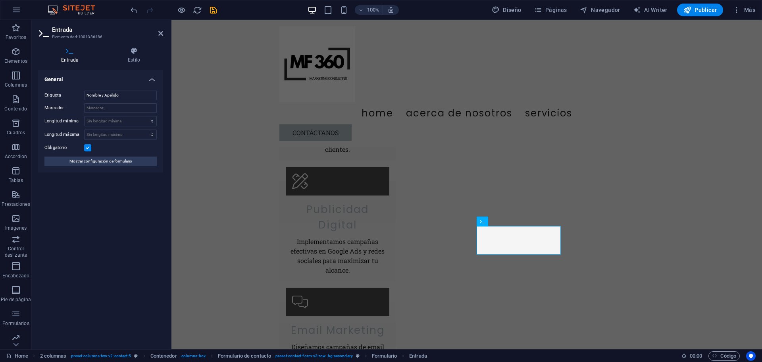
click at [139, 189] on div "General Etiqueta Nombre y Apellido Marcador Longitud mínima Sin longitud mínima…" at bounding box center [100, 206] width 125 height 273
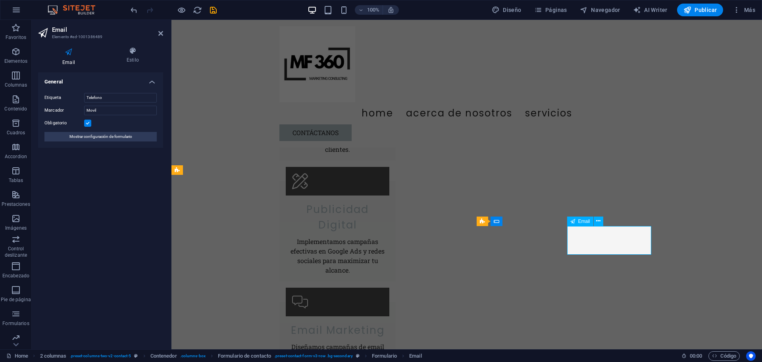
drag, startPoint x: 114, startPoint y: 109, endPoint x: 77, endPoint y: 108, distance: 36.5
click at [77, 108] on div "Marcador Movil" at bounding box center [100, 111] width 112 height 10
click at [138, 173] on div "General Etiqueta Telefono Marcador Obligatorio Mostrar configuración de formula…" at bounding box center [100, 207] width 125 height 270
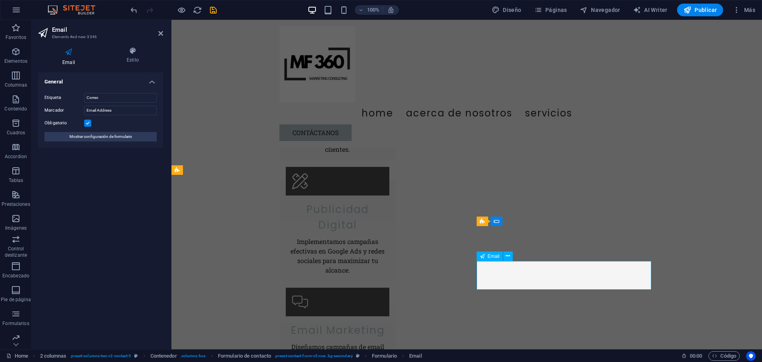
click at [125, 110] on input "Email Address" at bounding box center [120, 111] width 73 height 10
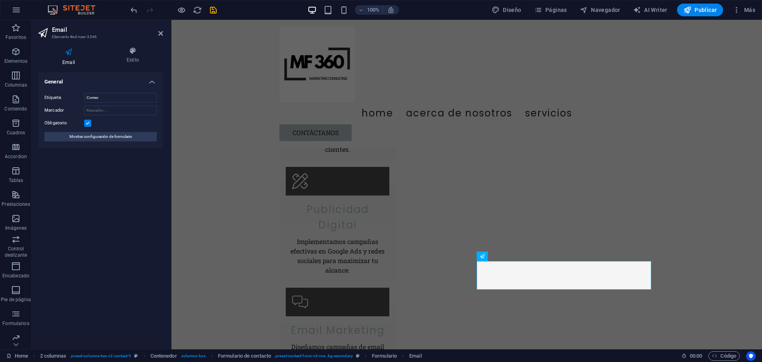
click at [112, 177] on div "General Etiqueta Correo Marcador Obligatorio Mostrar configuración de formulario" at bounding box center [100, 207] width 125 height 270
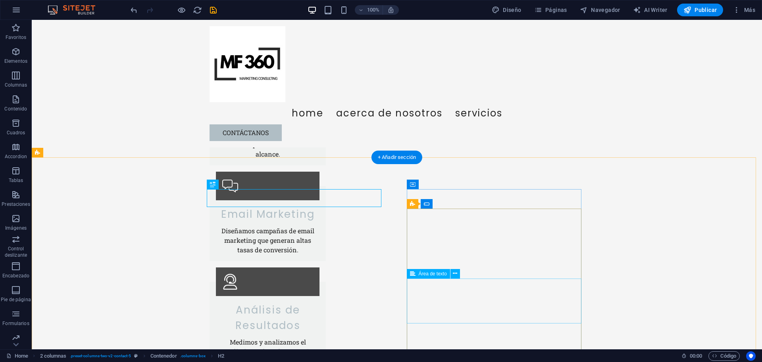
scroll to position [1261, 0]
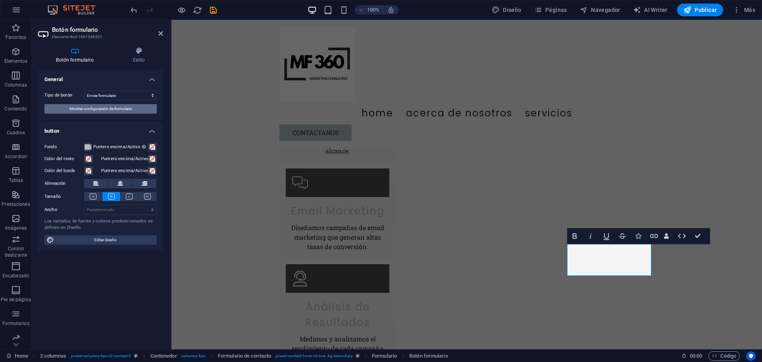
click at [124, 109] on span "Mostrar configuración de formulario" at bounding box center [100, 109] width 63 height 10
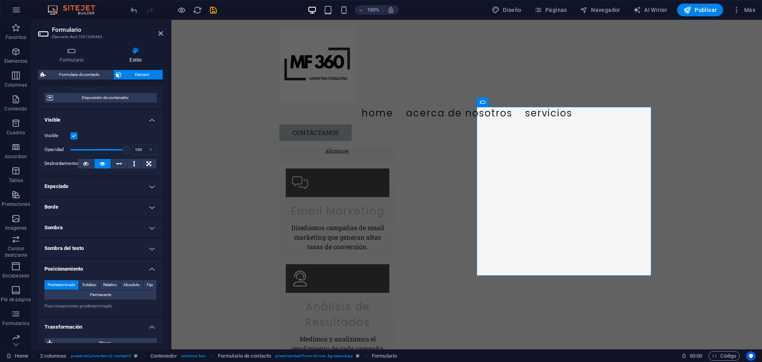
scroll to position [0, 0]
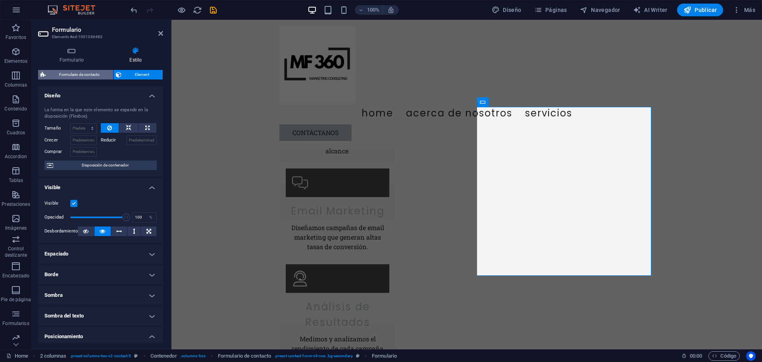
click at [89, 75] on span "Formulario de contacto" at bounding box center [79, 75] width 63 height 10
select select "rem"
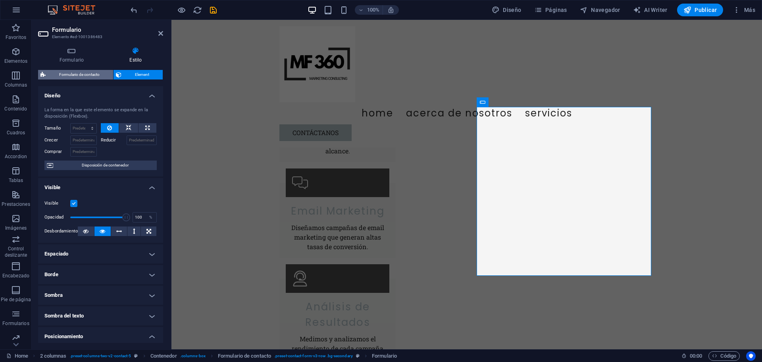
select select "rem"
select select "px"
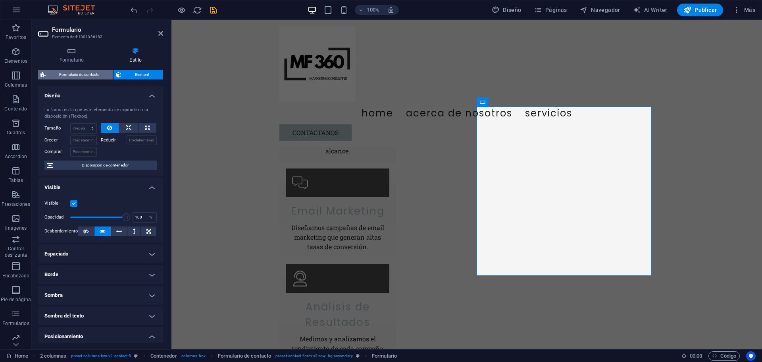
select select "px"
select select "rem"
select select "preset-contact-form-v3-row"
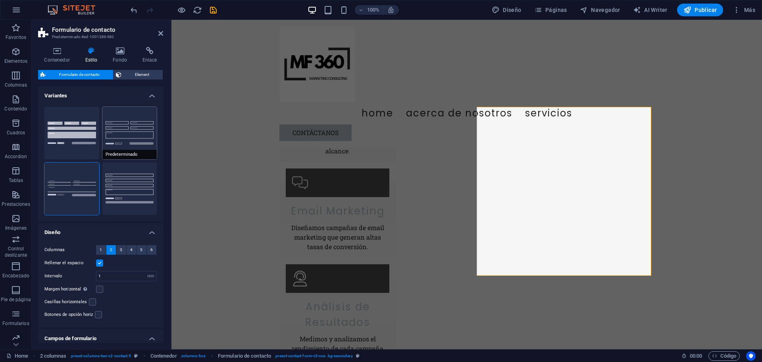
click at [130, 127] on button "Predeterminado" at bounding box center [129, 133] width 55 height 52
type input "1"
select select "px"
type input "1"
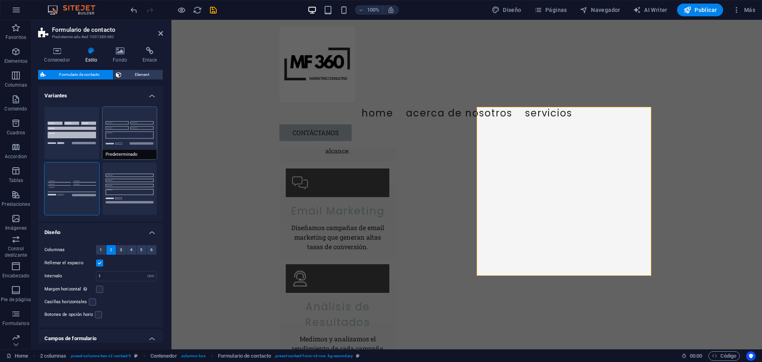
type input "1"
click at [92, 52] on icon at bounding box center [91, 51] width 25 height 8
click at [123, 179] on button "Fila" at bounding box center [129, 188] width 55 height 52
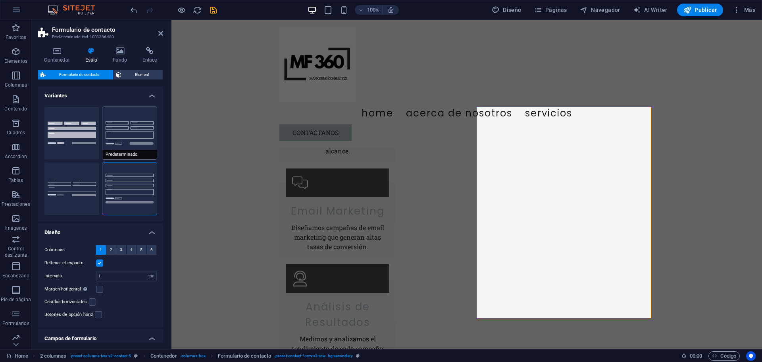
click at [120, 140] on button "Predeterminado" at bounding box center [129, 133] width 55 height 52
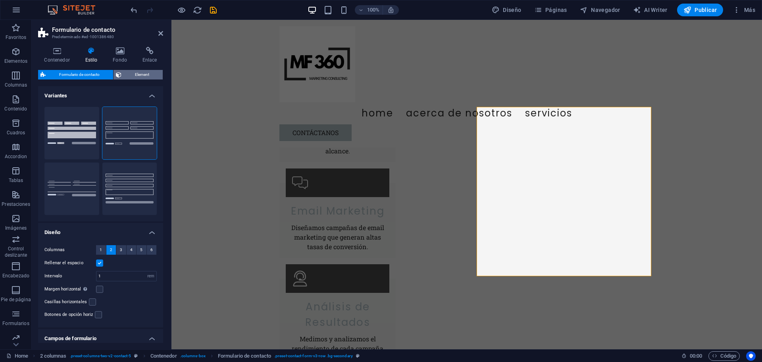
click at [132, 75] on span "Element" at bounding box center [142, 75] width 37 height 10
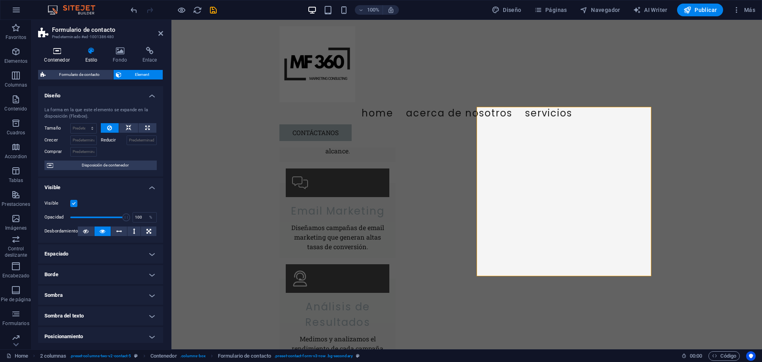
click at [58, 52] on icon at bounding box center [57, 51] width 38 height 8
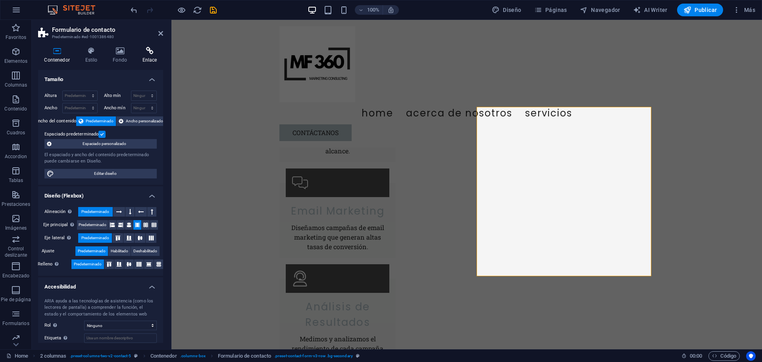
click at [153, 50] on icon at bounding box center [149, 51] width 27 height 8
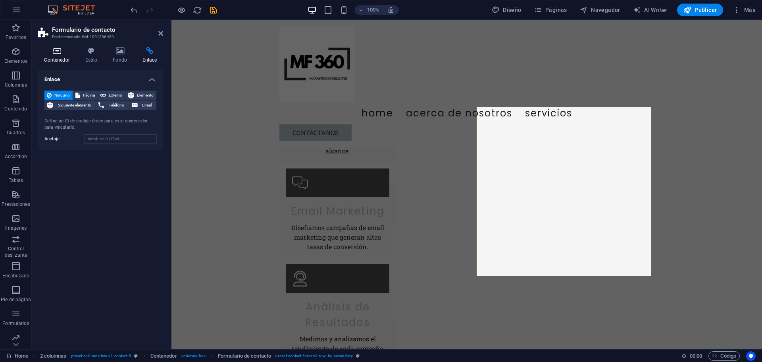
click at [61, 57] on h4 "Contenedor" at bounding box center [58, 55] width 41 height 17
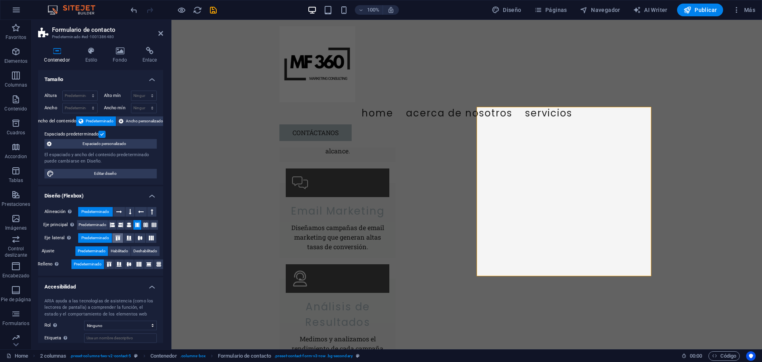
scroll to position [44, 0]
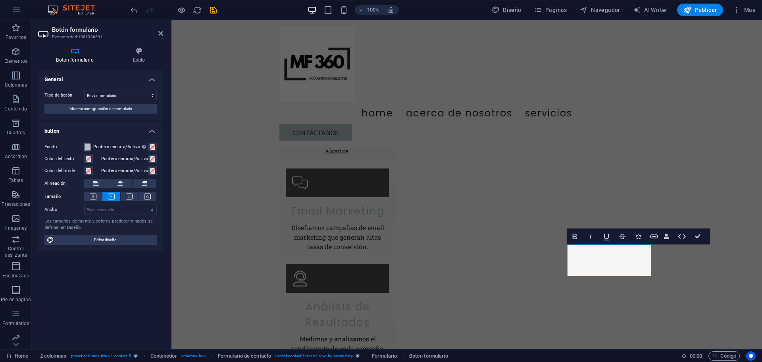
click at [90, 147] on span at bounding box center [87, 147] width 6 height 6
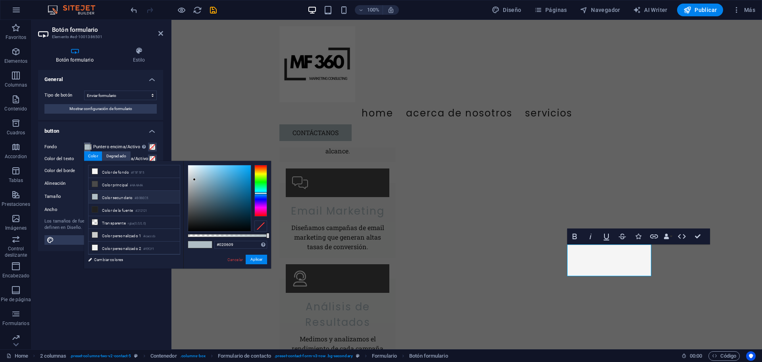
click at [238, 228] on div at bounding box center [219, 198] width 63 height 66
click at [253, 260] on button "Aplicar" at bounding box center [256, 259] width 21 height 10
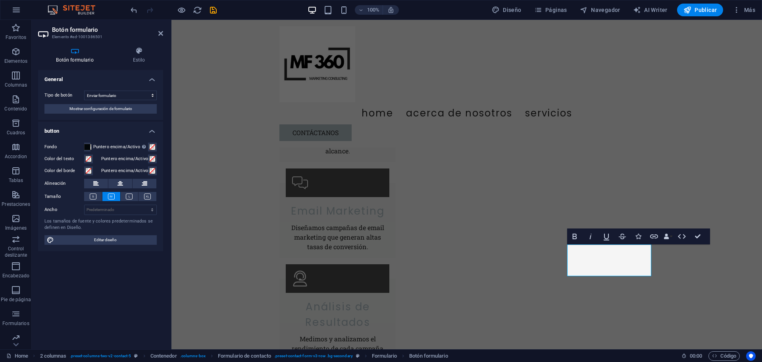
click at [134, 270] on div "General Tipo de botón Enviar formulario Restablecer formulario Ninguna acción M…" at bounding box center [100, 206] width 125 height 273
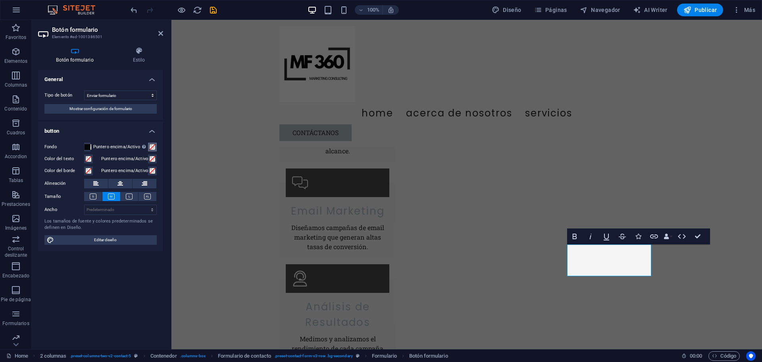
click at [154, 145] on span at bounding box center [152, 147] width 6 height 6
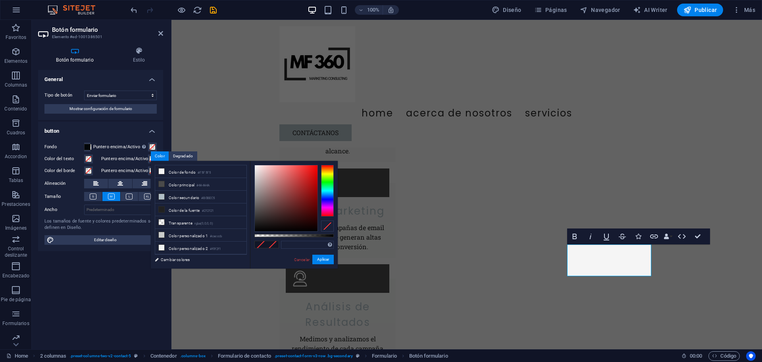
click at [93, 135] on h4 "button" at bounding box center [100, 128] width 125 height 14
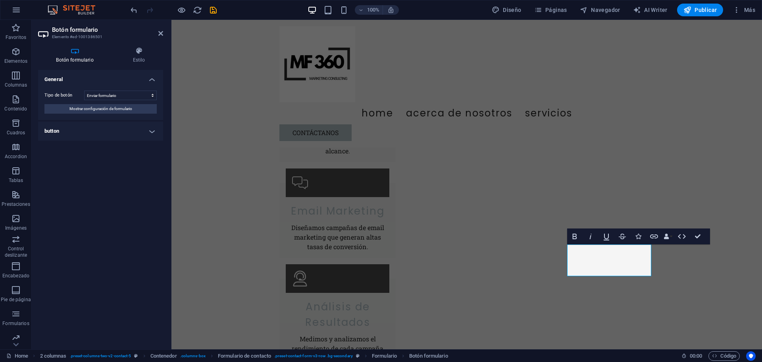
click at [96, 137] on h4 "button" at bounding box center [100, 130] width 125 height 19
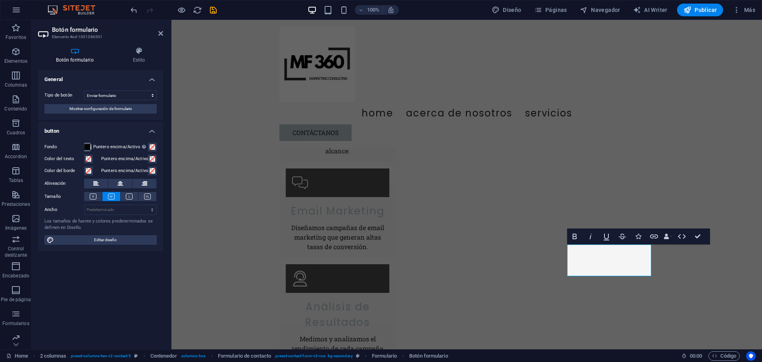
click at [87, 146] on span at bounding box center [87, 147] width 6 height 6
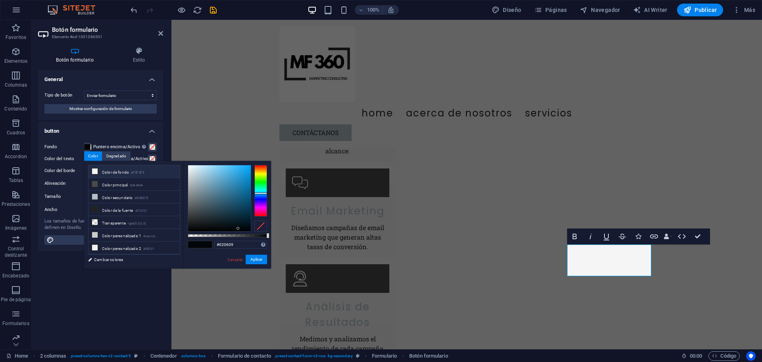
click at [96, 172] on icon at bounding box center [95, 171] width 6 height 6
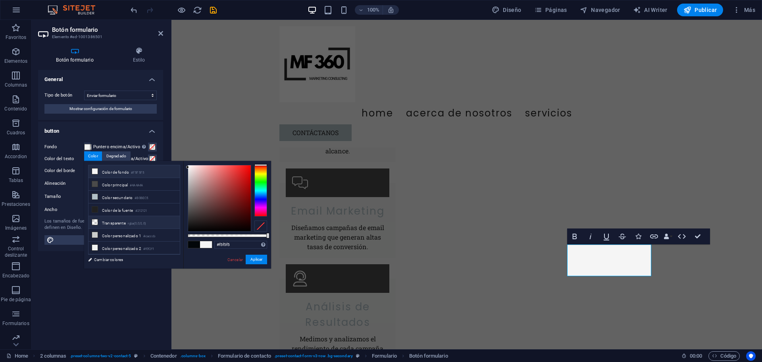
click at [96, 221] on icon at bounding box center [95, 222] width 6 height 6
type input "rgba(0, 0, 0, 0)"
click at [263, 258] on button "Aplicar" at bounding box center [256, 259] width 21 height 10
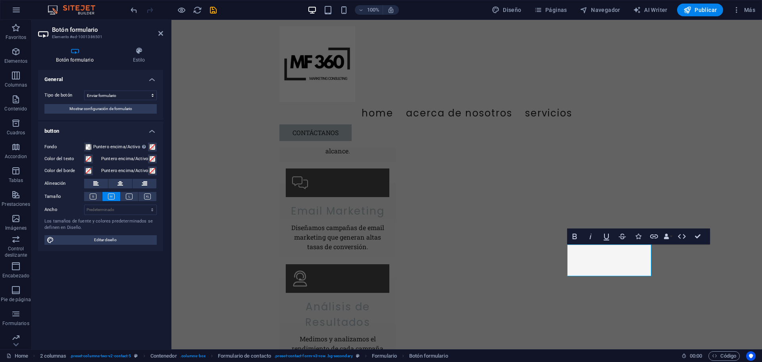
click at [144, 283] on div "General Tipo de botón Enviar formulario Restablecer formulario Ninguna acción M…" at bounding box center [100, 206] width 125 height 273
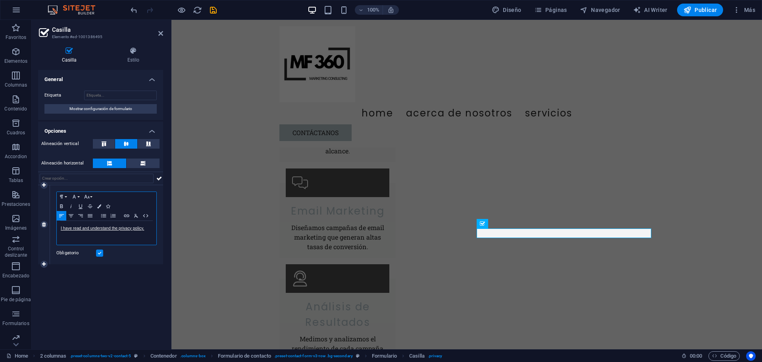
click at [146, 229] on p "I have read and understand the privacy policy." at bounding box center [107, 228] width 92 height 7
drag, startPoint x: 146, startPoint y: 229, endPoint x: 60, endPoint y: 221, distance: 86.9
click at [60, 221] on div "I have read and understand the privacy policy." at bounding box center [107, 233] width 100 height 24
click at [114, 283] on div "General Etiqueta Mostrar configuración de formulario Opciones Alineación vertic…" at bounding box center [100, 206] width 125 height 273
click at [136, 164] on button at bounding box center [143, 163] width 33 height 10
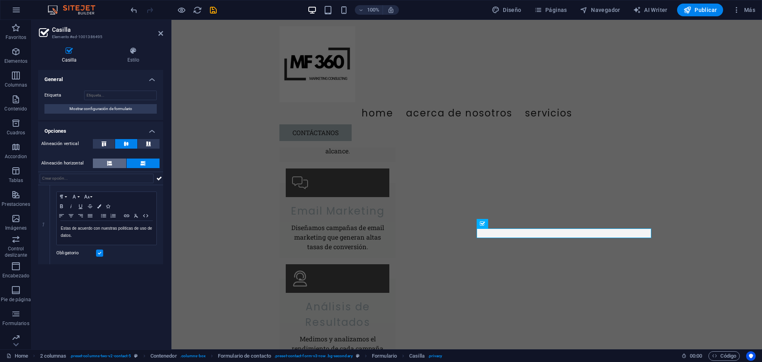
click at [121, 164] on button at bounding box center [109, 163] width 33 height 10
click at [135, 163] on button at bounding box center [143, 163] width 33 height 10
click at [120, 162] on button at bounding box center [109, 163] width 33 height 10
click at [103, 145] on icon at bounding box center [104, 143] width 10 height 5
click at [124, 145] on icon at bounding box center [126, 143] width 10 height 5
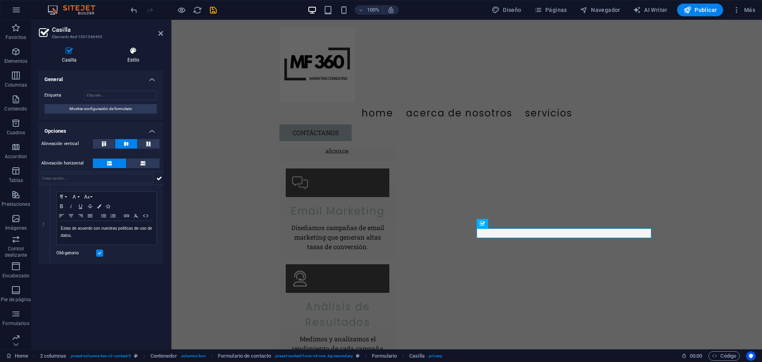
click at [131, 57] on h4 "Estilo" at bounding box center [134, 55] width 60 height 17
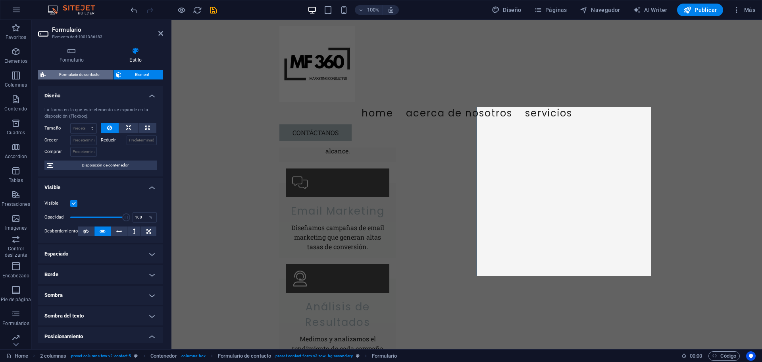
click at [73, 77] on span "Formulario de contacto" at bounding box center [79, 75] width 63 height 10
select select "rem"
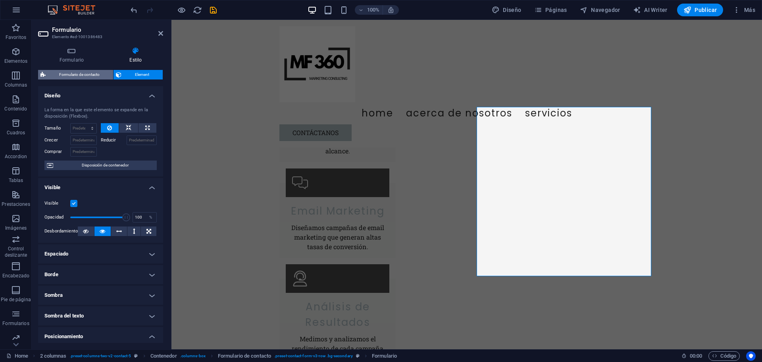
select select "rem"
select select "px"
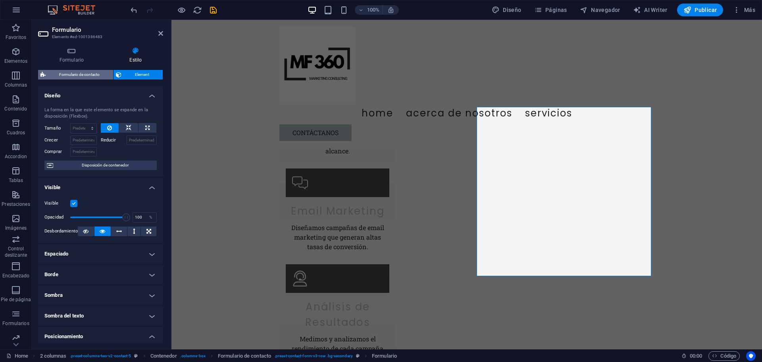
select select "px"
select select "rem"
select select "preset-contact-form-v3-row"
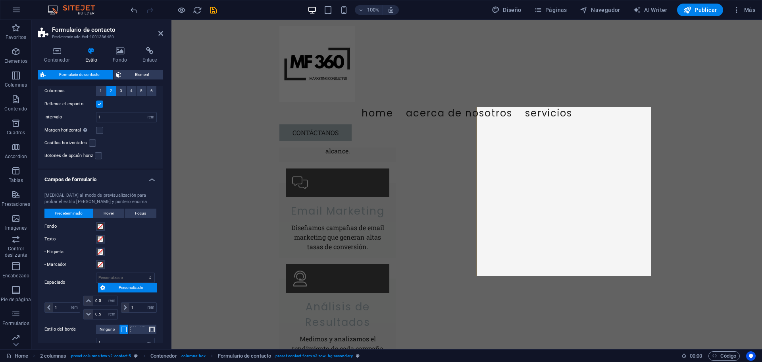
scroll to position [199, 0]
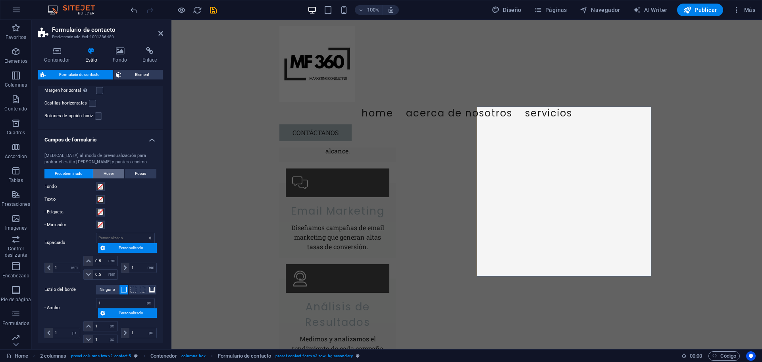
click at [106, 174] on span "Hover" at bounding box center [109, 174] width 10 height 10
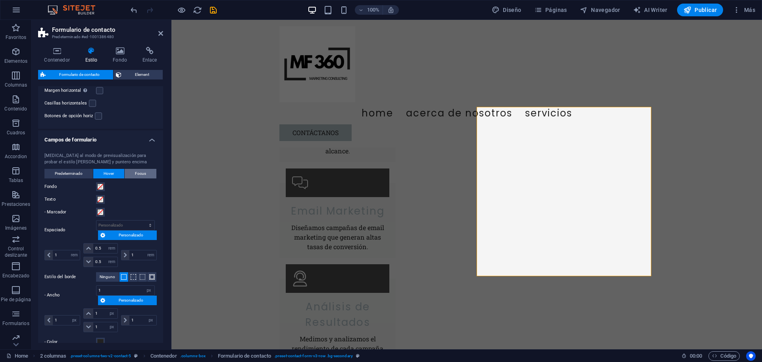
click at [135, 176] on span "Focus" at bounding box center [140, 174] width 11 height 10
click at [79, 175] on span "Predeterminado" at bounding box center [69, 174] width 28 height 10
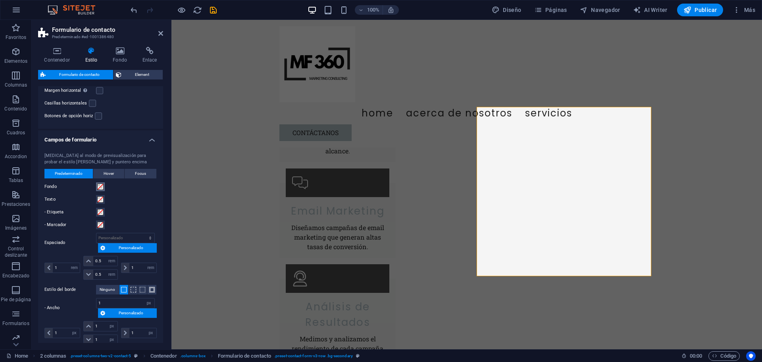
click at [101, 187] on span at bounding box center [100, 186] width 6 height 6
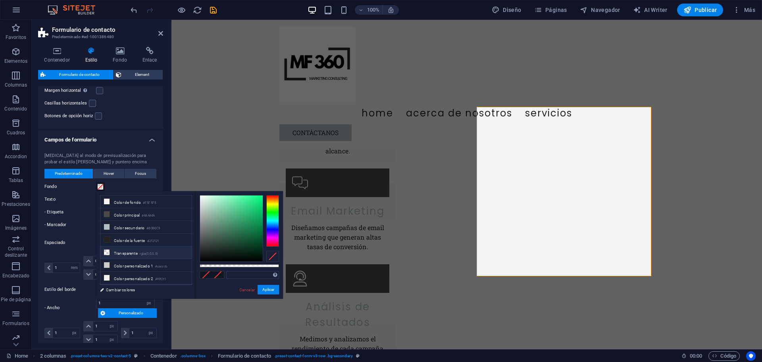
click at [108, 250] on icon at bounding box center [107, 252] width 6 height 6
type input "rgba(0, 0, 0, 0)"
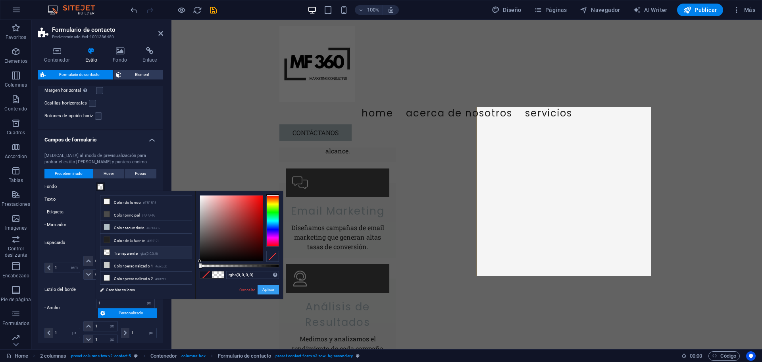
click at [270, 291] on button "Aplicar" at bounding box center [268, 290] width 21 height 10
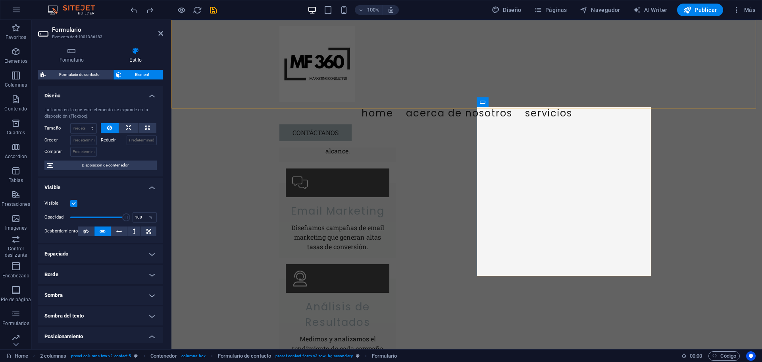
click at [419, 108] on div "Menu Home Acerca de Nosotros Servicios Contáctanos" at bounding box center [467, 83] width 591 height 127
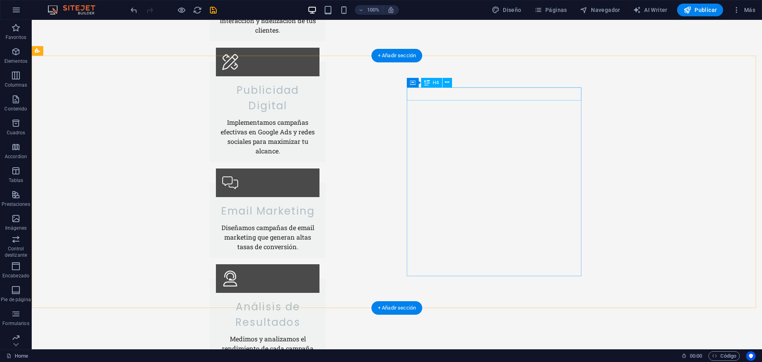
scroll to position [1261, 0]
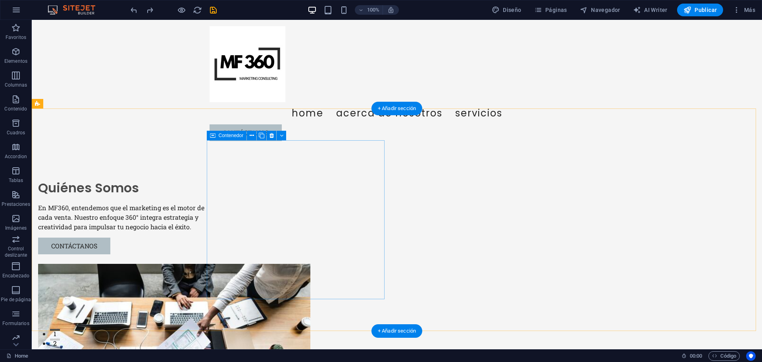
scroll to position [40, 0]
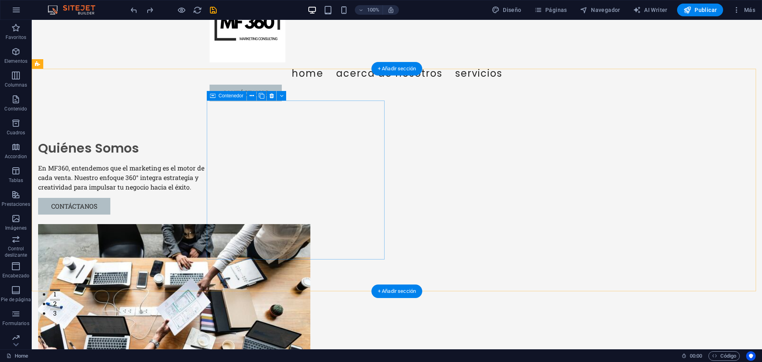
click at [216, 214] on div "Quiénes Somos En MF360, entendemos que el marketing es el motor de cada venta. …" at bounding box center [127, 176] width 178 height 75
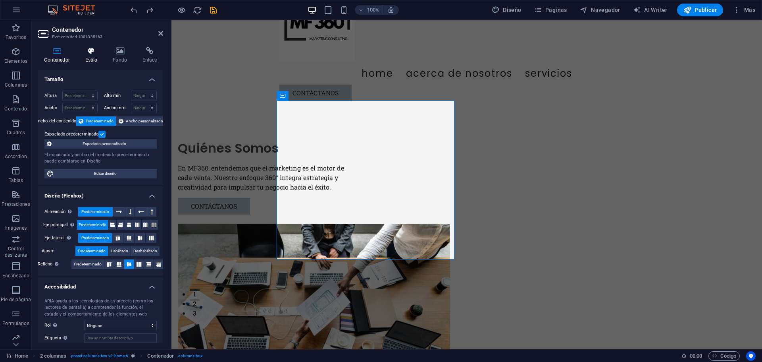
click at [91, 55] on h4 "Estilo" at bounding box center [93, 55] width 28 height 17
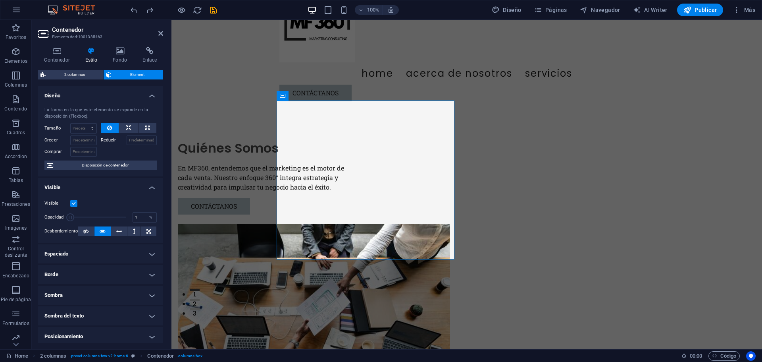
drag, startPoint x: 123, startPoint y: 218, endPoint x: 66, endPoint y: 219, distance: 56.8
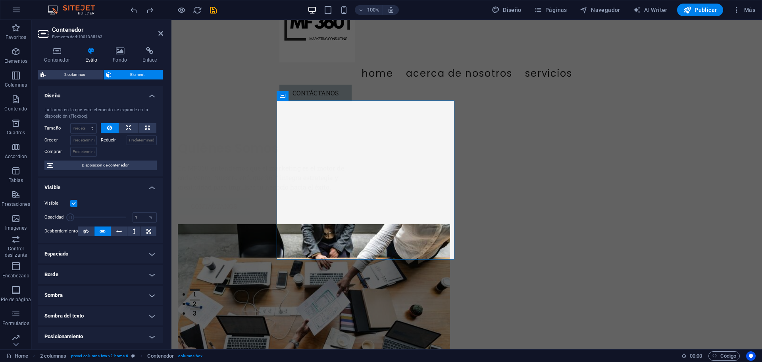
click at [66, 219] on span at bounding box center [70, 217] width 8 height 8
type input "100"
drag, startPoint x: 72, startPoint y: 218, endPoint x: 144, endPoint y: 222, distance: 72.0
click at [144, 222] on div "Opacidad 100 %" at bounding box center [100, 217] width 112 height 12
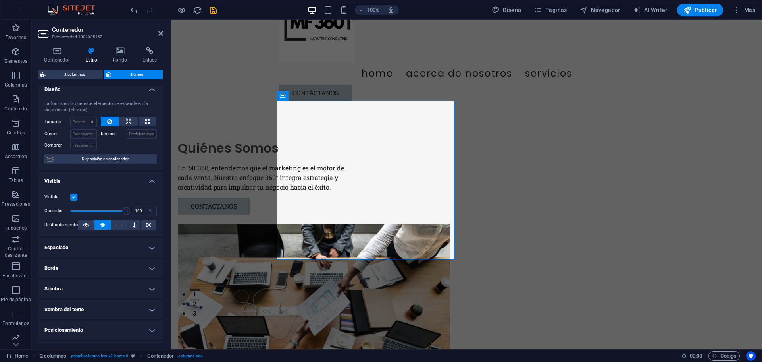
scroll to position [0, 0]
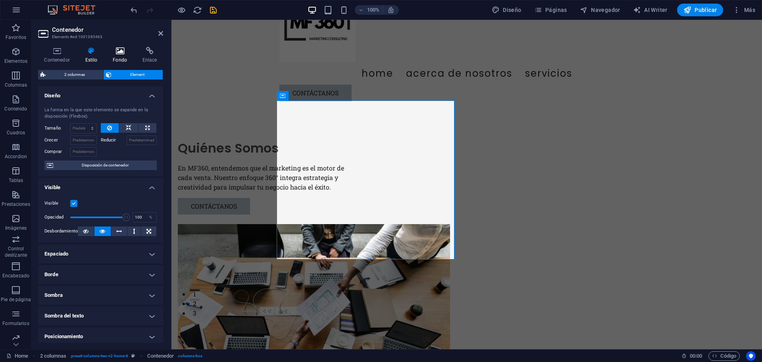
click at [121, 56] on h4 "Fondo" at bounding box center [122, 55] width 30 height 17
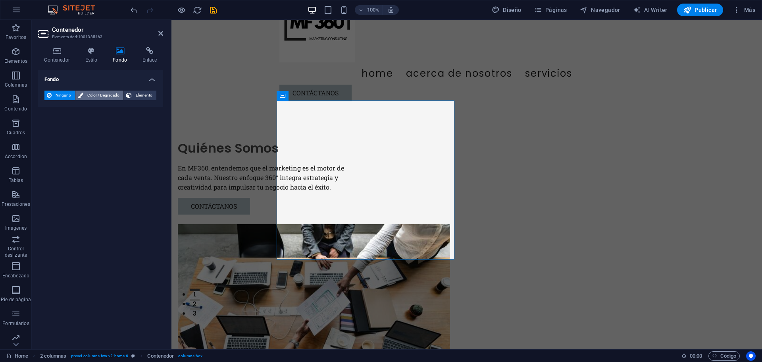
click at [95, 95] on span "Color / Degradado" at bounding box center [103, 96] width 35 height 10
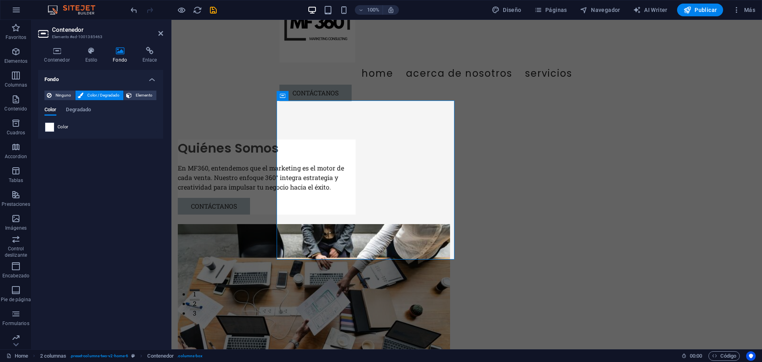
click at [49, 129] on span at bounding box center [49, 127] width 9 height 9
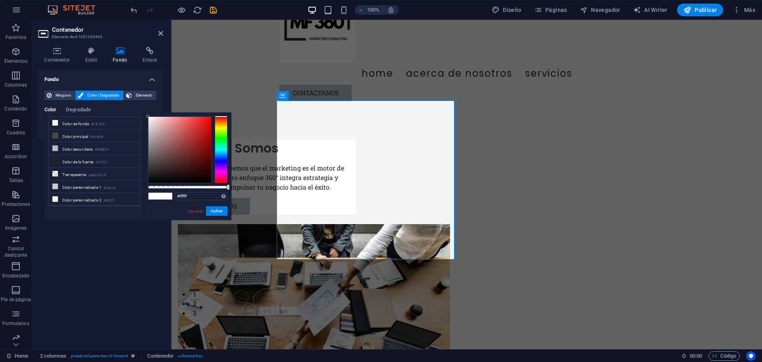
click at [148, 114] on div "#ffffff Formatos soportados #0852ed rgb(8, 82, 237) rgba(8, 82, 237, 90%) hsv(2…" at bounding box center [188, 223] width 88 height 223
drag, startPoint x: 148, startPoint y: 116, endPoint x: 142, endPoint y: 104, distance: 13.3
click at [142, 104] on body "[DOMAIN_NAME] Home Favoritos Elementos Columnas Contenido Cuadros Accordion Tab…" at bounding box center [381, 181] width 762 height 362
drag, startPoint x: 228, startPoint y: 186, endPoint x: 164, endPoint y: 189, distance: 64.0
click at [164, 189] on div at bounding box center [165, 187] width 3 height 6
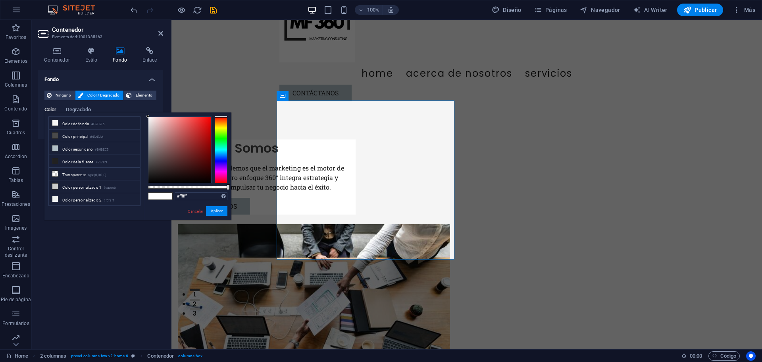
drag, startPoint x: 164, startPoint y: 189, endPoint x: 65, endPoint y: 176, distance: 100.5
click at [236, 196] on body "[DOMAIN_NAME] Home Favoritos Elementos Columnas Contenido Cuadros Accordion Tab…" at bounding box center [381, 181] width 762 height 362
click at [55, 147] on icon at bounding box center [55, 148] width 6 height 6
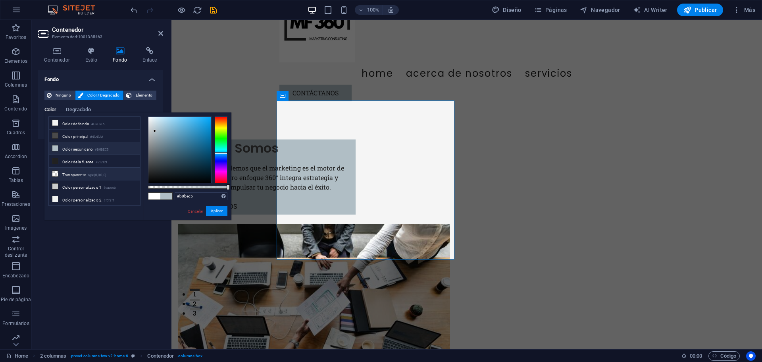
click at [54, 173] on icon at bounding box center [55, 174] width 6 height 6
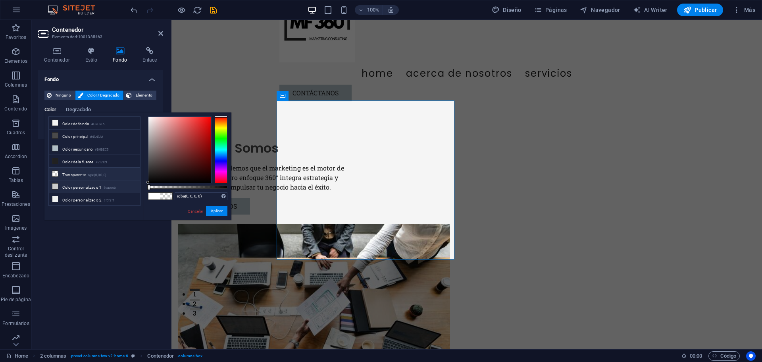
click at [54, 184] on icon at bounding box center [55, 186] width 6 height 6
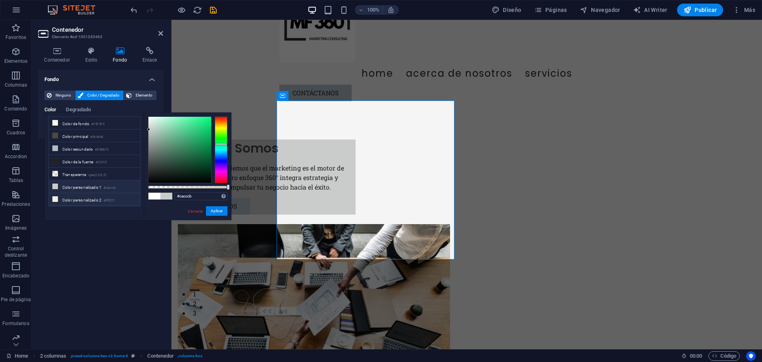
click at [55, 196] on icon at bounding box center [55, 199] width 6 height 6
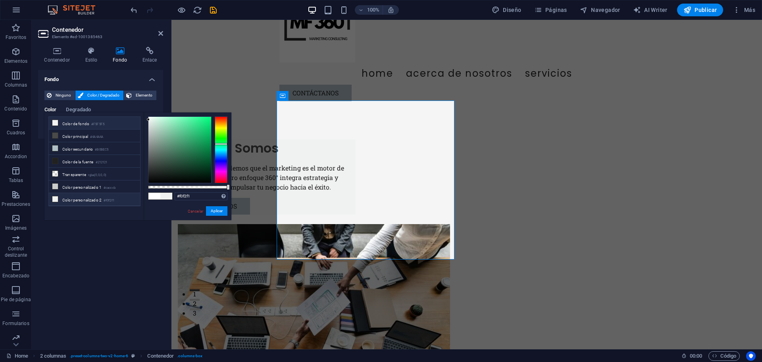
click at [55, 121] on icon at bounding box center [55, 123] width 6 height 6
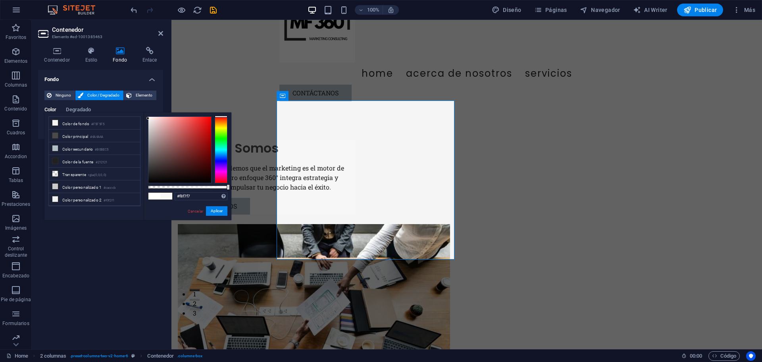
type input "#ffffff"
drag, startPoint x: 147, startPoint y: 118, endPoint x: 147, endPoint y: 114, distance: 4.8
click at [147, 114] on div "#ffffff Formatos soportados #0852ed rgb(8, 82, 237) rgba(8, 82, 237, 90%) hsv(2…" at bounding box center [188, 223] width 88 height 223
click at [211, 209] on button "Aplicar" at bounding box center [216, 211] width 21 height 10
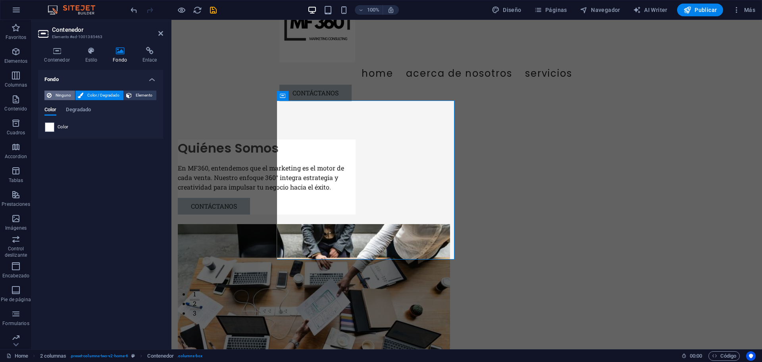
click at [58, 97] on span "Ninguno" at bounding box center [63, 96] width 19 height 10
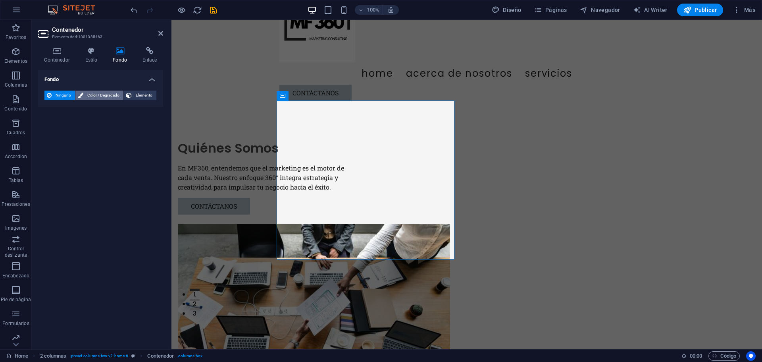
click at [94, 98] on span "Color / Degradado" at bounding box center [103, 96] width 35 height 10
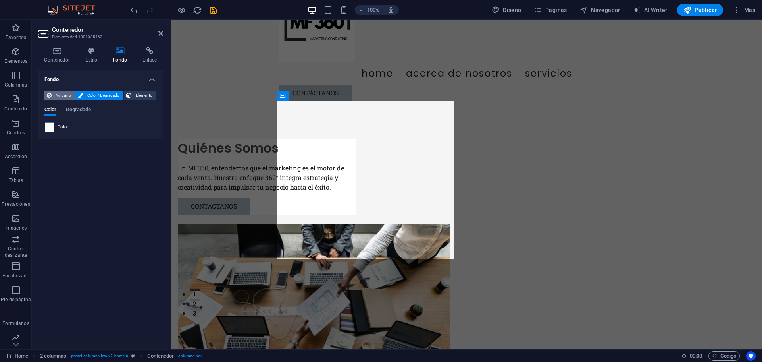
click at [64, 97] on span "Ninguno" at bounding box center [63, 96] width 19 height 10
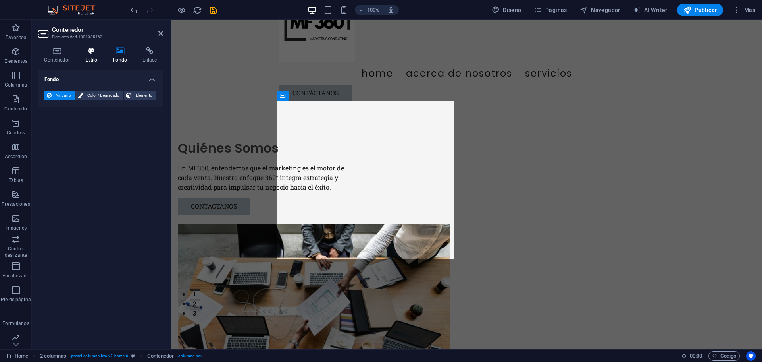
click at [97, 60] on h4 "Estilo" at bounding box center [93, 55] width 28 height 17
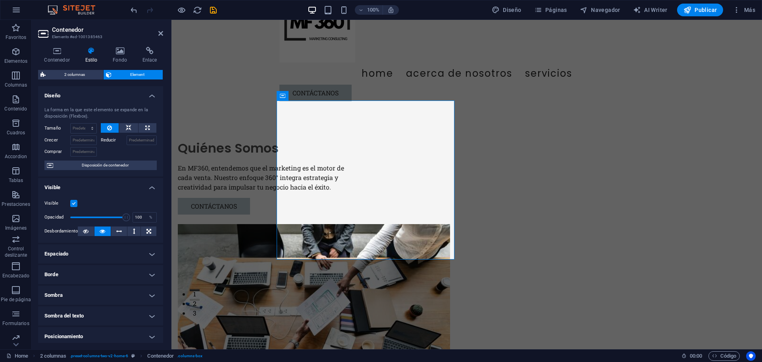
click at [73, 201] on label at bounding box center [73, 203] width 7 height 7
click at [0, 0] on input "Visible" at bounding box center [0, 0] width 0 height 0
click at [74, 204] on label at bounding box center [73, 203] width 7 height 7
click at [0, 0] on input "Visible" at bounding box center [0, 0] width 0 height 0
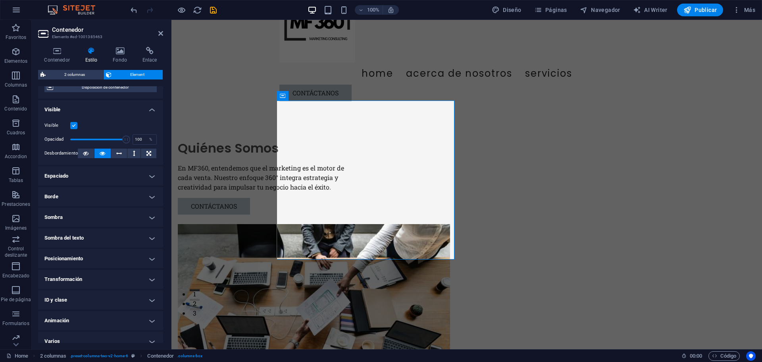
scroll to position [86, 0]
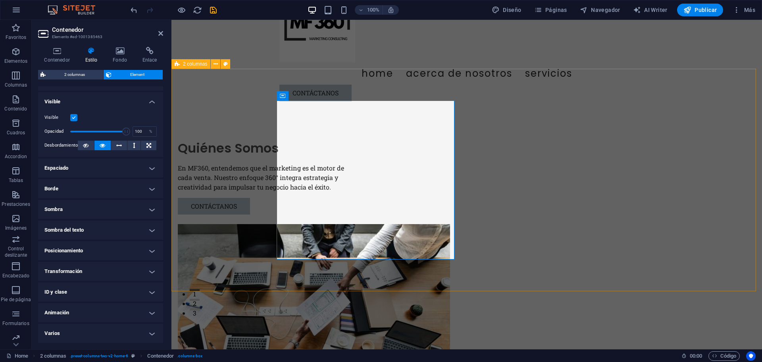
click at [706, 151] on div "Quiénes Somos En MF360, entendemos que el marketing es el motor de cada venta. …" at bounding box center [467, 261] width 591 height 307
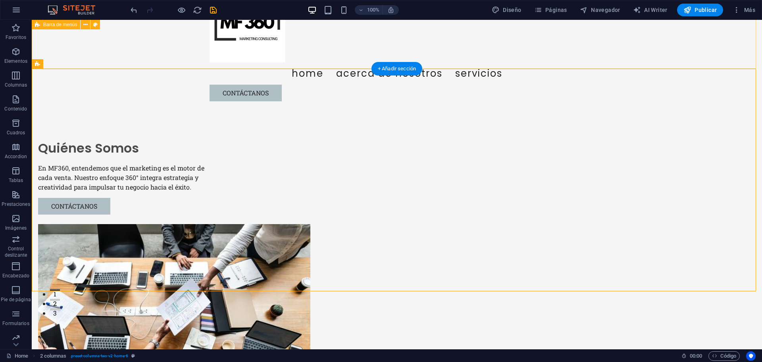
scroll to position [0, 0]
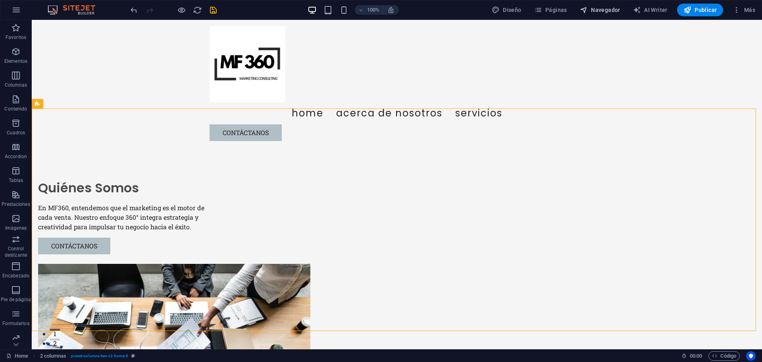
click at [597, 13] on span "Navegador" at bounding box center [600, 10] width 40 height 8
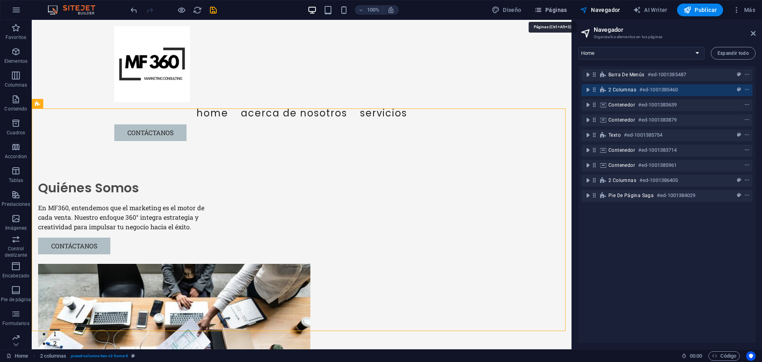
click at [552, 11] on span "Páginas" at bounding box center [550, 10] width 33 height 8
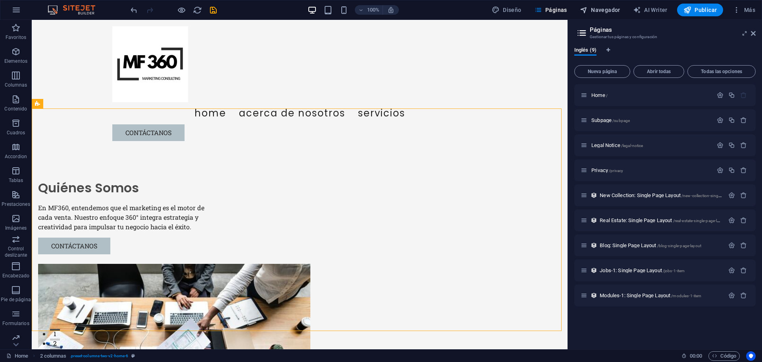
click at [613, 10] on span "Navegador" at bounding box center [600, 10] width 40 height 8
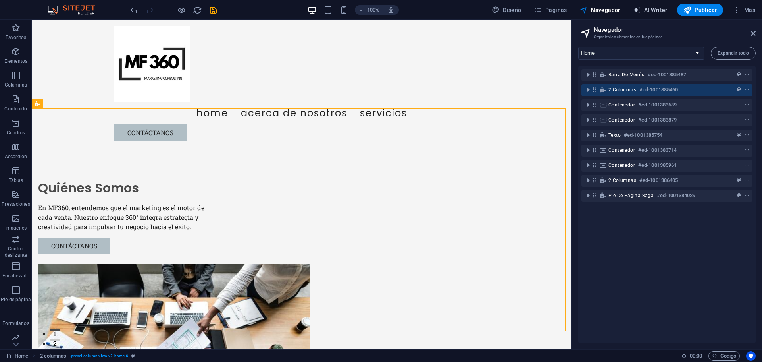
click at [648, 13] on span "AI Writer" at bounding box center [650, 10] width 35 height 8
select select "English"
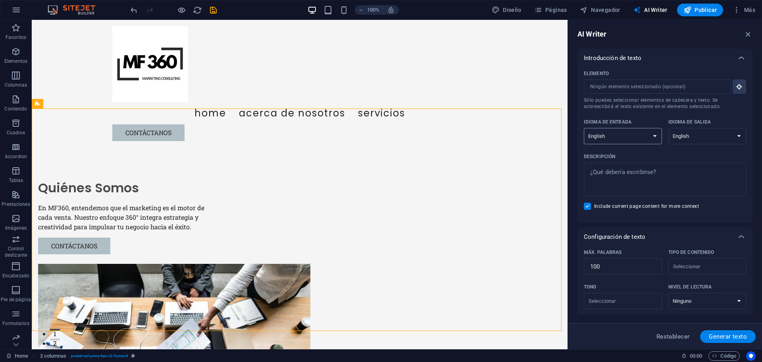
click at [626, 138] on select "Albanian Arabic Armenian Awadhi Azerbaijani Bashkir Basque Belarusian Bengali B…" at bounding box center [623, 136] width 78 height 16
select select "Spanish"
click at [584, 128] on select "Albanian Arabic Armenian Awadhi Azerbaijani Bashkir Basque Belarusian Bengali B…" at bounding box center [623, 136] width 78 height 16
click at [711, 141] on select "Albanian Arabic Armenian Awadhi Azerbaijani Bashkir Basque Belarusian Bengali B…" at bounding box center [708, 136] width 78 height 16
select select "Spanish"
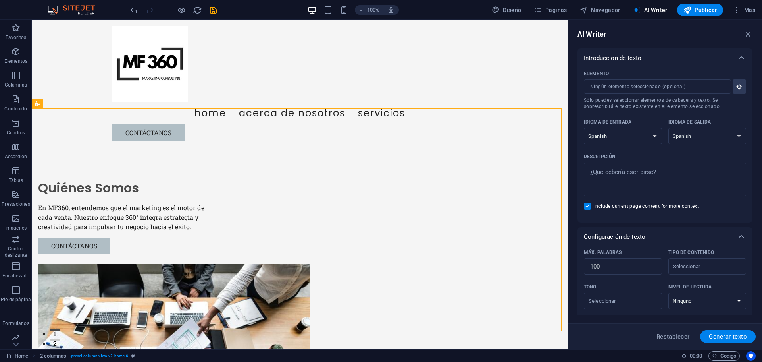
click at [669, 128] on select "Albanian Arabic Armenian Awadhi Azerbaijani Bashkir Basque Belarusian Bengali B…" at bounding box center [708, 136] width 78 height 16
click at [688, 12] on icon "button" at bounding box center [688, 10] width 8 height 8
checkbox input "false"
